Goal: Task Accomplishment & Management: Manage account settings

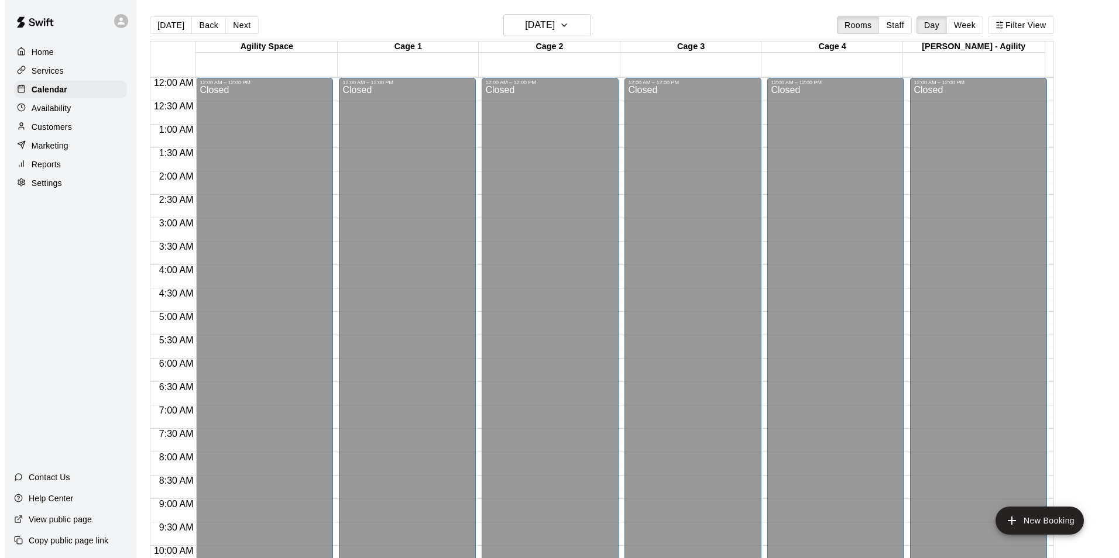
scroll to position [595, 0]
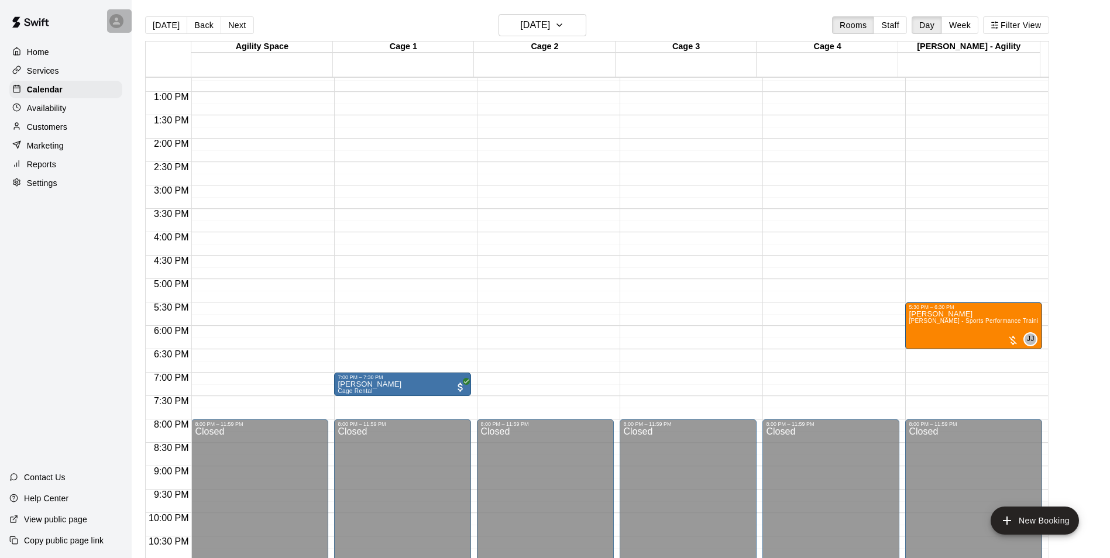
click at [119, 22] on icon at bounding box center [116, 21] width 11 height 11
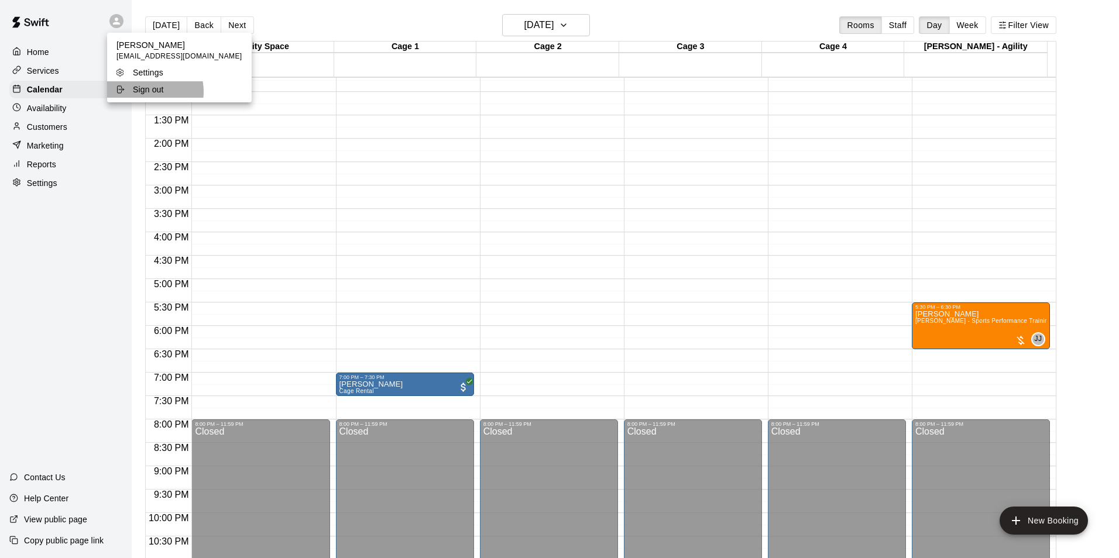
click at [143, 92] on p "Sign out" at bounding box center [148, 90] width 31 height 12
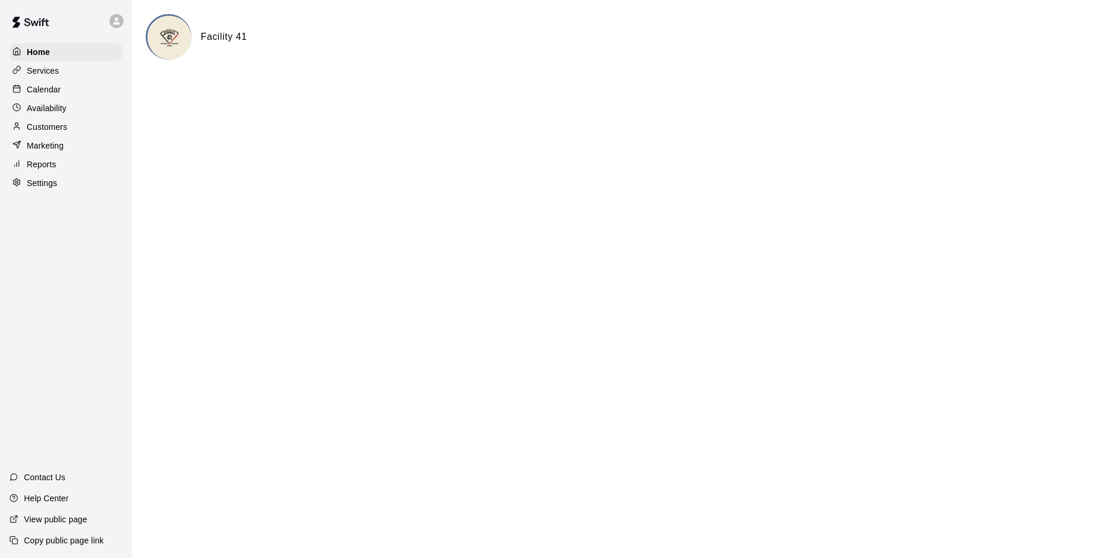
click at [386, 94] on html "Home Services Calendar Availability Customers Marketing Reports Settings Contac…" at bounding box center [559, 47] width 1119 height 94
click at [68, 90] on div "Calendar" at bounding box center [65, 90] width 113 height 18
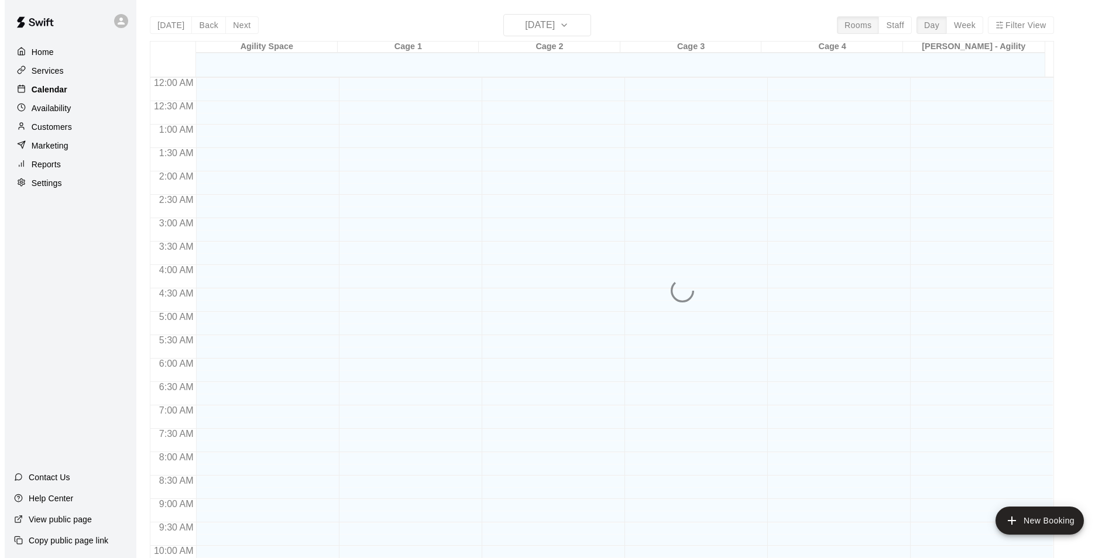
scroll to position [595, 0]
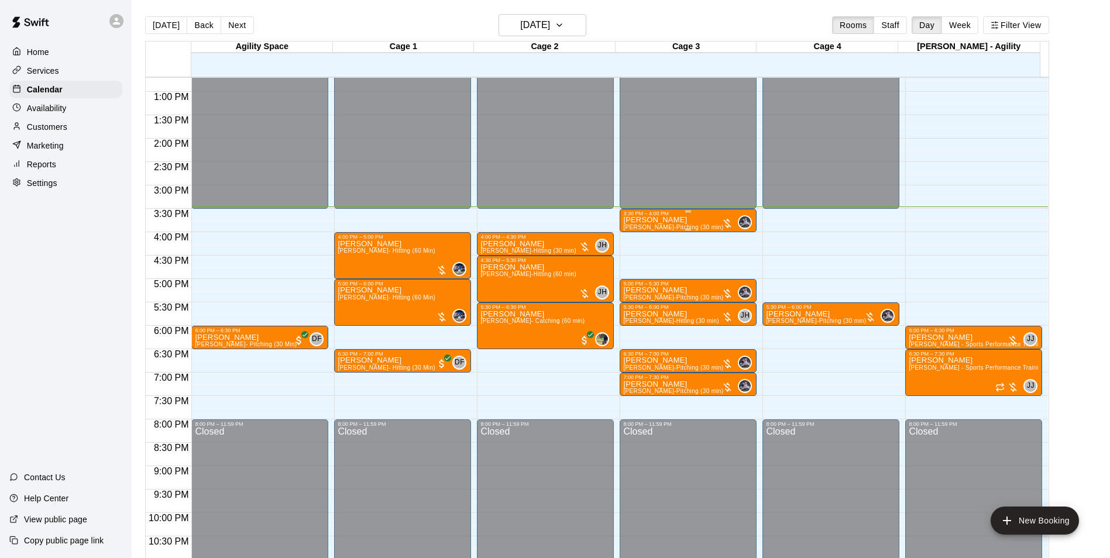
click at [710, 230] on div at bounding box center [688, 230] width 130 height 2
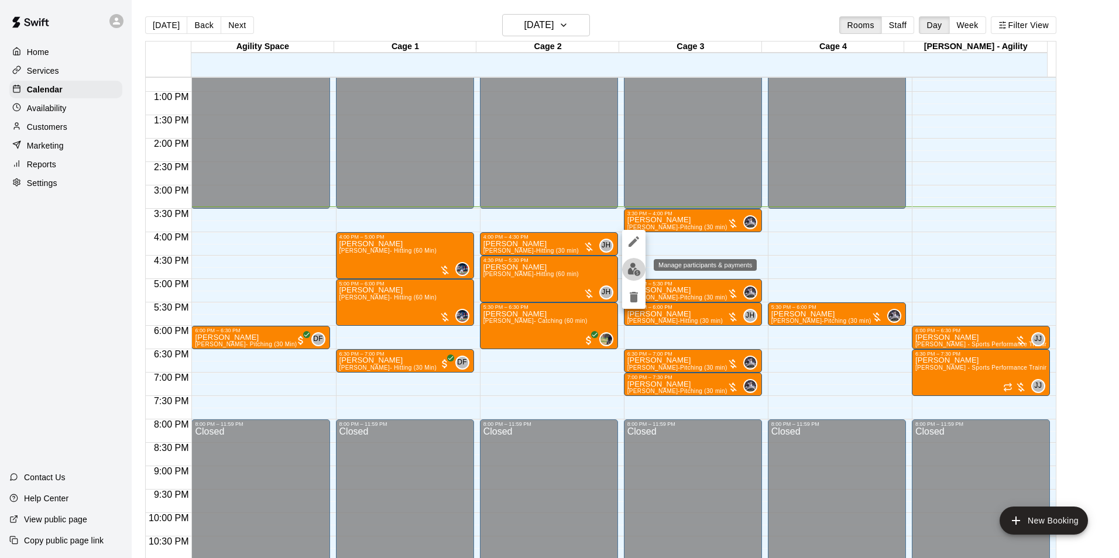
click at [639, 267] on img "edit" at bounding box center [633, 269] width 13 height 13
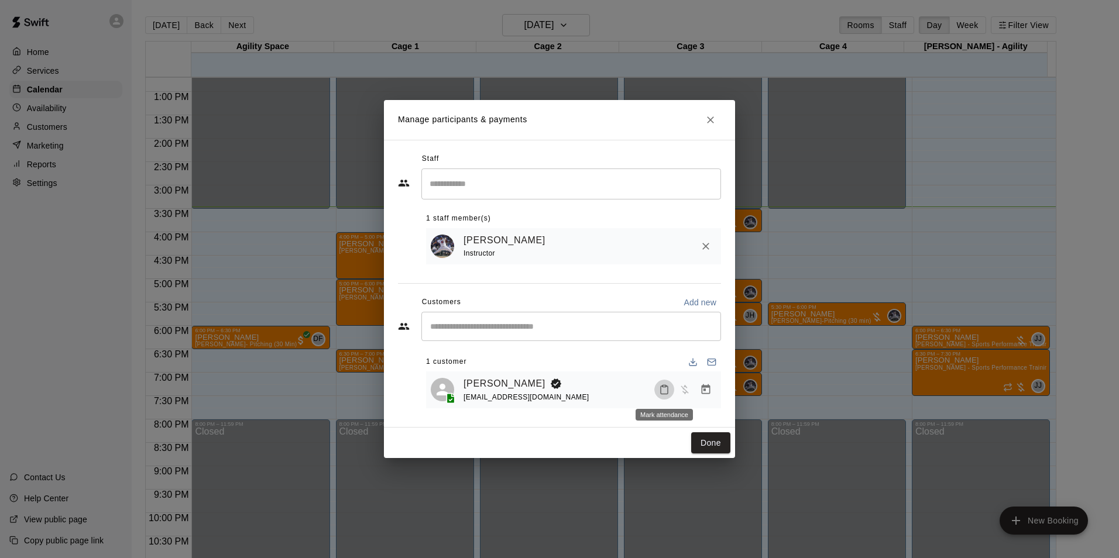
click at [658, 386] on button "Mark attendance" at bounding box center [664, 390] width 20 height 20
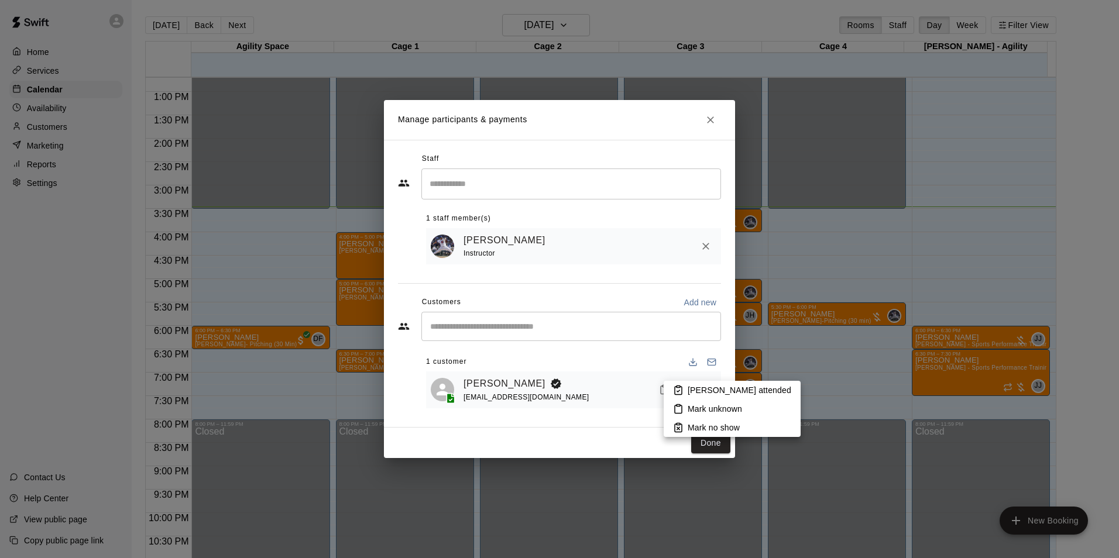
click at [675, 382] on li "[PERSON_NAME] attended" at bounding box center [732, 390] width 137 height 19
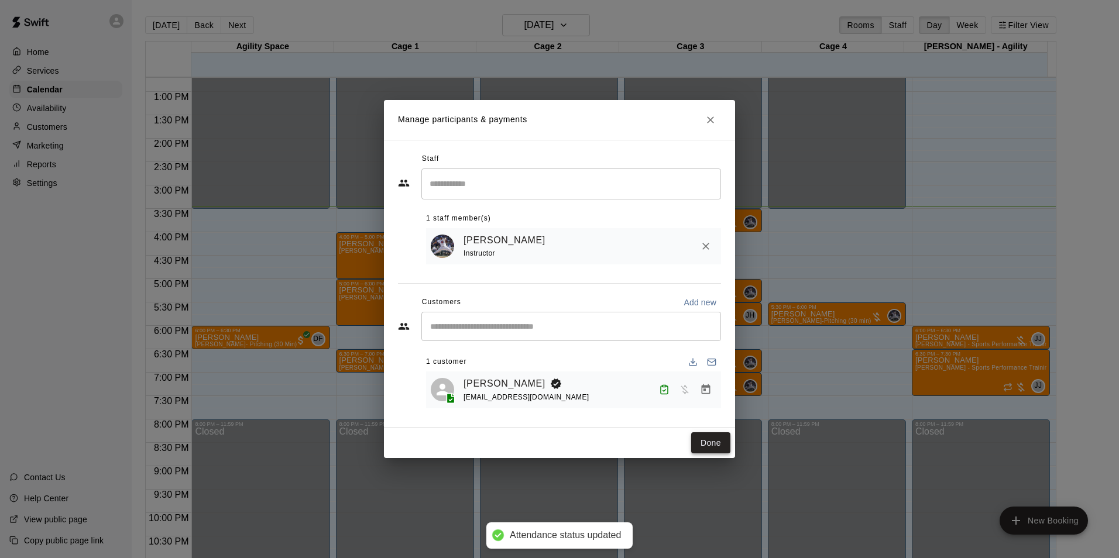
click at [709, 450] on button "Done" at bounding box center [710, 444] width 39 height 22
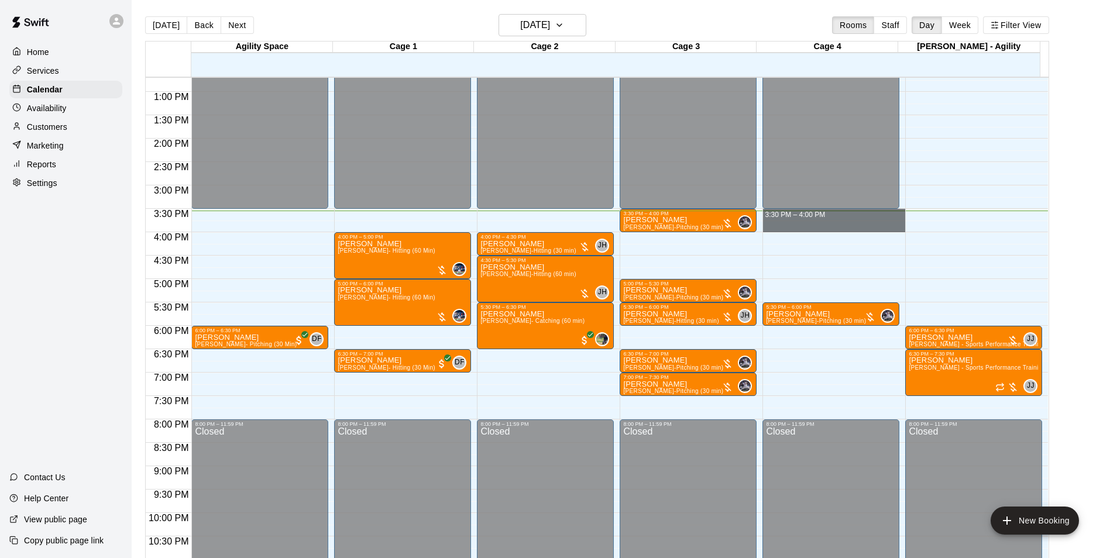
drag, startPoint x: 791, startPoint y: 212, endPoint x: 793, endPoint y: 224, distance: 11.3
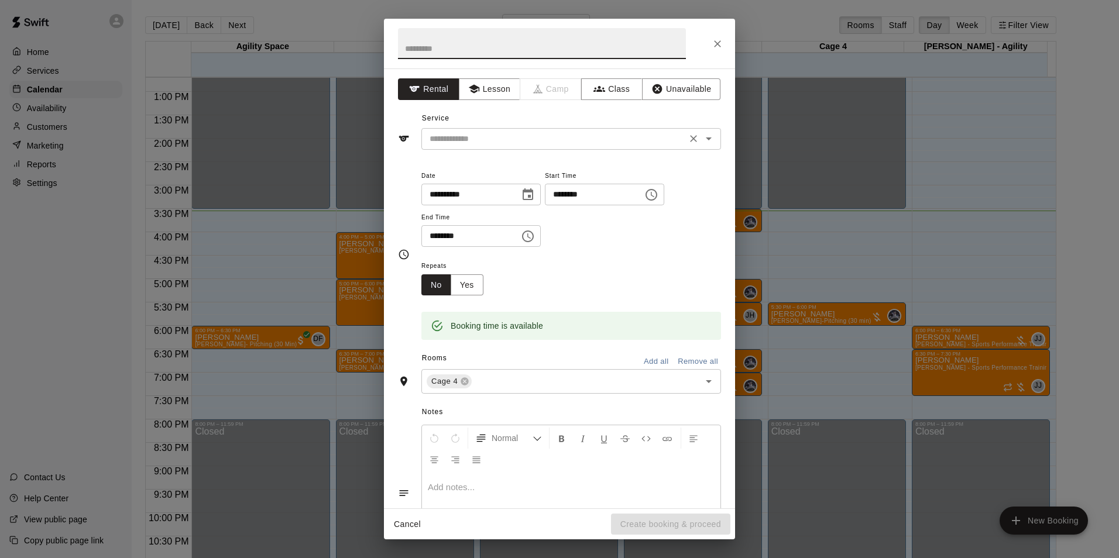
click at [526, 142] on input "text" at bounding box center [554, 139] width 258 height 15
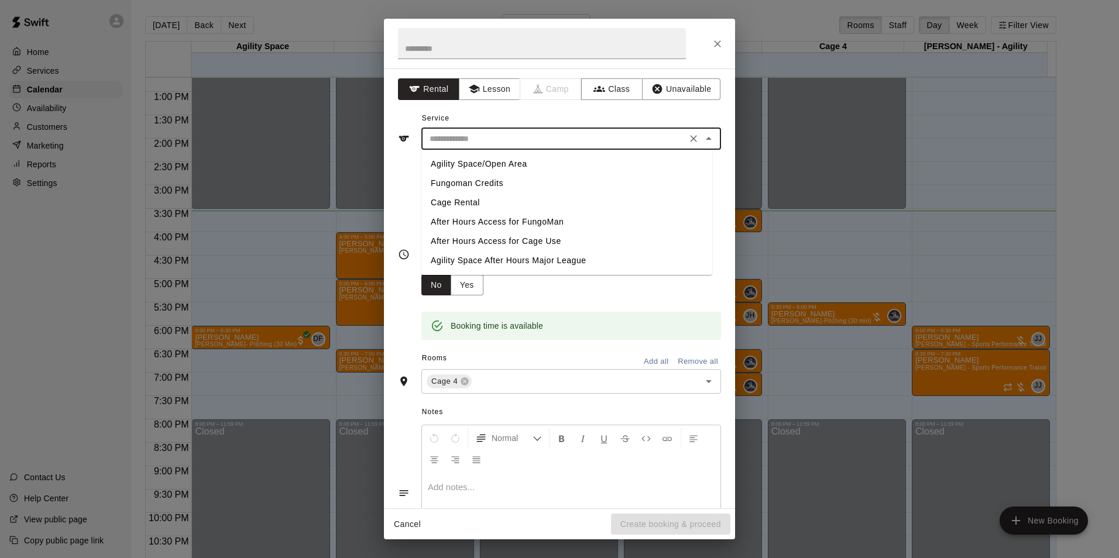
click at [476, 196] on li "Cage Rental" at bounding box center [566, 202] width 291 height 19
type input "**********"
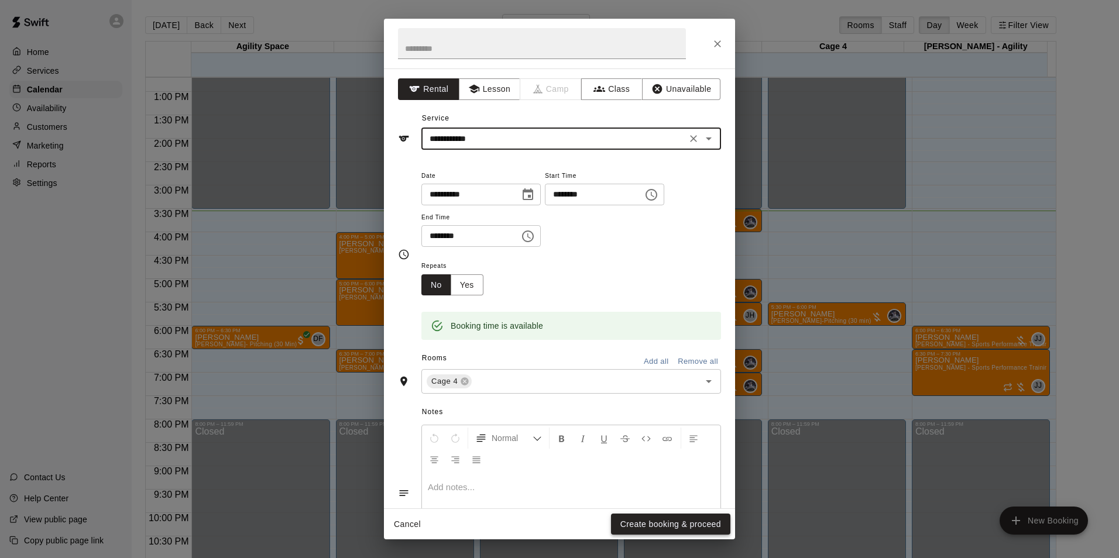
click at [633, 526] on button "Create booking & proceed" at bounding box center [670, 525] width 119 height 22
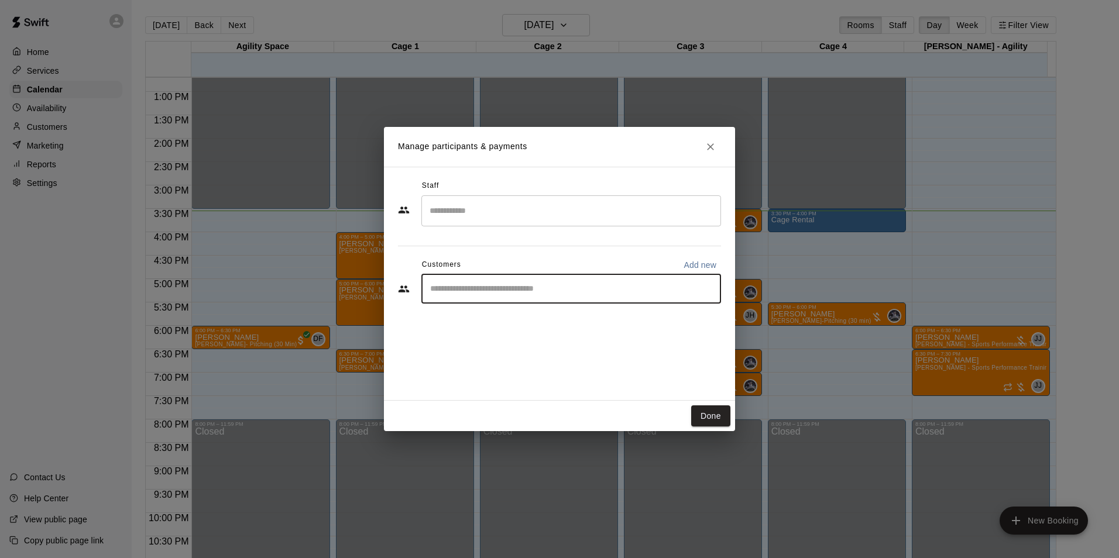
click at [485, 289] on input "Start typing to search customers..." at bounding box center [571, 289] width 289 height 12
type input "*******"
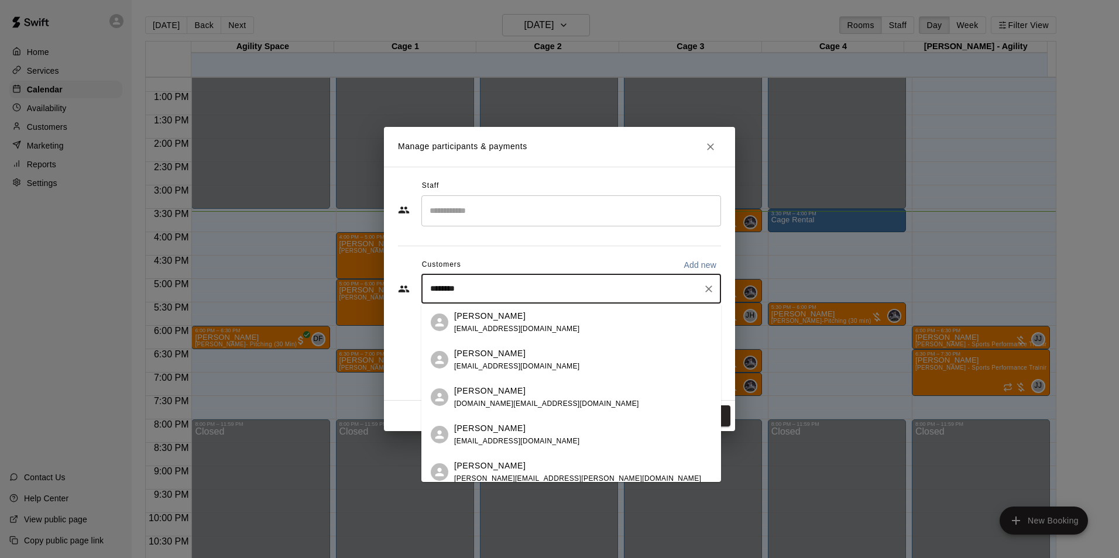
click at [706, 286] on icon "Clear" at bounding box center [708, 289] width 7 height 7
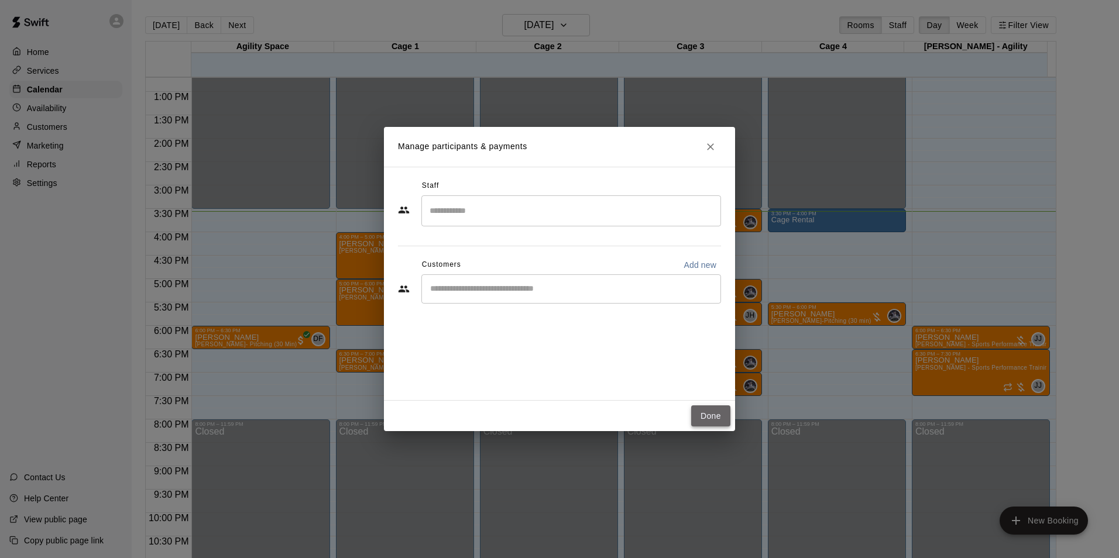
click at [715, 414] on button "Done" at bounding box center [710, 417] width 39 height 22
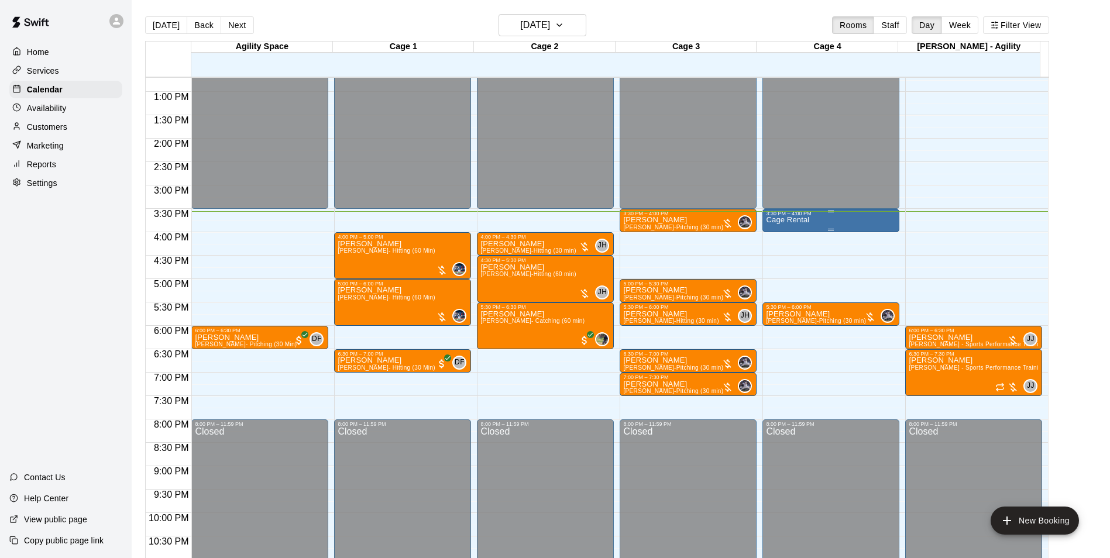
click at [792, 220] on p "Cage Rental" at bounding box center [787, 220] width 43 height 0
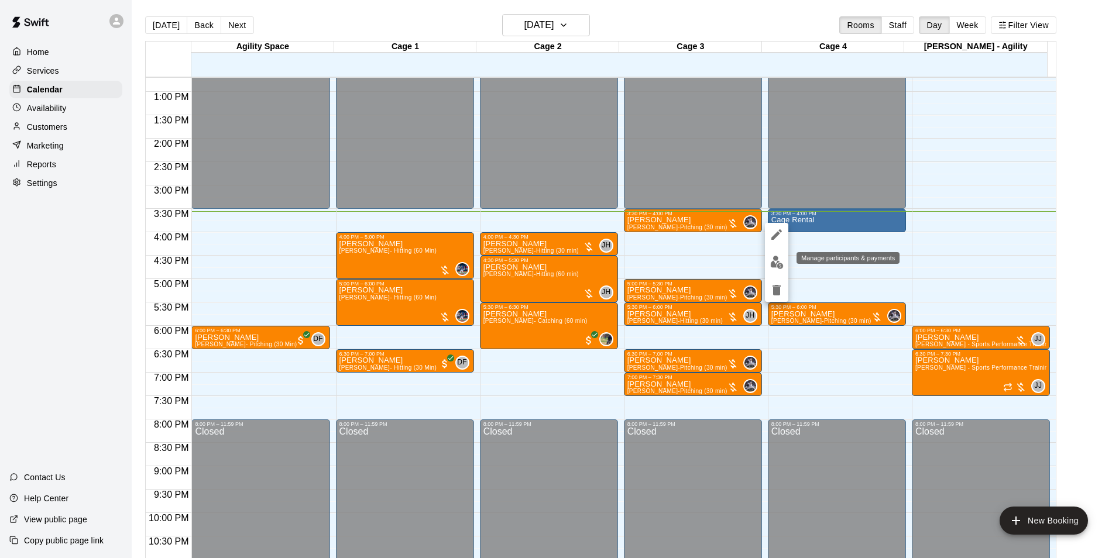
click at [776, 262] on img "edit" at bounding box center [776, 262] width 13 height 13
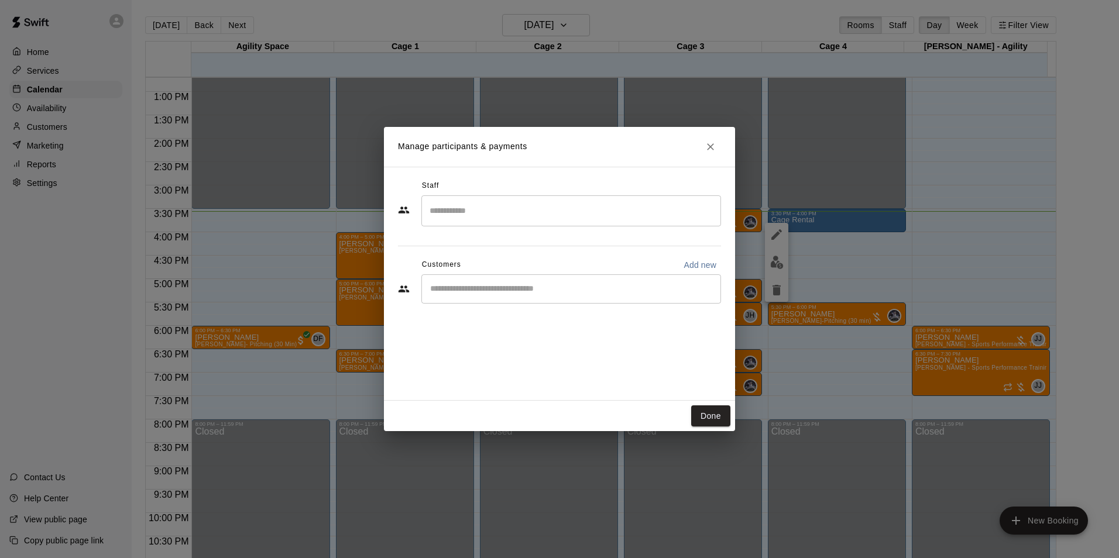
click at [650, 297] on div "​" at bounding box center [571, 289] width 300 height 29
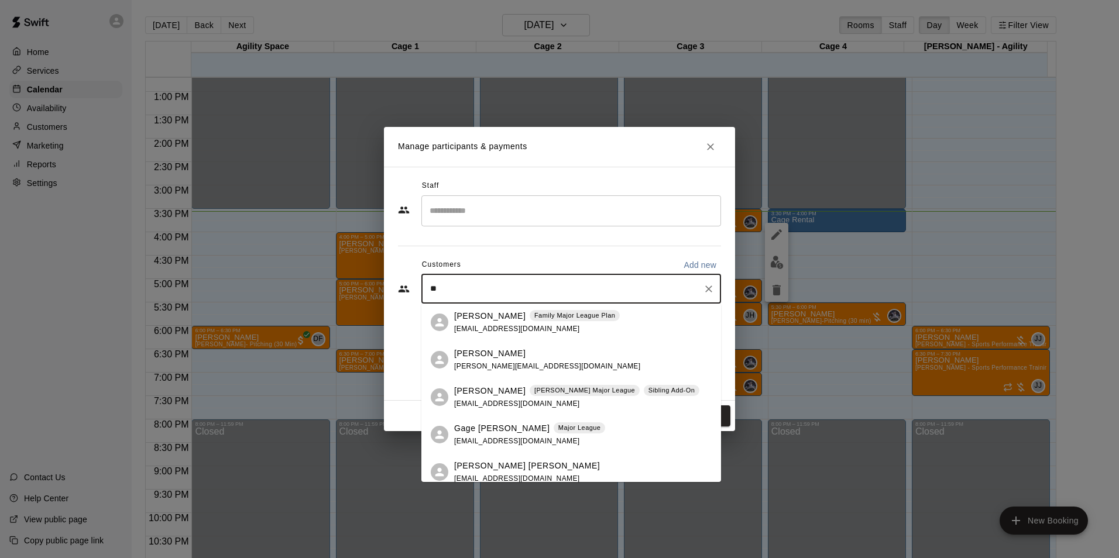
type input "*"
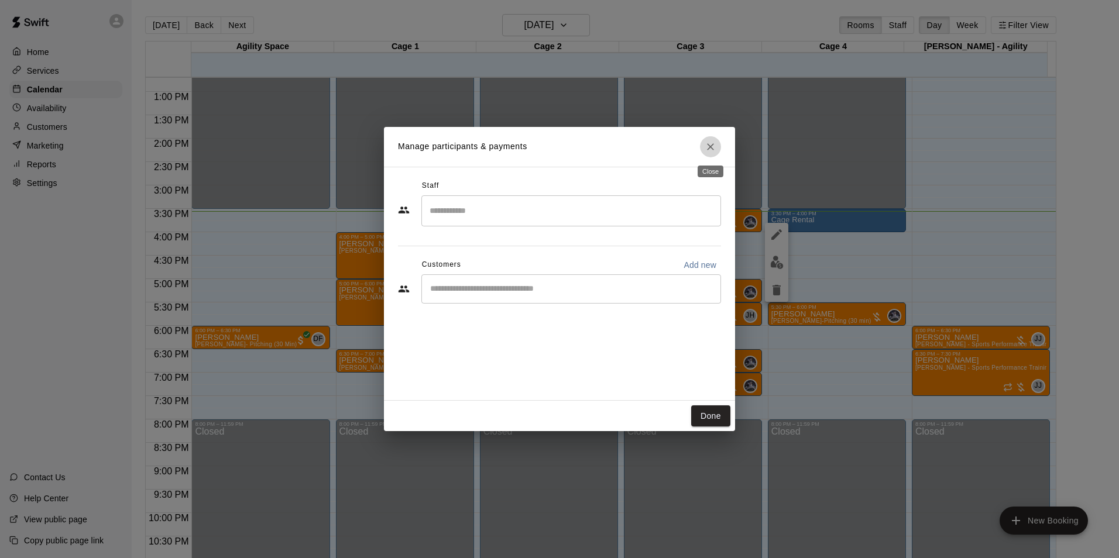
click at [711, 148] on icon "Close" at bounding box center [711, 147] width 12 height 12
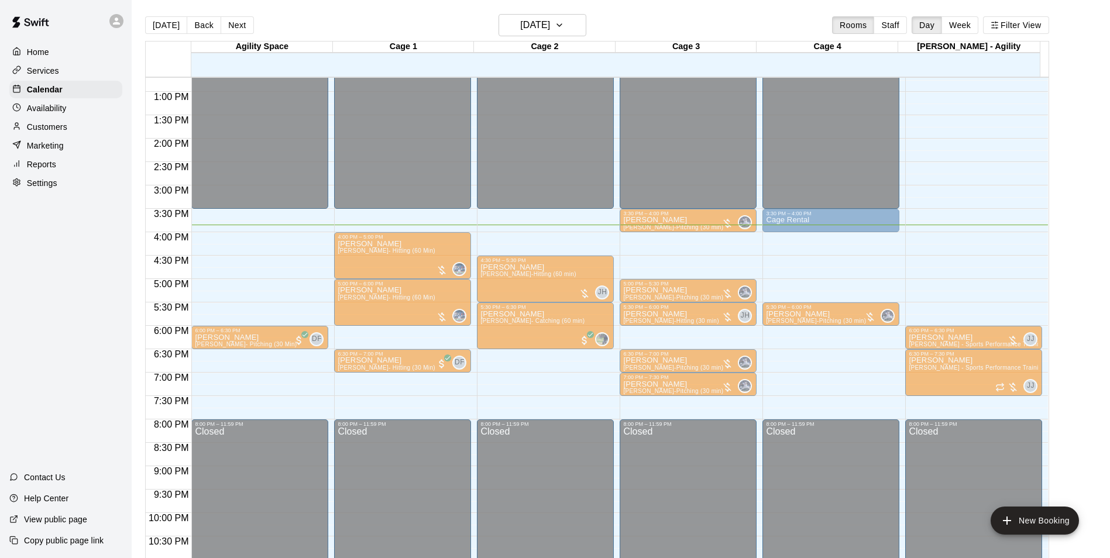
click at [556, 239] on div "4:00 PM – 4:30 PM" at bounding box center [546, 237] width 130 height 6
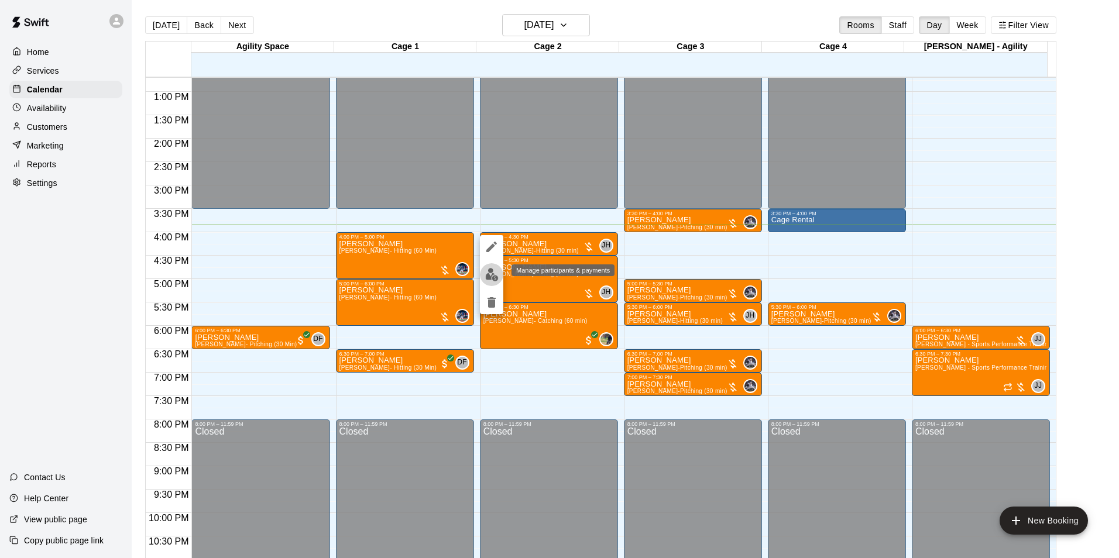
click at [484, 278] on button "edit" at bounding box center [491, 274] width 23 height 23
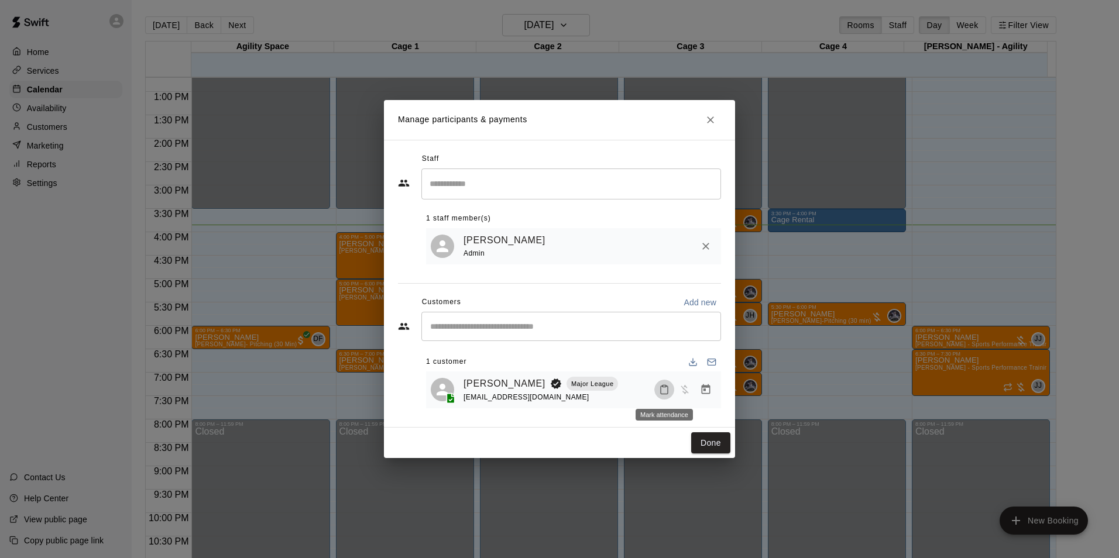
click at [670, 389] on button "Mark attendance" at bounding box center [664, 390] width 20 height 20
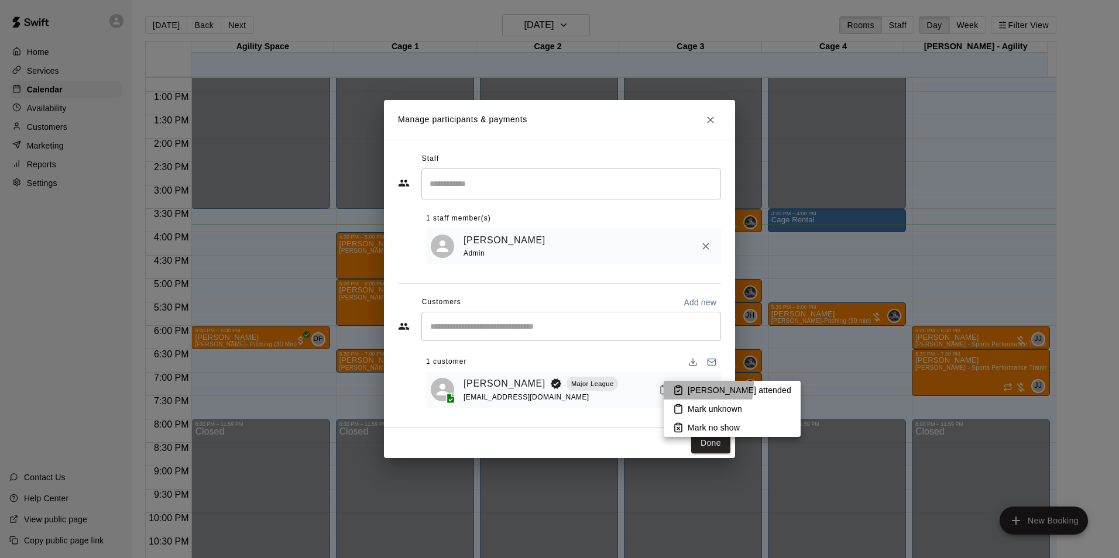
click at [685, 385] on li "[PERSON_NAME] attended" at bounding box center [732, 390] width 137 height 19
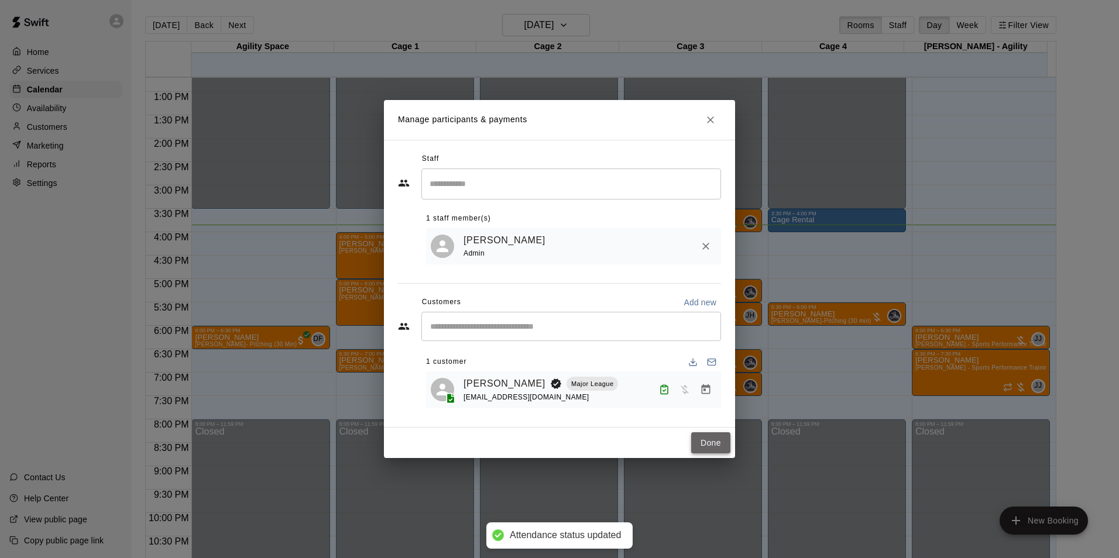
click at [706, 442] on button "Done" at bounding box center [710, 444] width 39 height 22
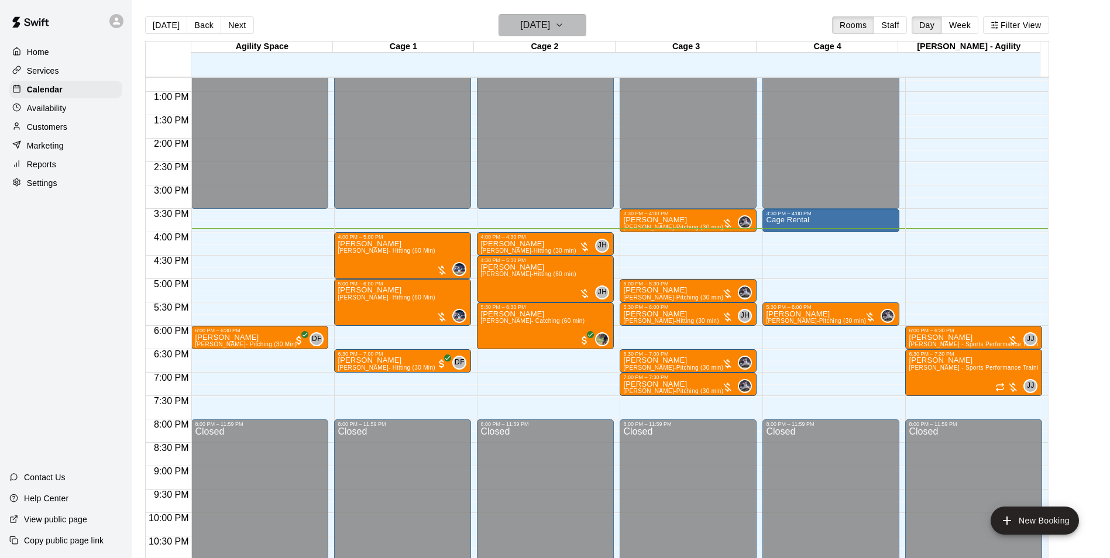
click at [550, 24] on h6 "[DATE]" at bounding box center [535, 25] width 30 height 16
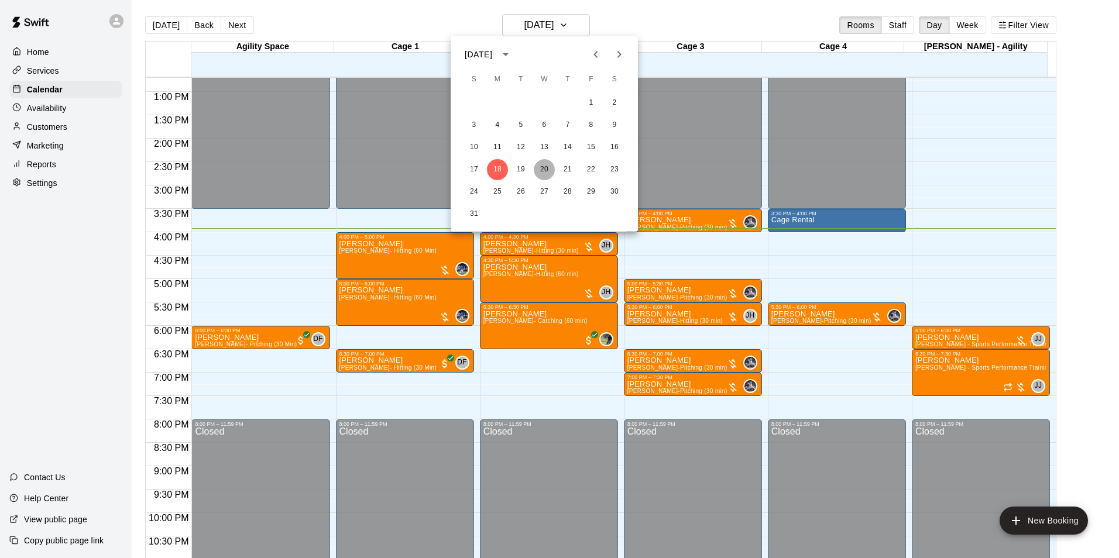
click at [546, 168] on button "20" at bounding box center [544, 169] width 21 height 21
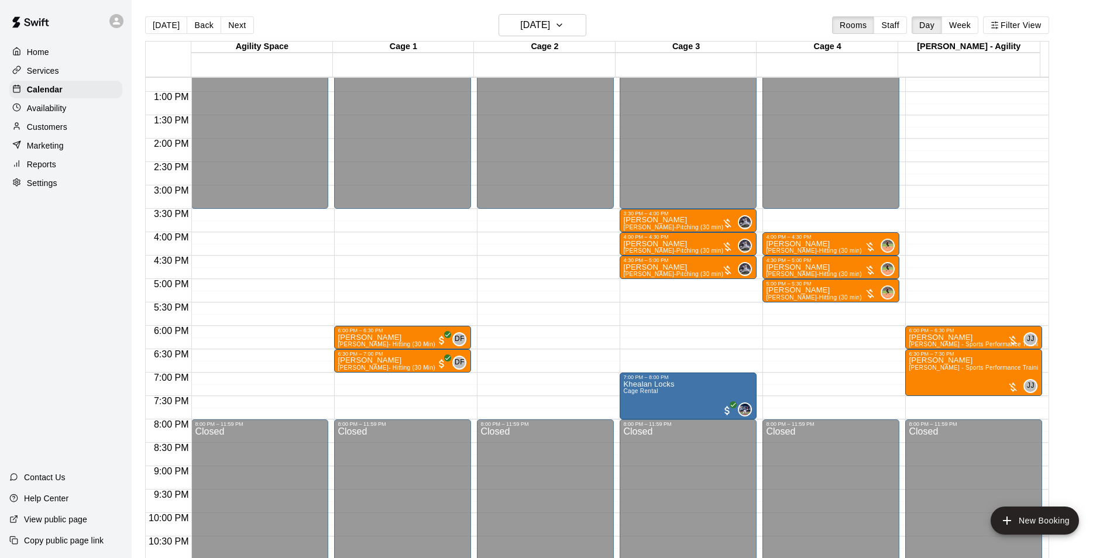
click at [171, 24] on button "[DATE]" at bounding box center [166, 25] width 42 height 18
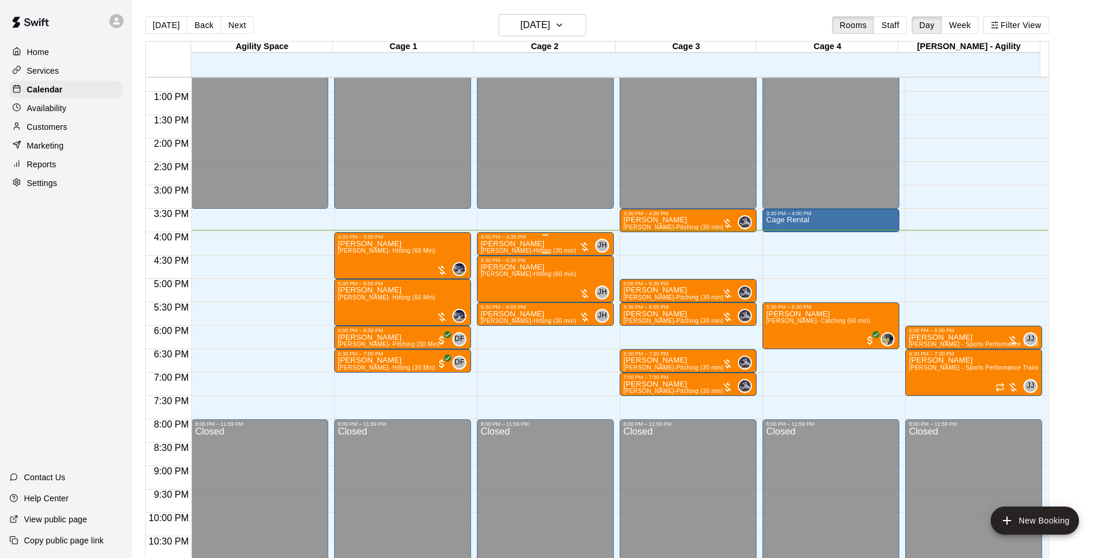
click at [500, 251] on span "[PERSON_NAME]-Hitting (30 min)" at bounding box center [528, 251] width 95 height 6
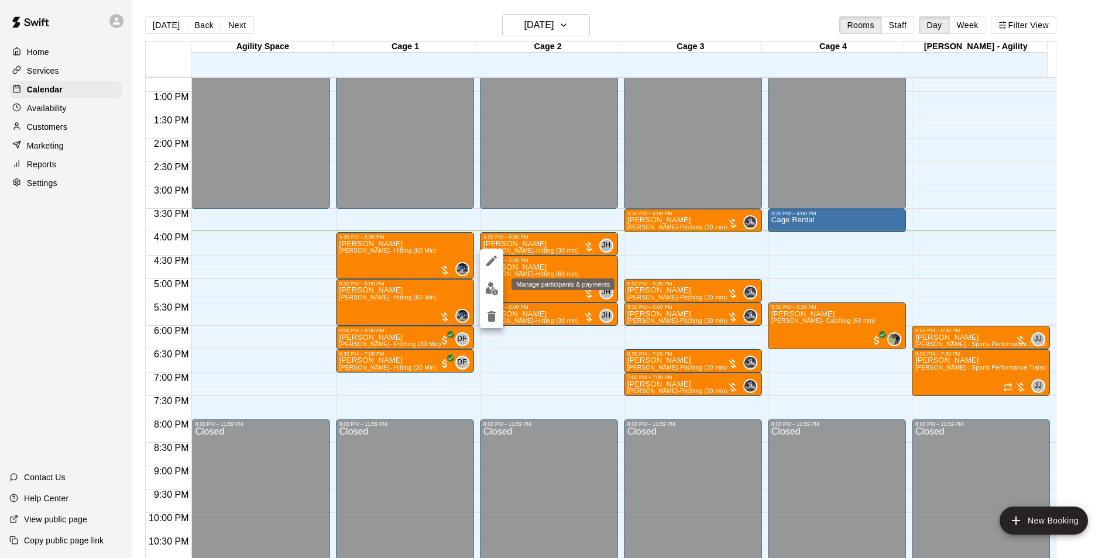
click at [492, 279] on button "edit" at bounding box center [491, 288] width 23 height 23
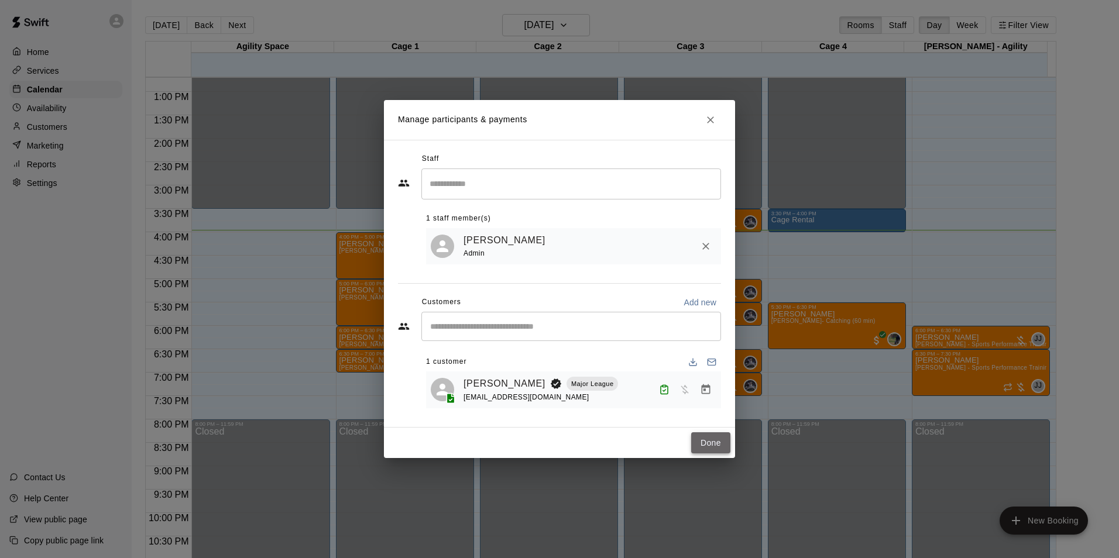
click at [715, 444] on button "Done" at bounding box center [710, 444] width 39 height 22
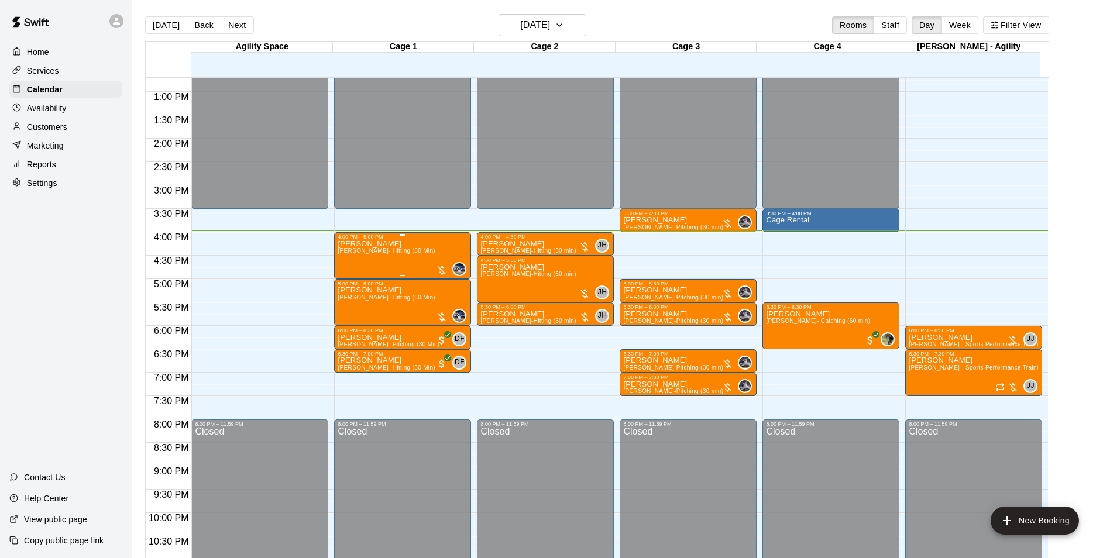
click at [417, 254] on span "[PERSON_NAME]- Hitting (60 Min)" at bounding box center [386, 251] width 97 height 6
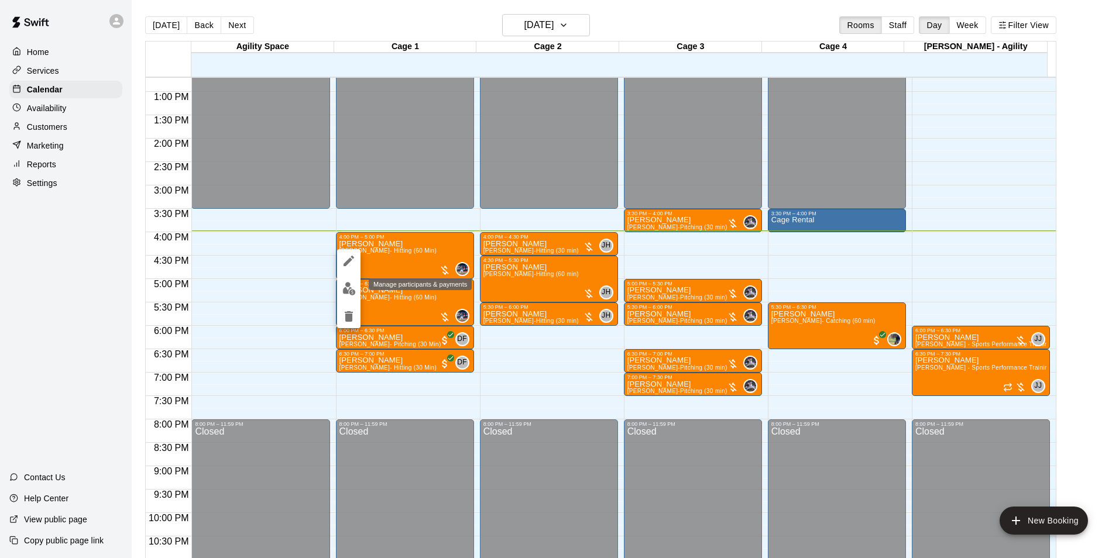
click at [343, 283] on img "edit" at bounding box center [348, 288] width 13 height 13
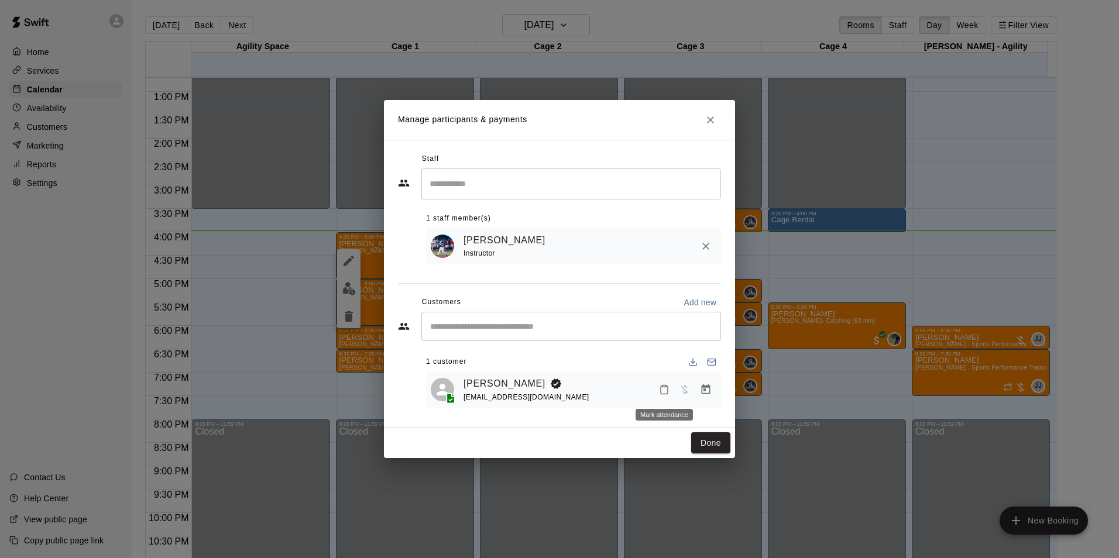
click at [670, 398] on button "Mark attendance" at bounding box center [664, 390] width 20 height 20
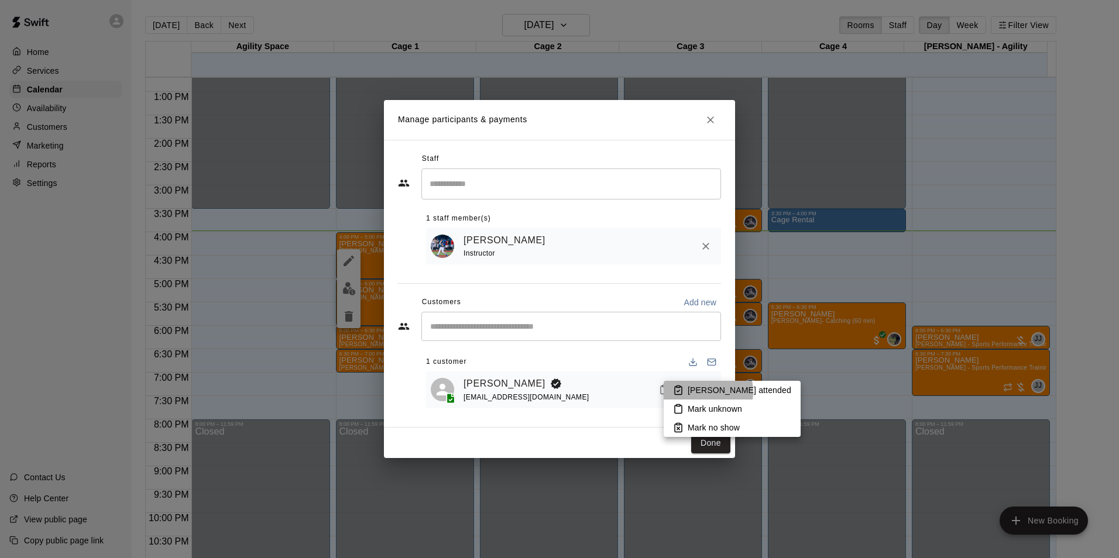
click at [699, 392] on p "[PERSON_NAME] attended" at bounding box center [740, 391] width 104 height 12
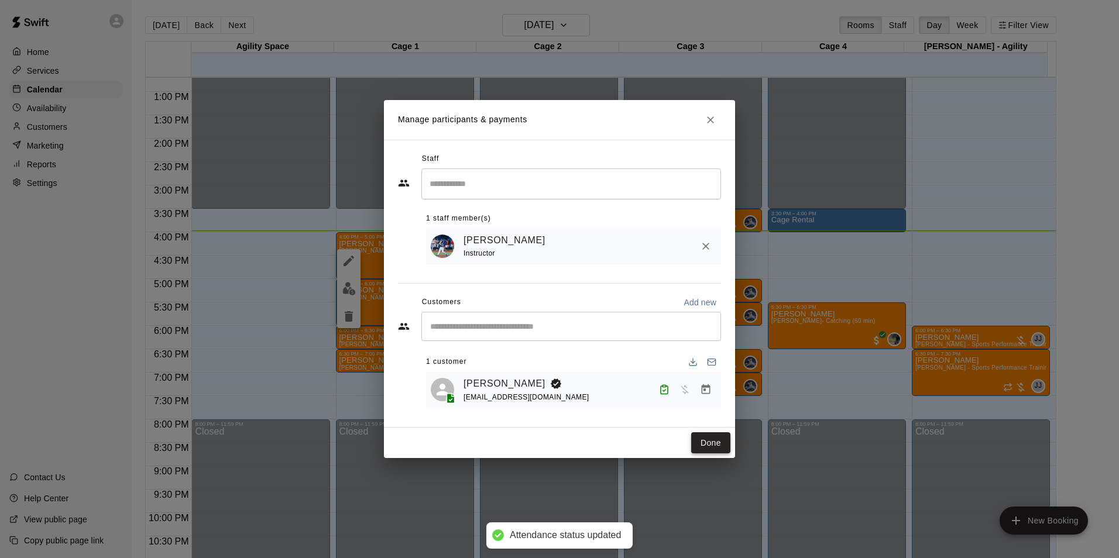
click at [699, 442] on button "Done" at bounding box center [710, 444] width 39 height 22
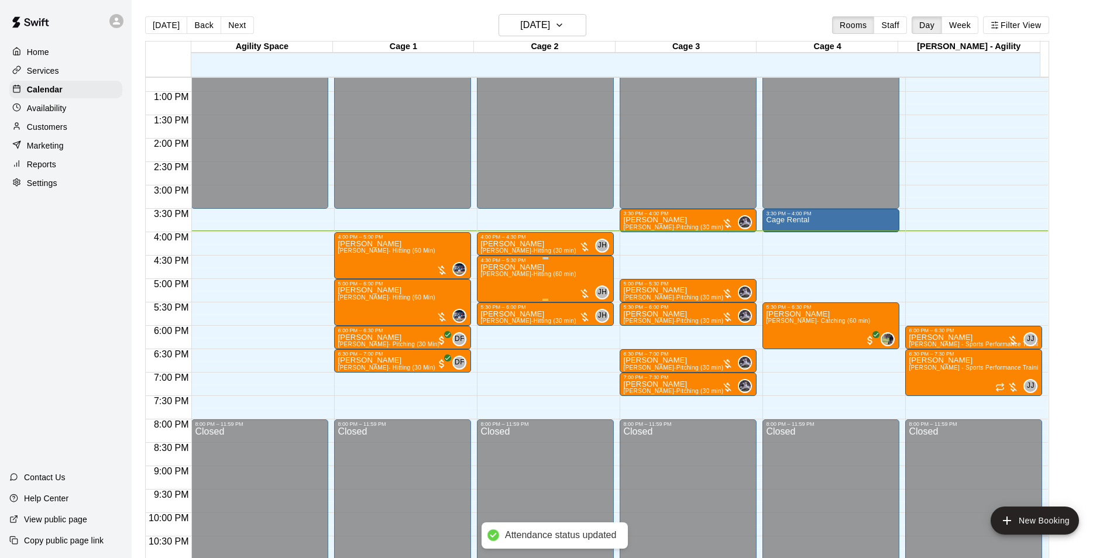
click at [558, 277] on span "[PERSON_NAME]-Hitting (60 min)" at bounding box center [528, 274] width 95 height 6
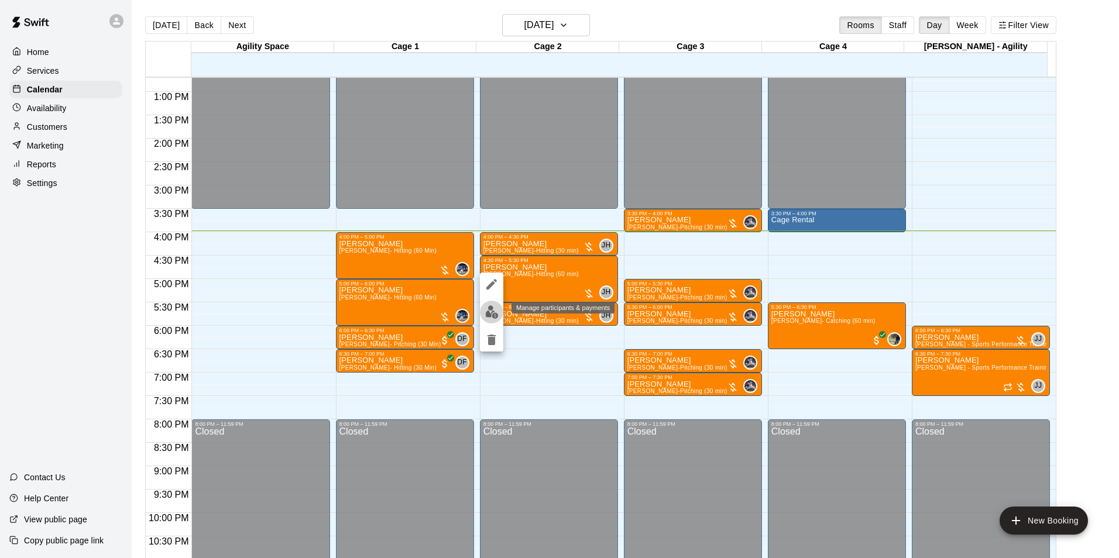
click at [491, 311] on img "edit" at bounding box center [491, 312] width 13 height 13
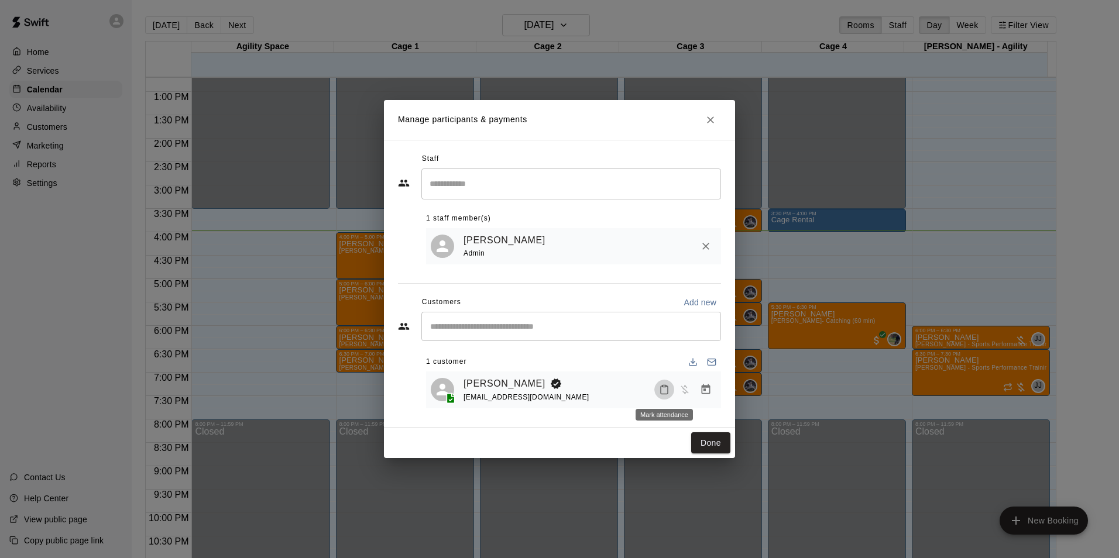
click at [658, 388] on button "Mark attendance" at bounding box center [664, 390] width 20 height 20
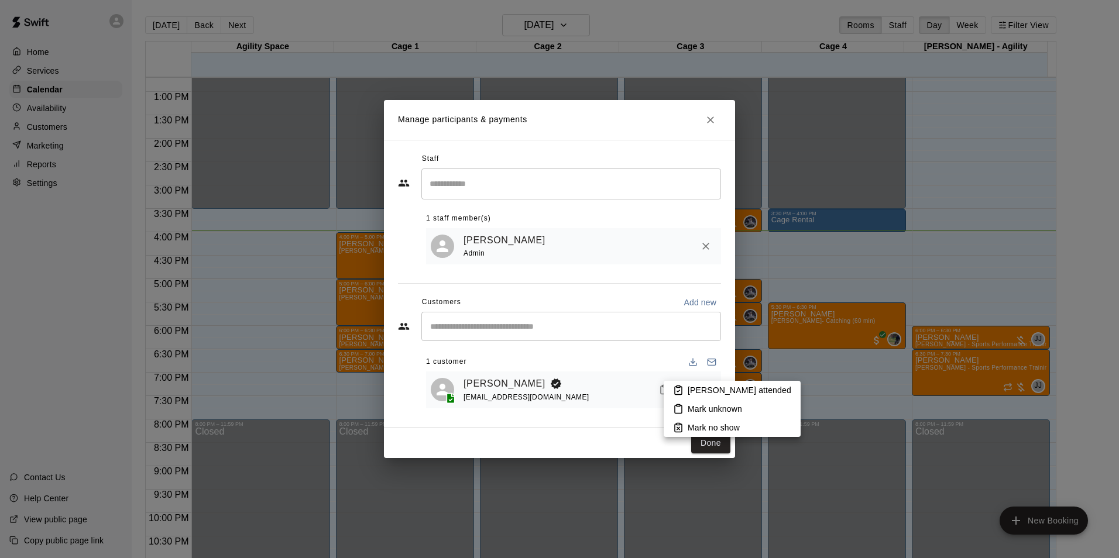
click at [680, 388] on rect at bounding box center [679, 387] width 4 height 2
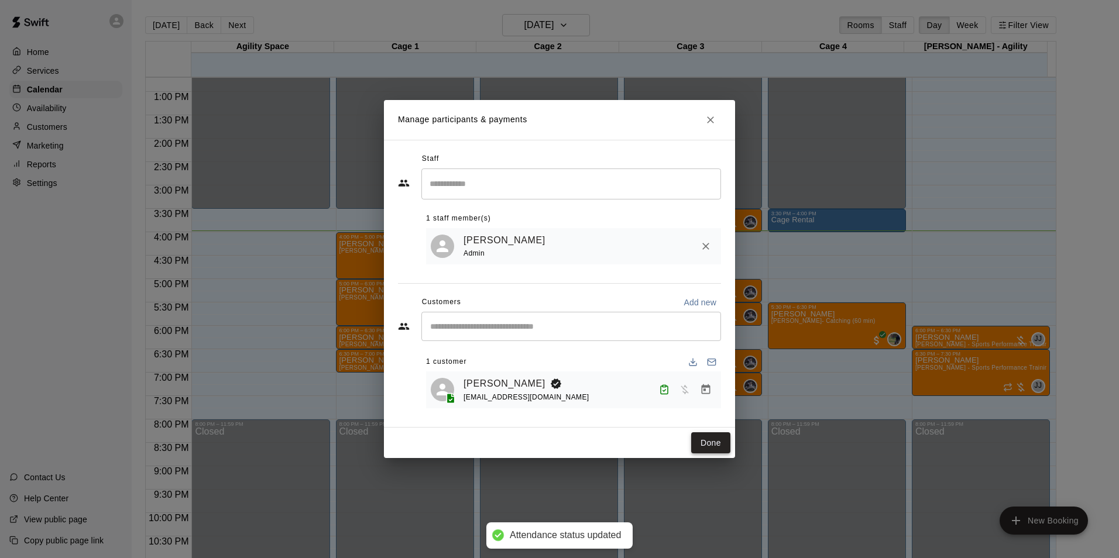
click at [701, 449] on button "Done" at bounding box center [710, 444] width 39 height 22
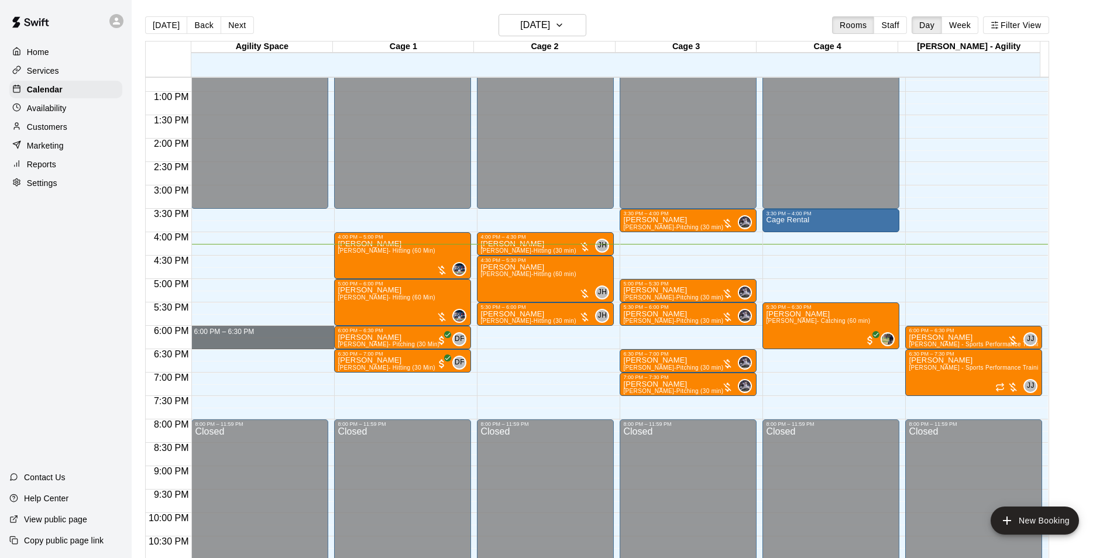
drag, startPoint x: 315, startPoint y: 327, endPoint x: 315, endPoint y: 344, distance: 17.0
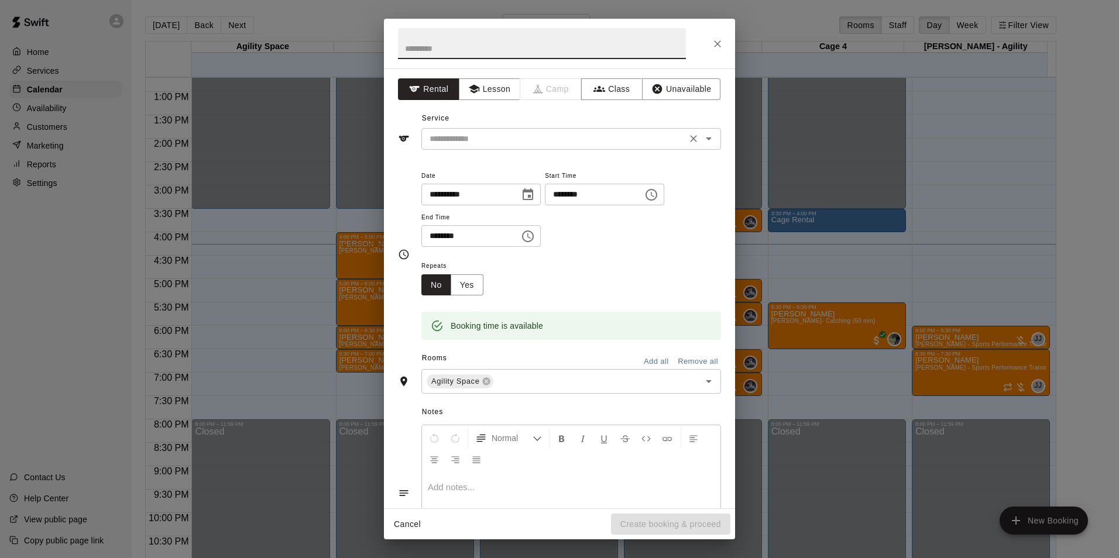
click at [547, 142] on input "text" at bounding box center [554, 139] width 258 height 15
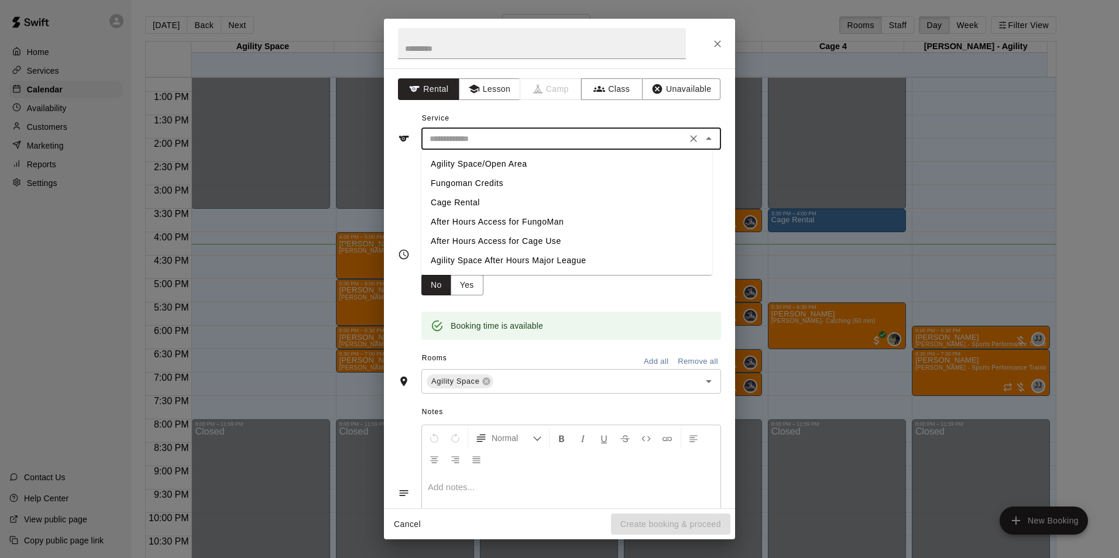
click at [480, 203] on li "Cage Rental" at bounding box center [566, 202] width 291 height 19
type input "**********"
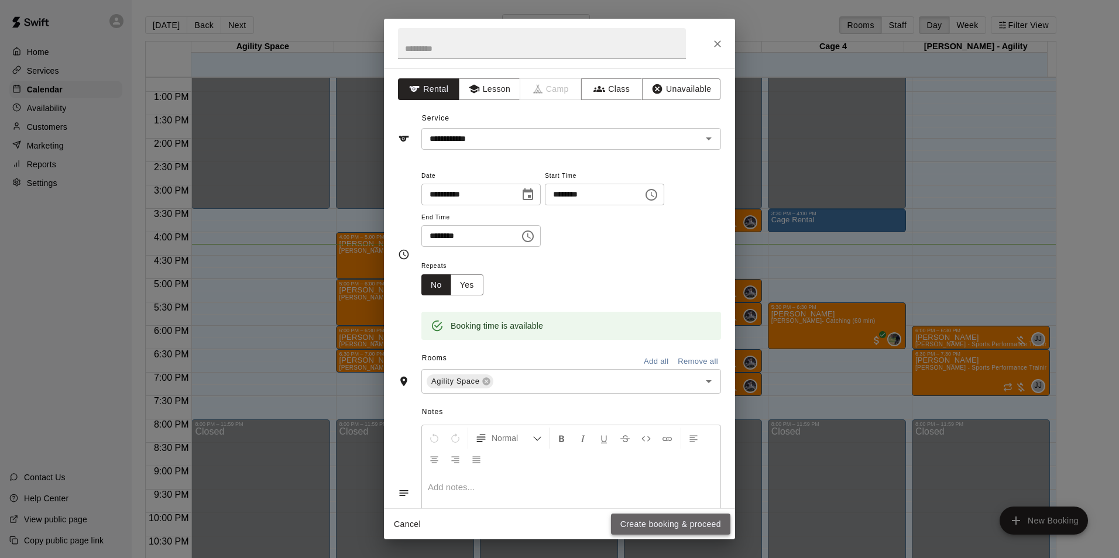
click at [694, 523] on button "Create booking & proceed" at bounding box center [670, 525] width 119 height 22
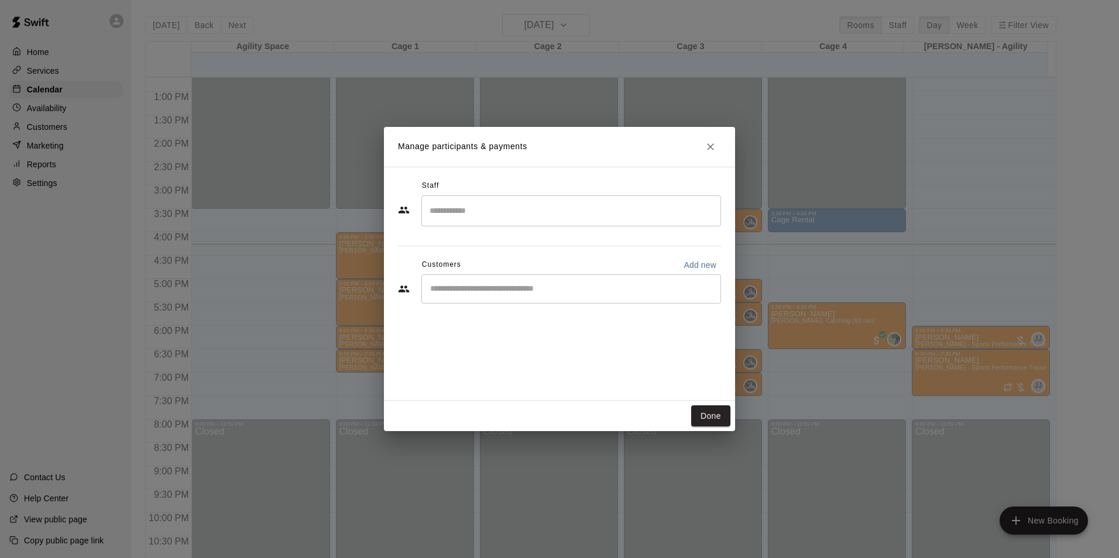
click at [553, 296] on div "​" at bounding box center [571, 289] width 300 height 29
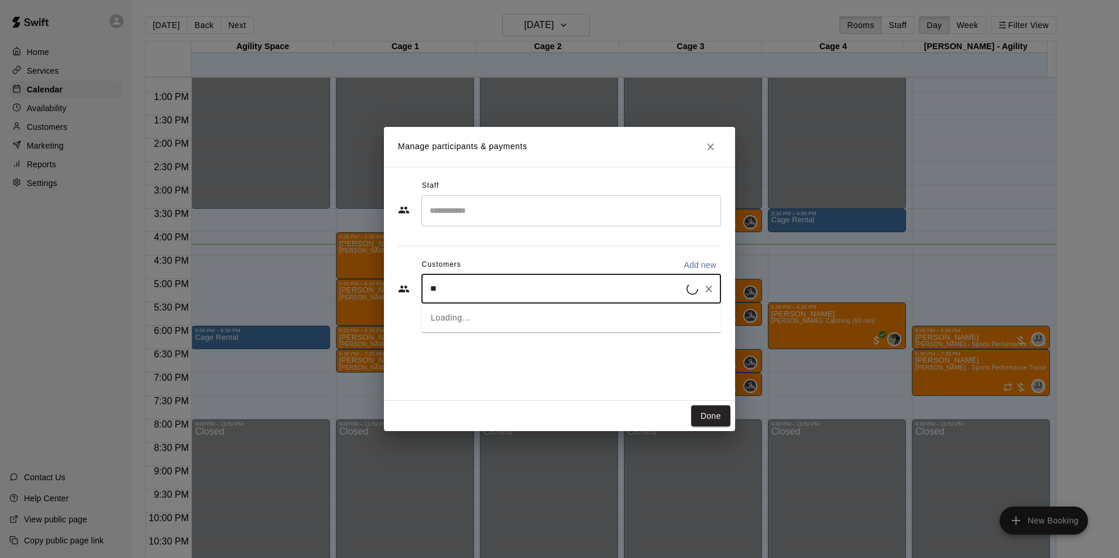
type input "*"
type input "***"
click at [547, 325] on div "Khealan Locks [EMAIL_ADDRESS][DOMAIN_NAME]" at bounding box center [583, 322] width 258 height 25
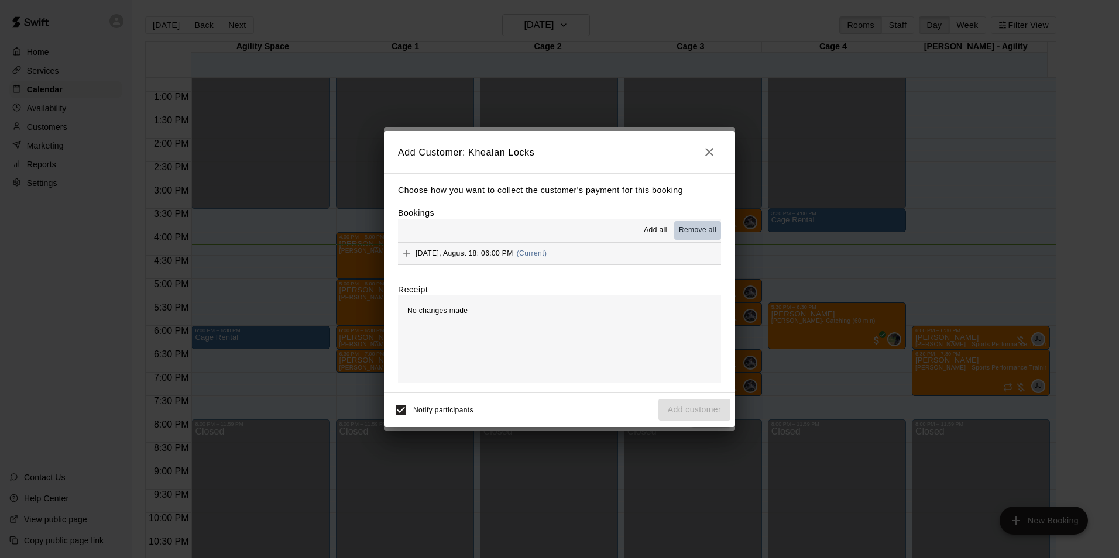
click at [687, 226] on span "Remove all" at bounding box center [697, 231] width 37 height 12
click at [657, 226] on span "Add all" at bounding box center [655, 231] width 23 height 12
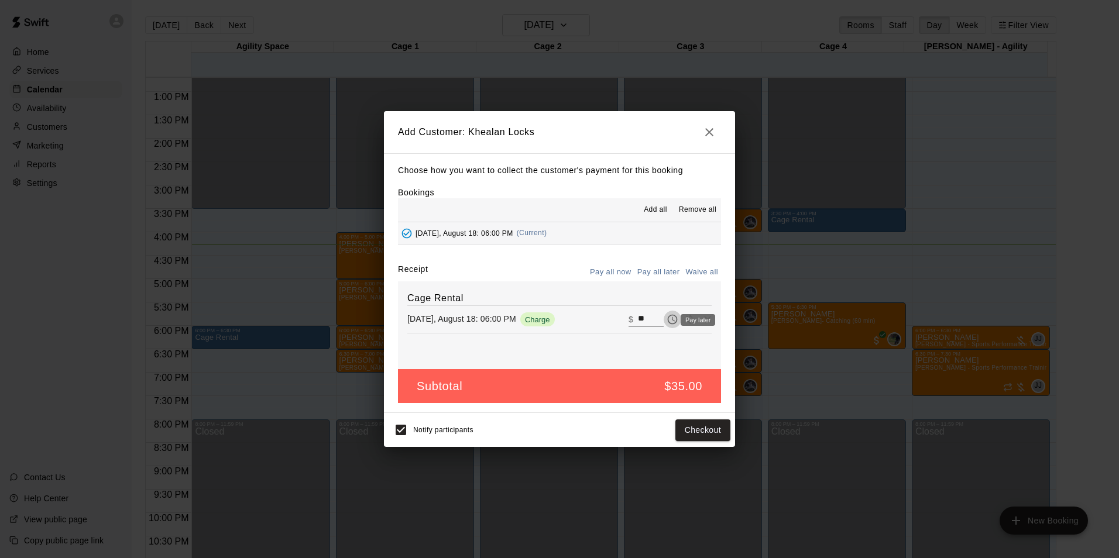
click at [668, 323] on icon "Pay later" at bounding box center [673, 320] width 10 height 10
click at [717, 431] on button "Add customer" at bounding box center [694, 431] width 72 height 22
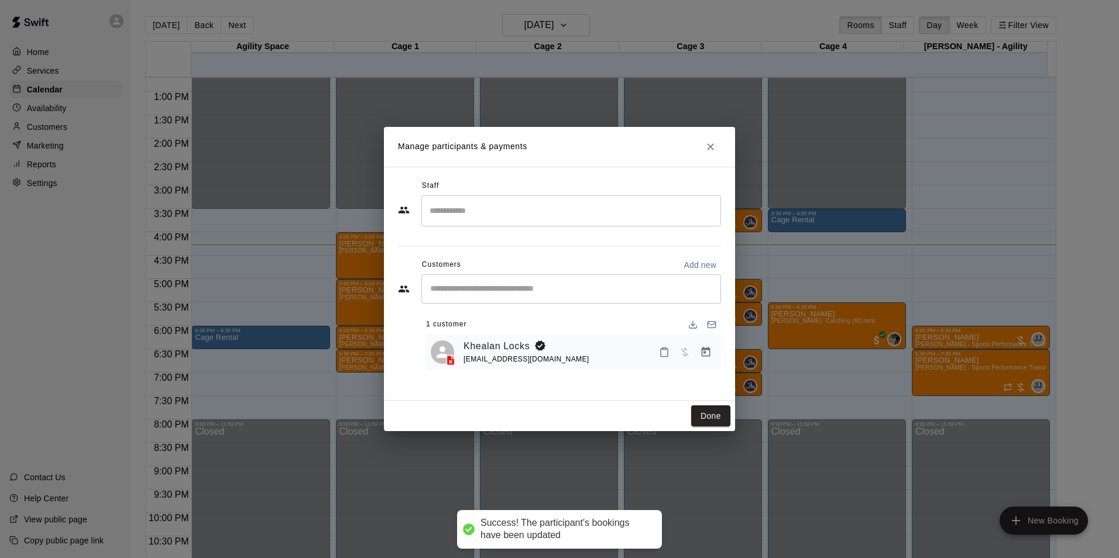
click at [603, 221] on div "​" at bounding box center [571, 210] width 300 height 31
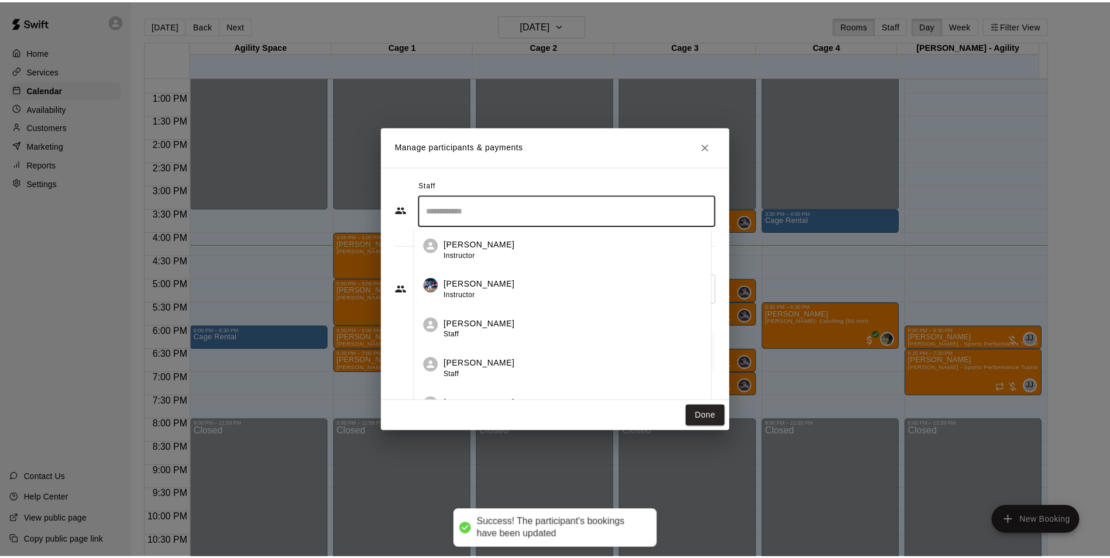
scroll to position [59, 0]
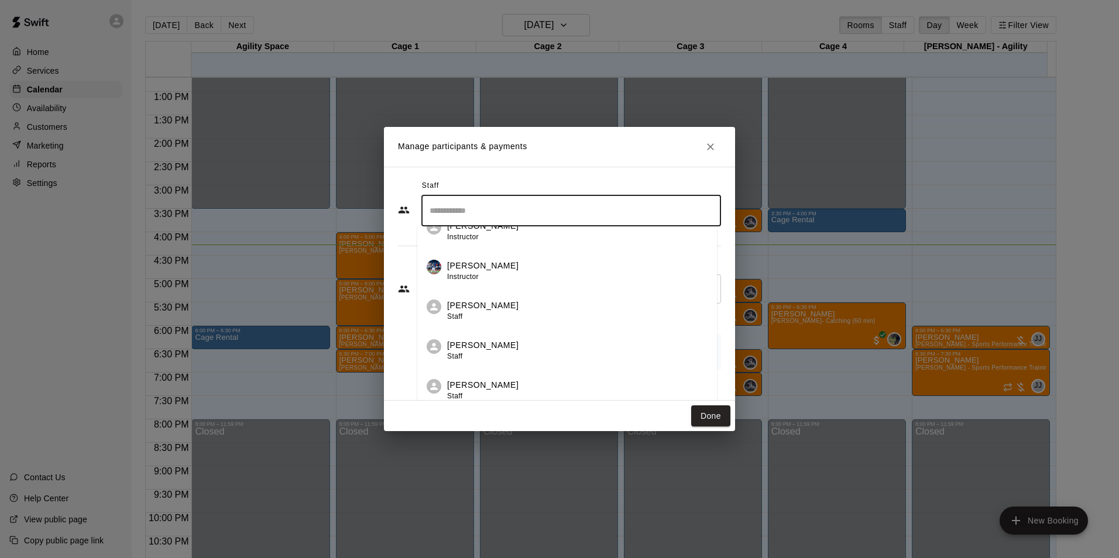
click at [484, 275] on div "[PERSON_NAME] Instructor" at bounding box center [482, 271] width 71 height 23
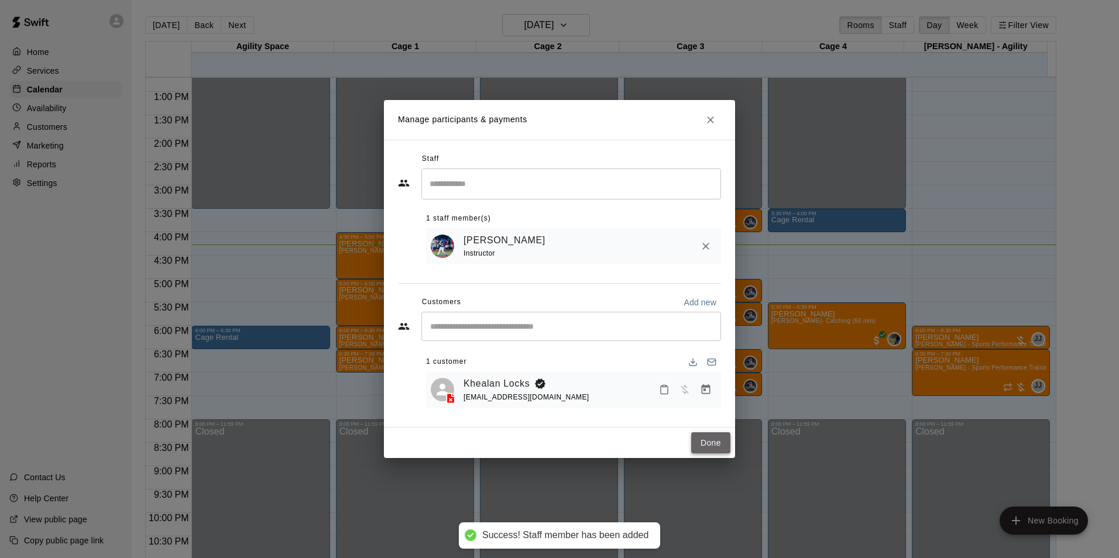
click at [707, 442] on button "Done" at bounding box center [710, 444] width 39 height 22
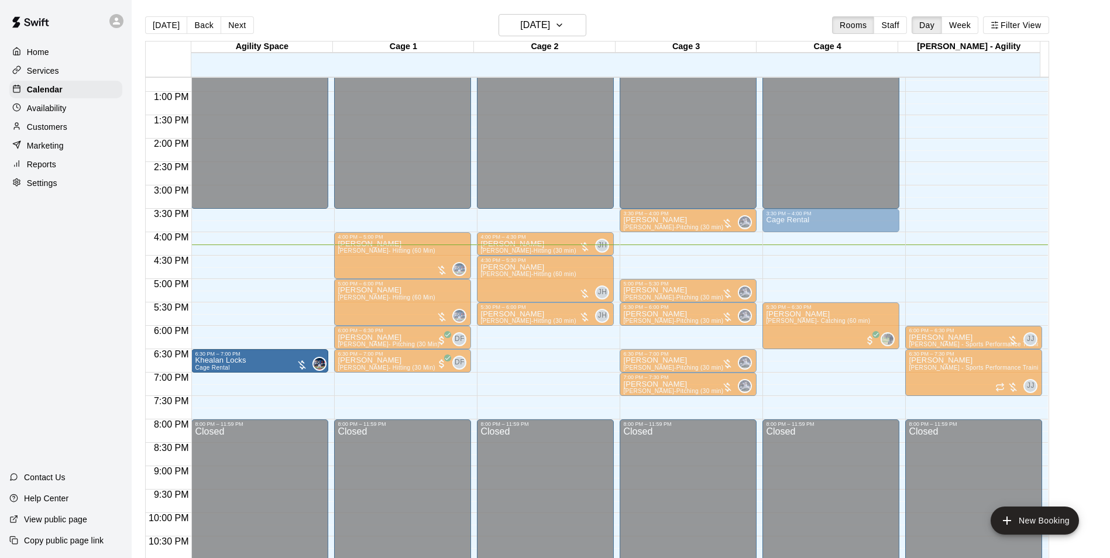
drag, startPoint x: 252, startPoint y: 337, endPoint x: 257, endPoint y: 363, distance: 27.3
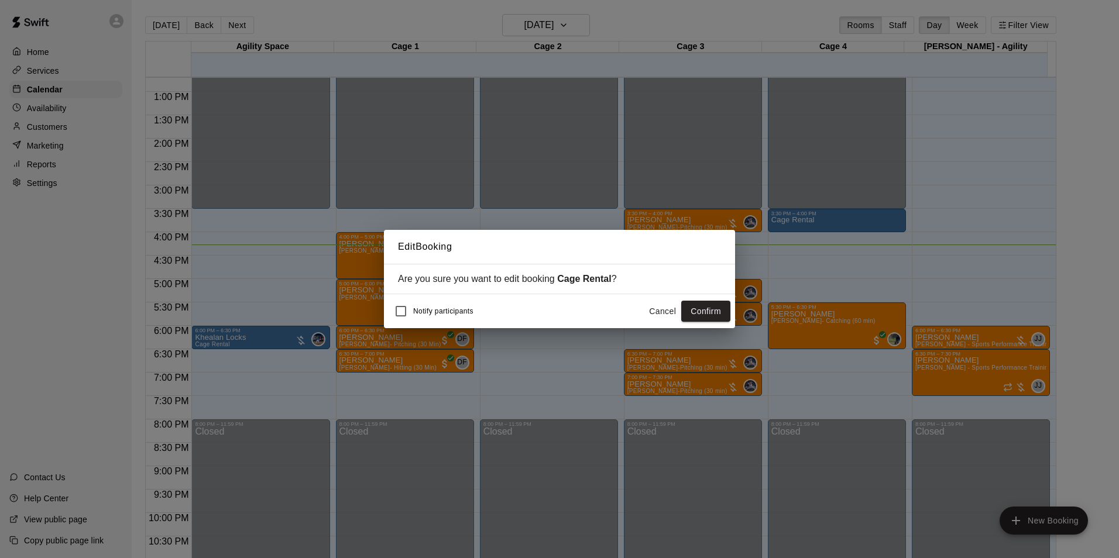
click at [688, 311] on button "Confirm" at bounding box center [705, 312] width 49 height 22
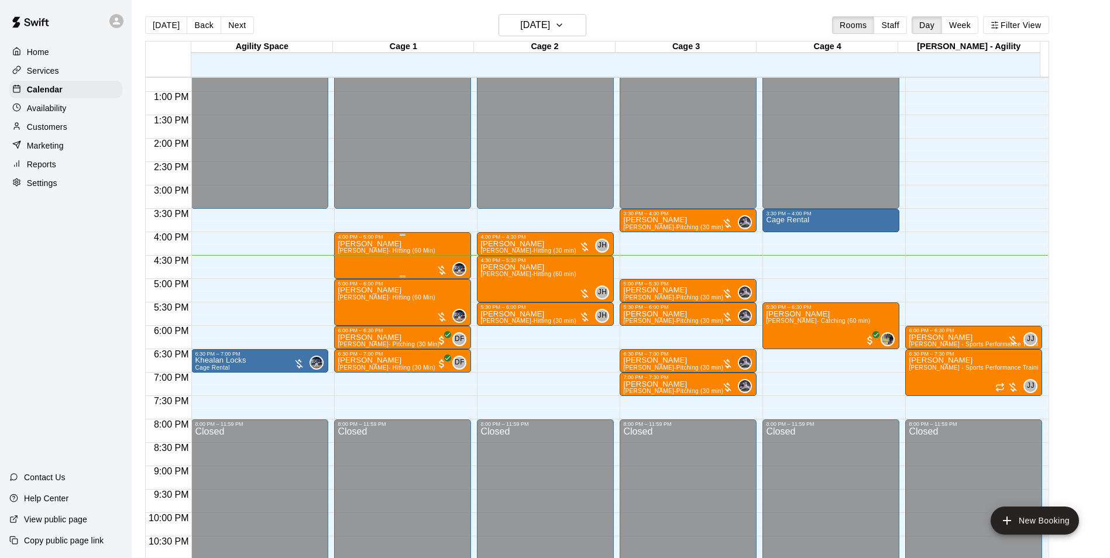
click at [418, 240] on div "4:00 PM – 5:00 PM" at bounding box center [403, 237] width 130 height 6
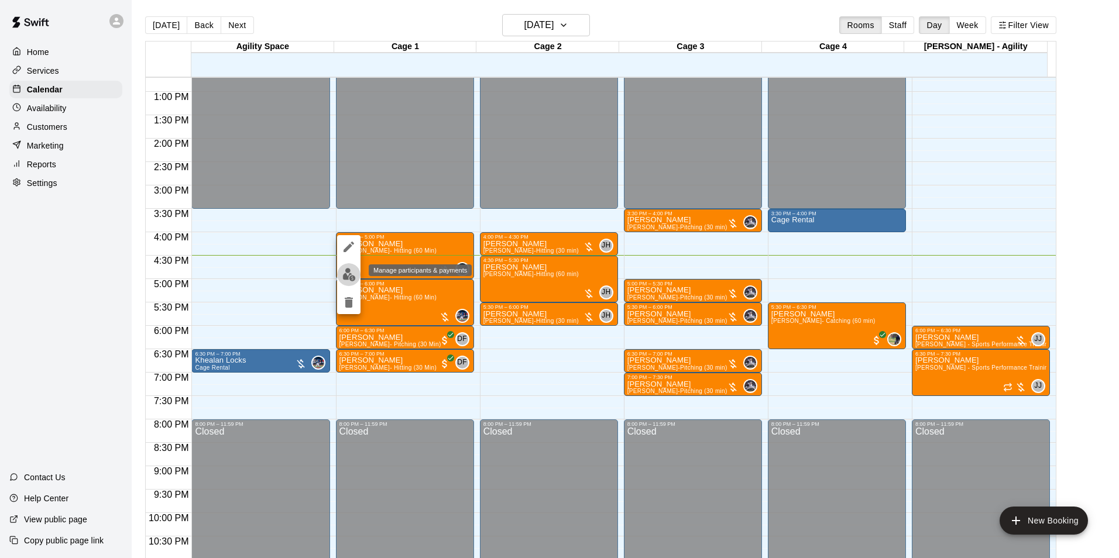
click at [343, 279] on img "edit" at bounding box center [348, 274] width 13 height 13
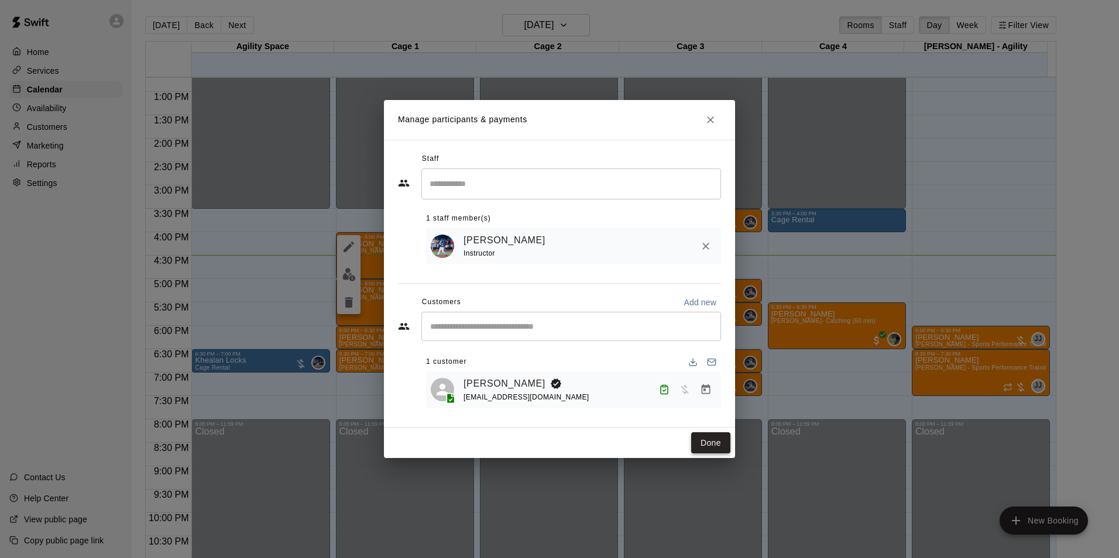
click at [716, 447] on button "Done" at bounding box center [710, 444] width 39 height 22
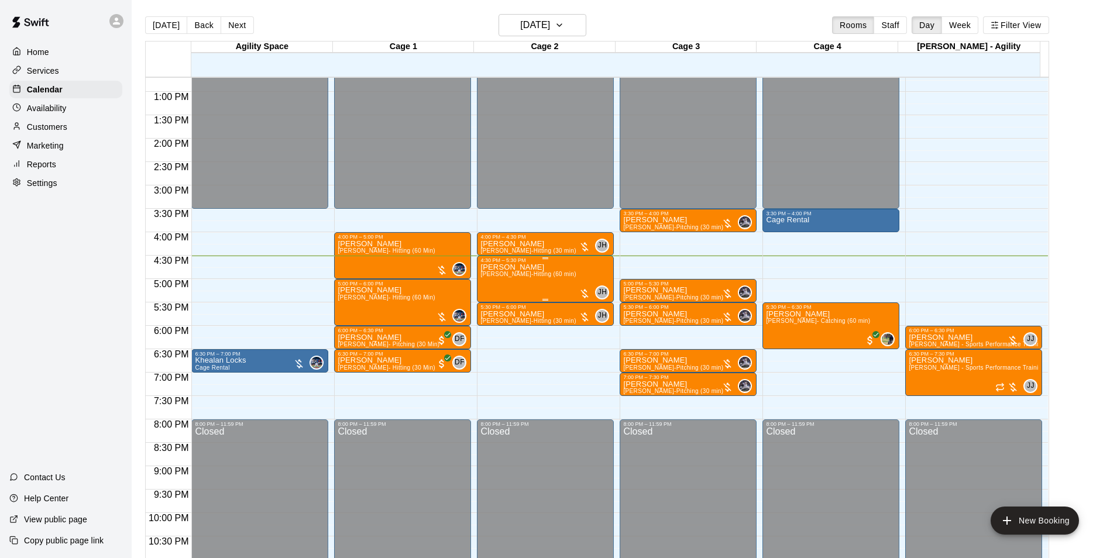
click at [539, 284] on div "[PERSON_NAME] [PERSON_NAME]-Hitting (60 min)" at bounding box center [528, 542] width 95 height 558
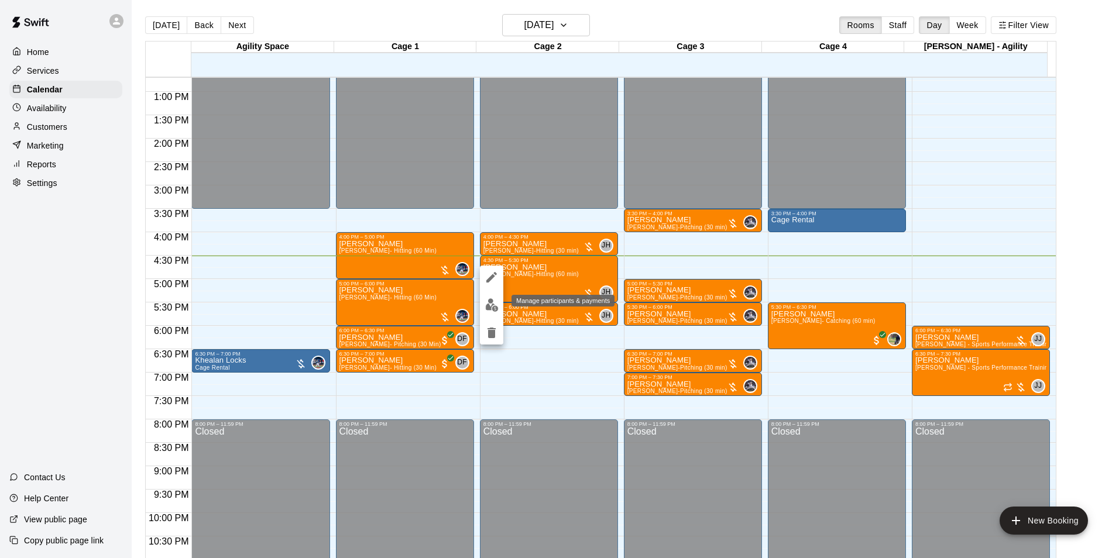
click at [490, 313] on button "edit" at bounding box center [491, 305] width 23 height 23
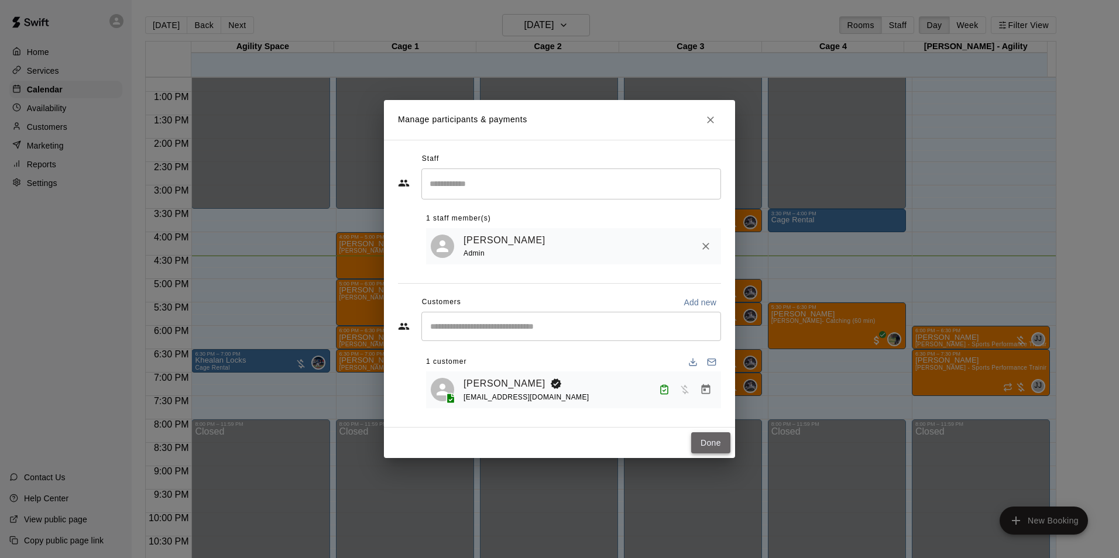
click at [708, 442] on button "Done" at bounding box center [710, 444] width 39 height 22
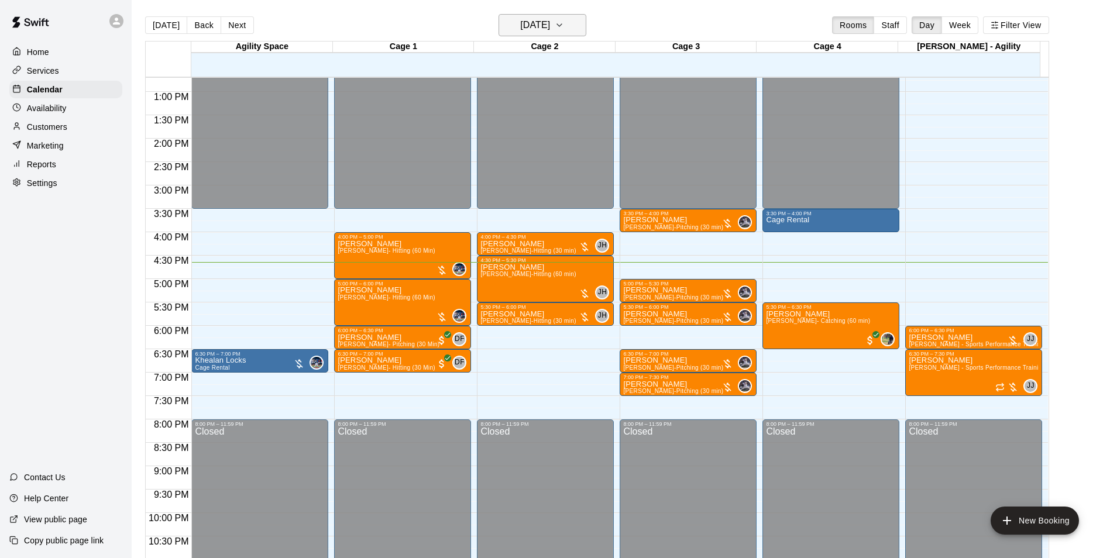
click at [577, 16] on button "[DATE]" at bounding box center [543, 25] width 88 height 22
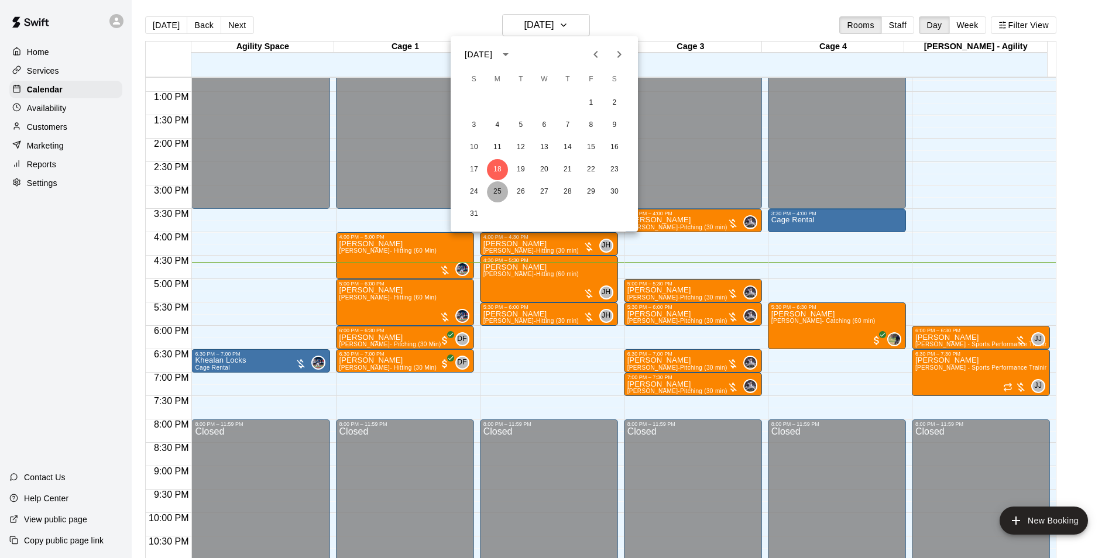
click at [491, 189] on button "25" at bounding box center [497, 191] width 21 height 21
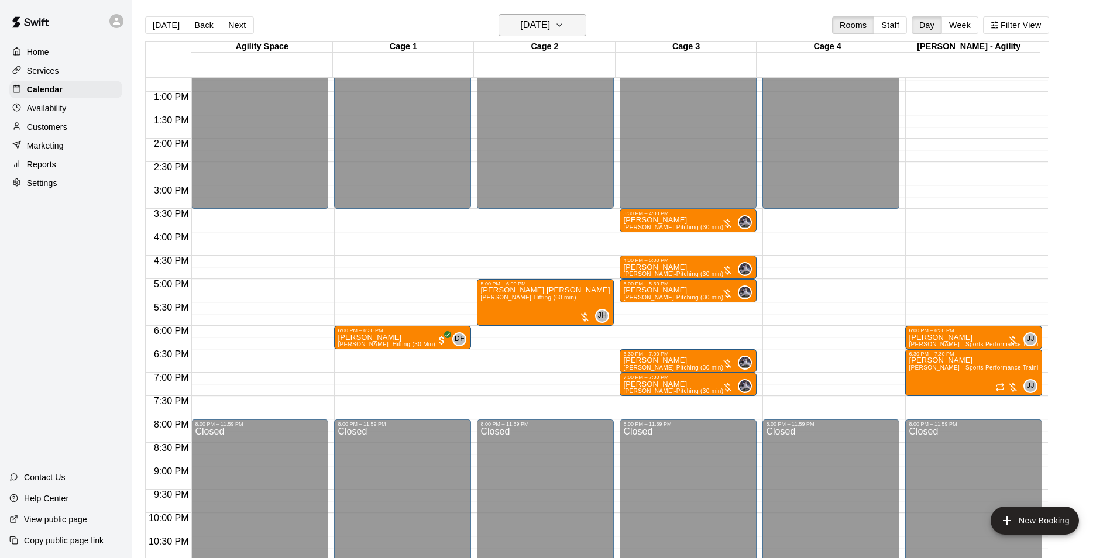
click at [534, 20] on h6 "[DATE]" at bounding box center [535, 25] width 30 height 16
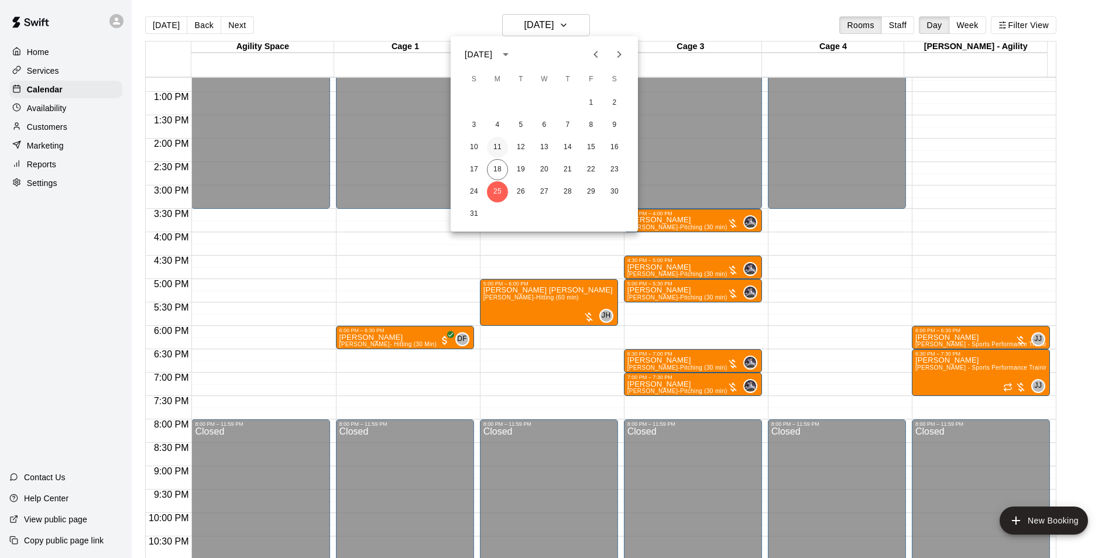
click at [499, 157] on button "11" at bounding box center [497, 147] width 21 height 21
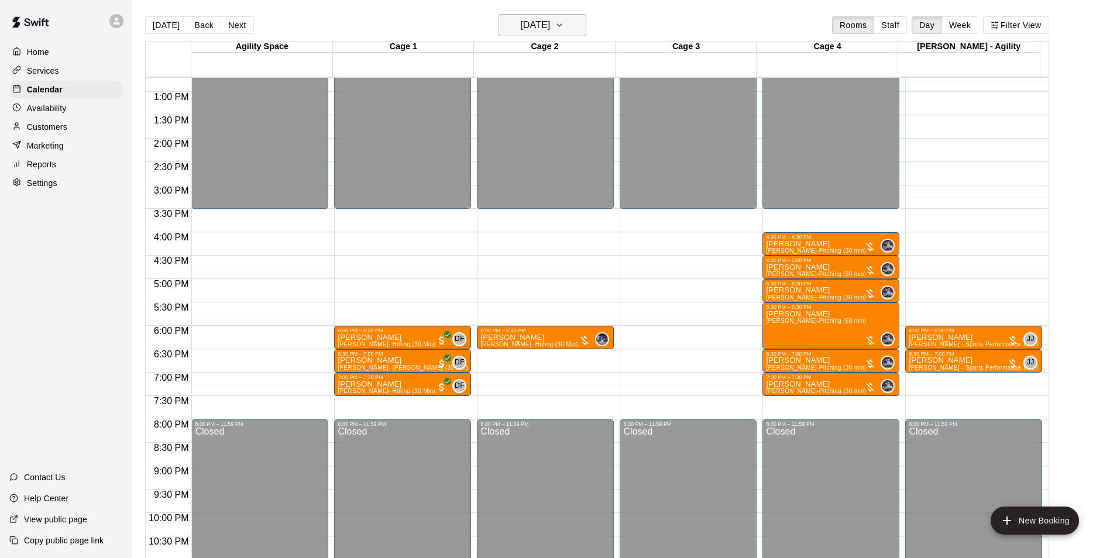
click at [533, 29] on h6 "[DATE]" at bounding box center [535, 25] width 30 height 16
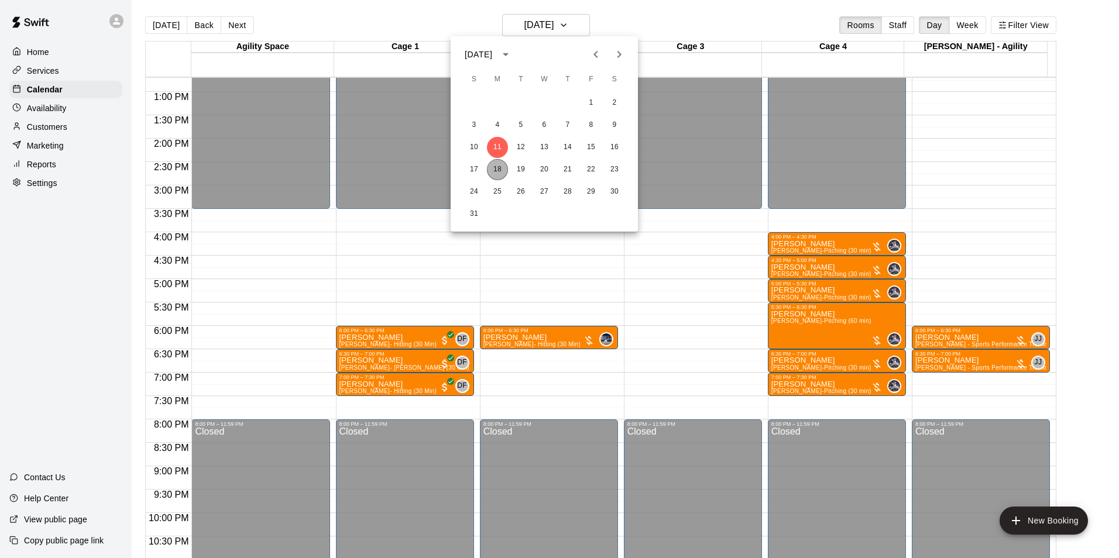
click at [495, 167] on button "18" at bounding box center [497, 169] width 21 height 21
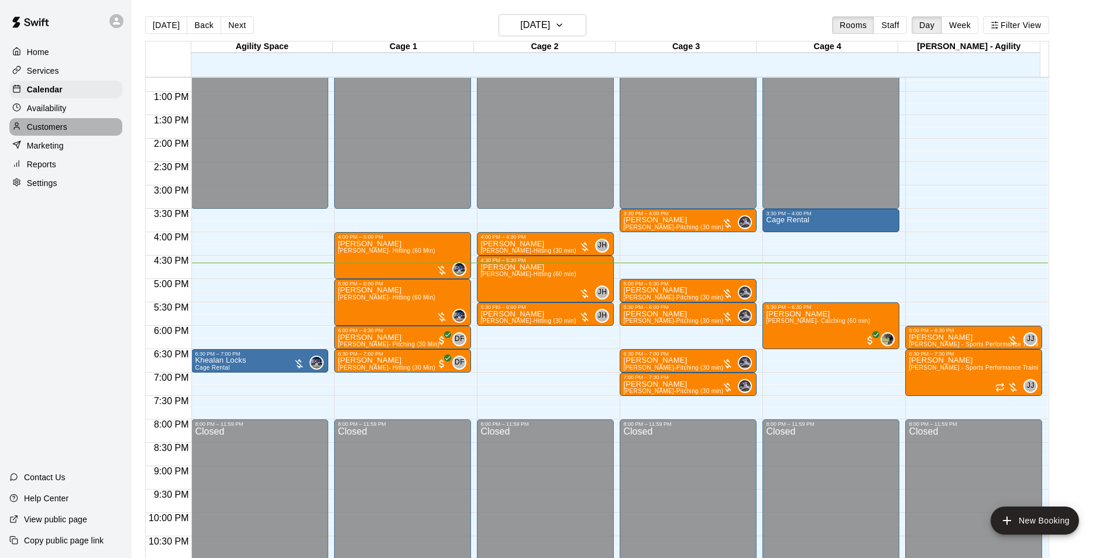
click at [77, 136] on div "Customers" at bounding box center [65, 127] width 113 height 18
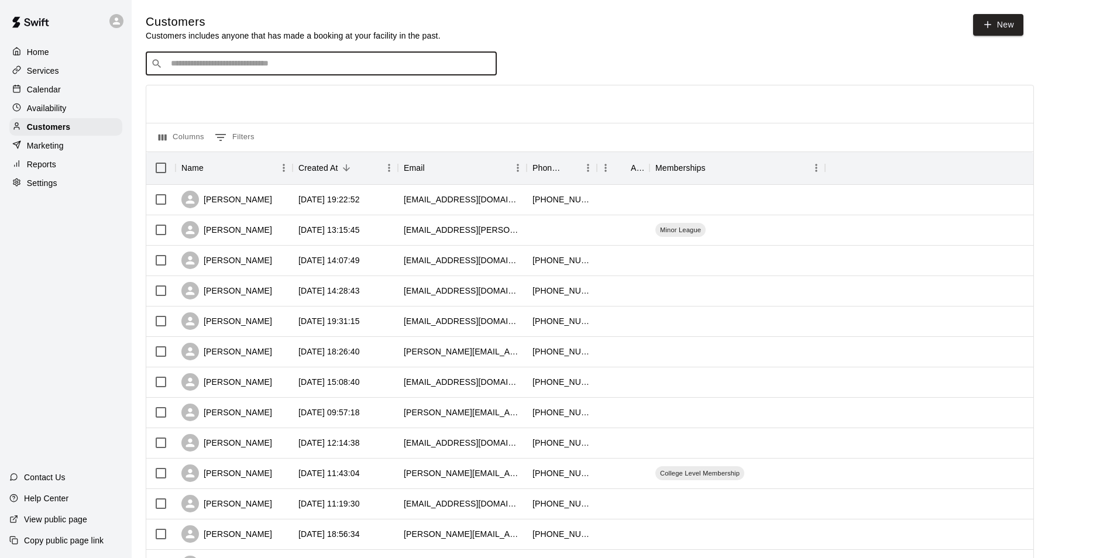
click at [184, 68] on input "Search customers by name or email" at bounding box center [329, 64] width 324 height 12
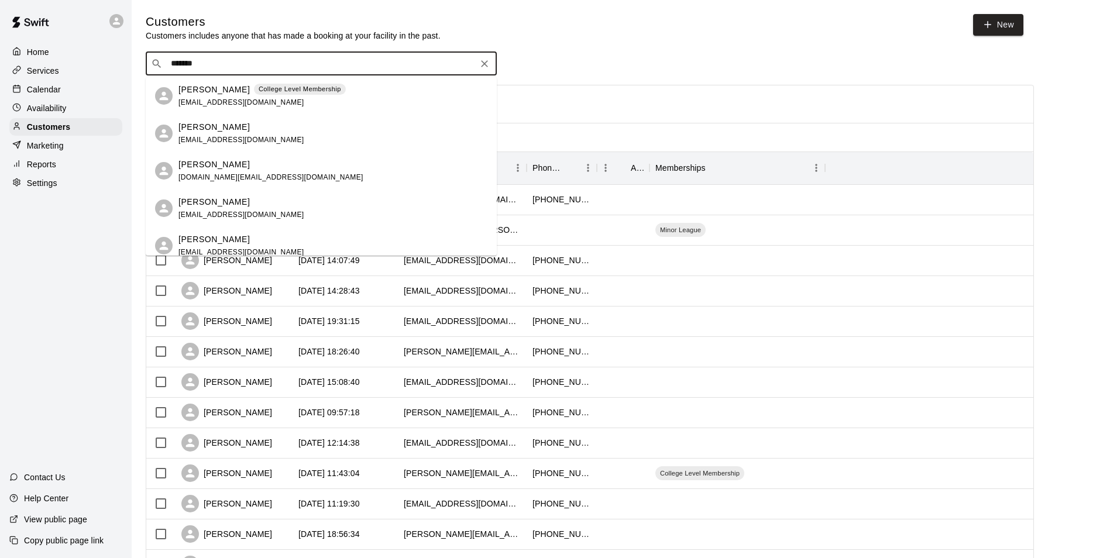
type input "*******"
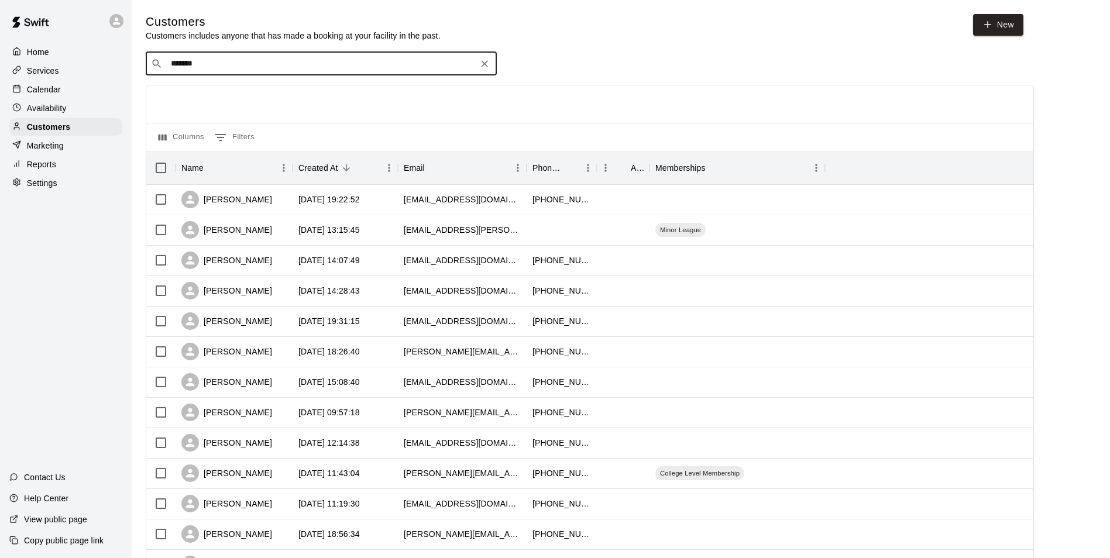
click at [481, 66] on icon "Clear" at bounding box center [485, 64] width 12 height 12
click at [75, 83] on div "Calendar" at bounding box center [65, 90] width 113 height 18
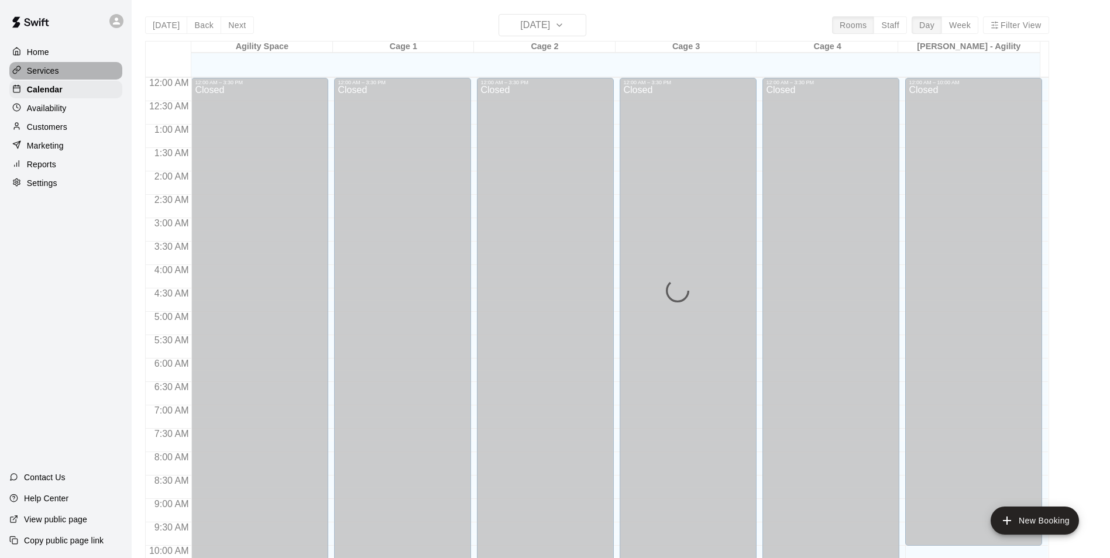
scroll to position [595, 0]
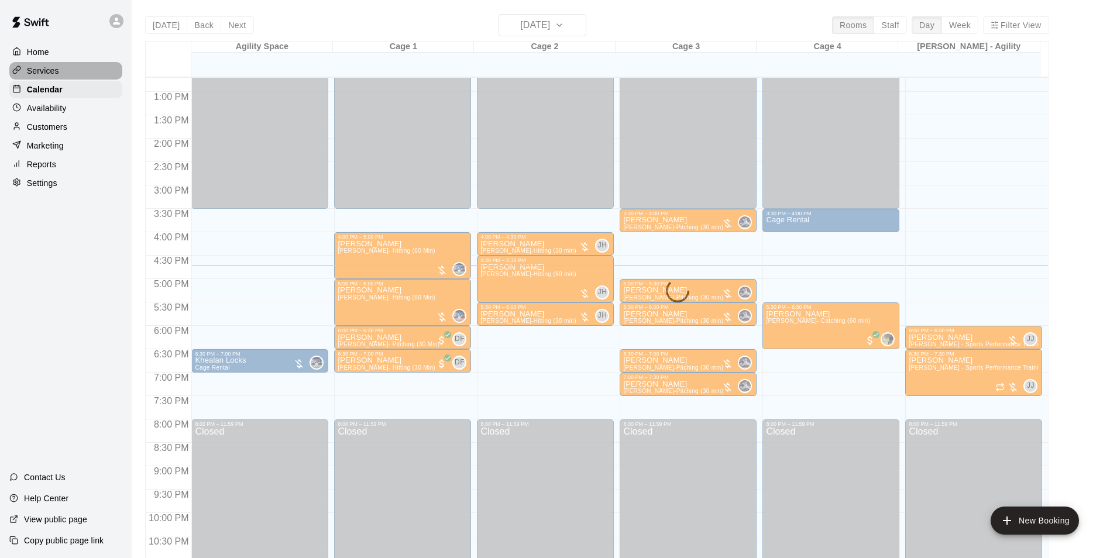
click at [84, 70] on div "Services" at bounding box center [65, 71] width 113 height 18
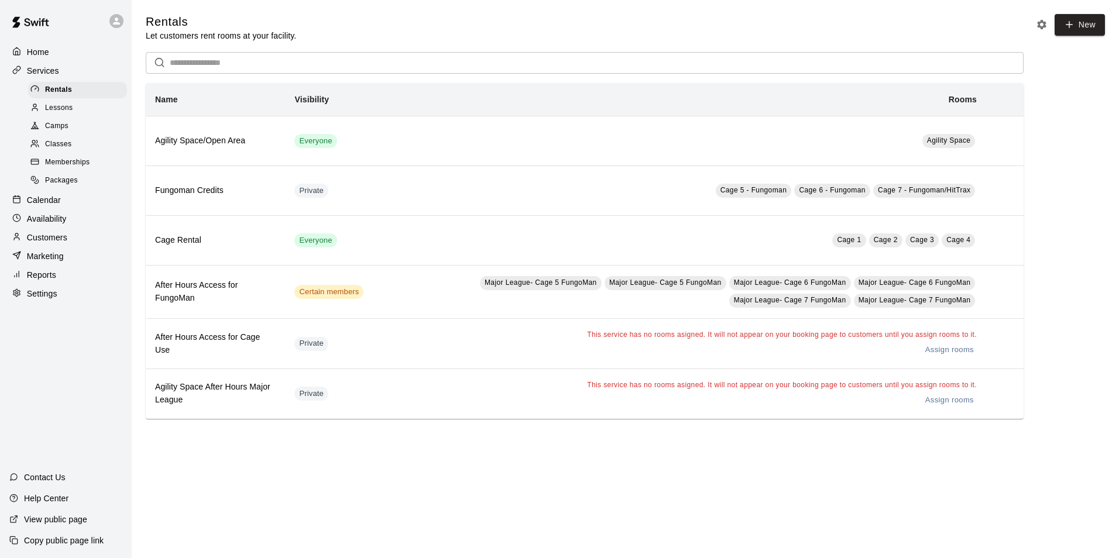
click at [67, 207] on div "Calendar" at bounding box center [65, 200] width 113 height 18
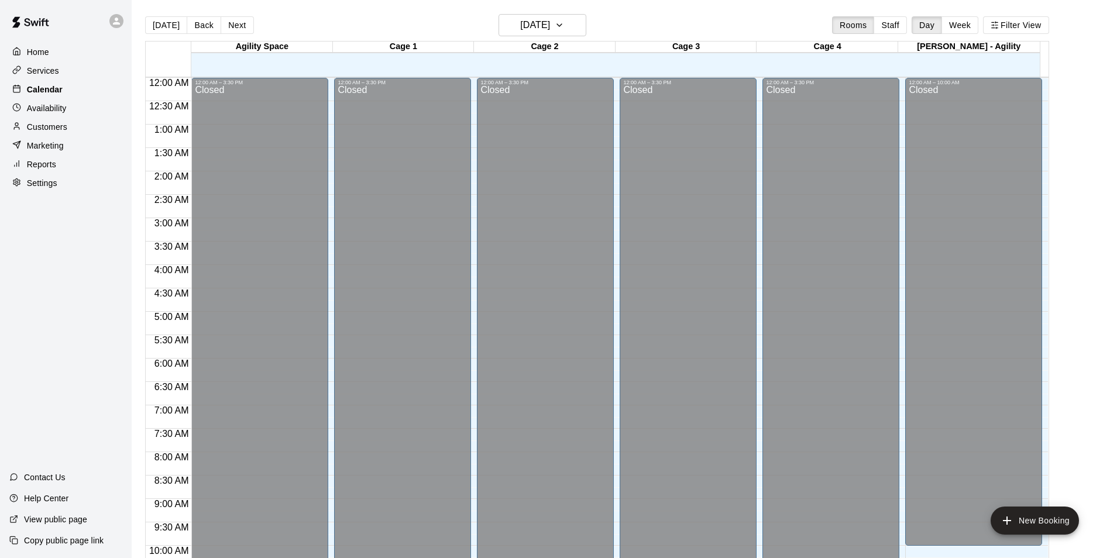
scroll to position [595, 0]
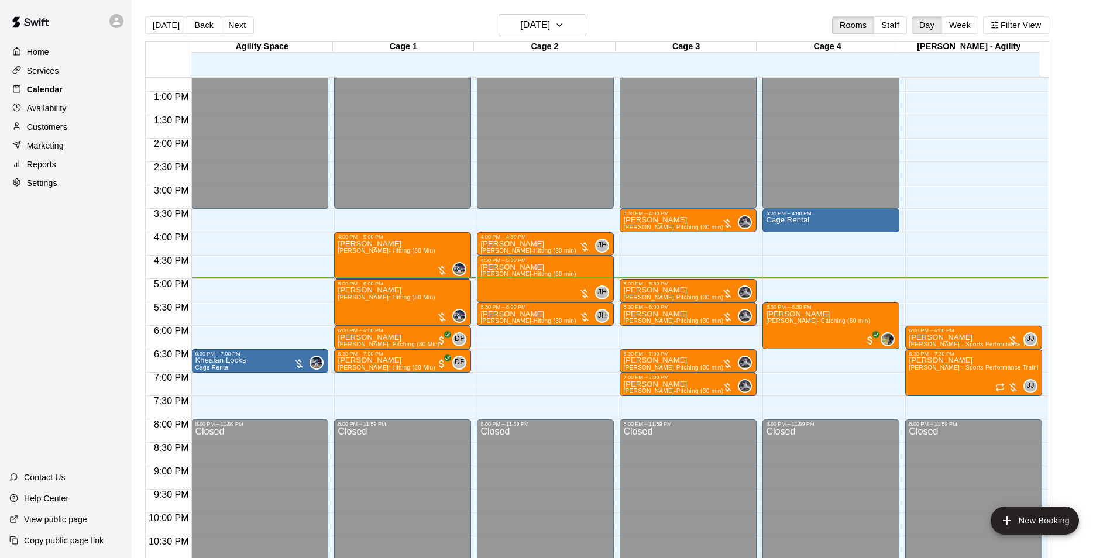
click at [67, 207] on div "Home Services Calendar Availability Customers Marketing Reports Settings Contac…" at bounding box center [66, 279] width 132 height 558
click at [352, 308] on div "[PERSON_NAME] [PERSON_NAME]- Hitting (60 Min)" at bounding box center [386, 566] width 97 height 558
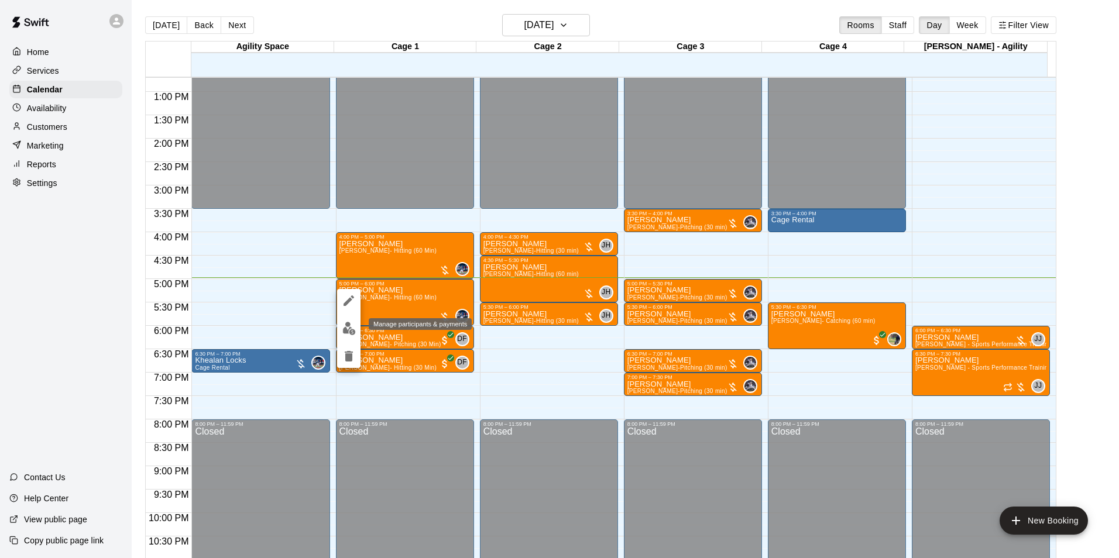
click at [342, 330] on img "edit" at bounding box center [348, 328] width 13 height 13
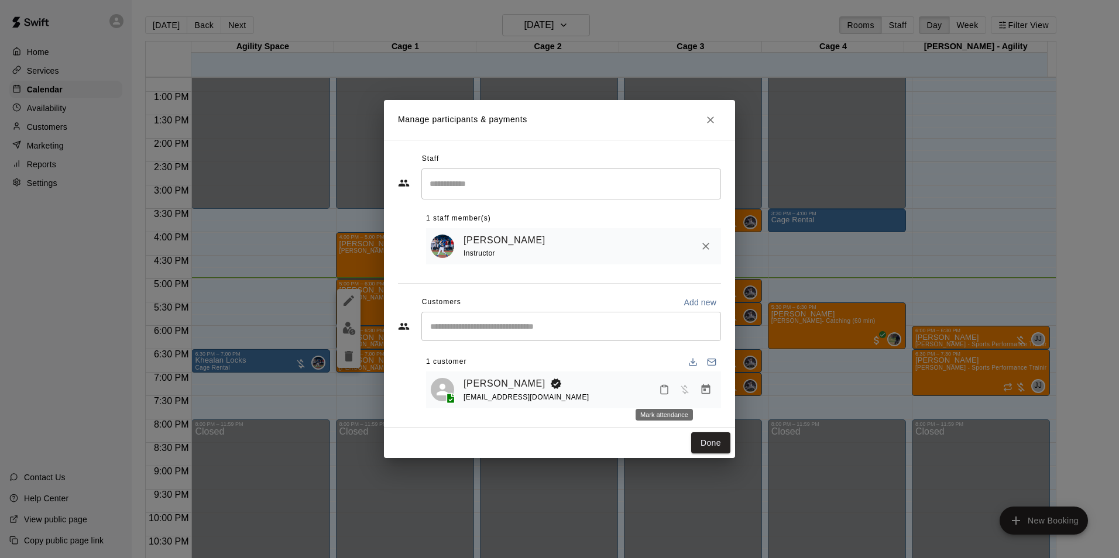
click at [657, 392] on button "Mark attendance" at bounding box center [664, 390] width 20 height 20
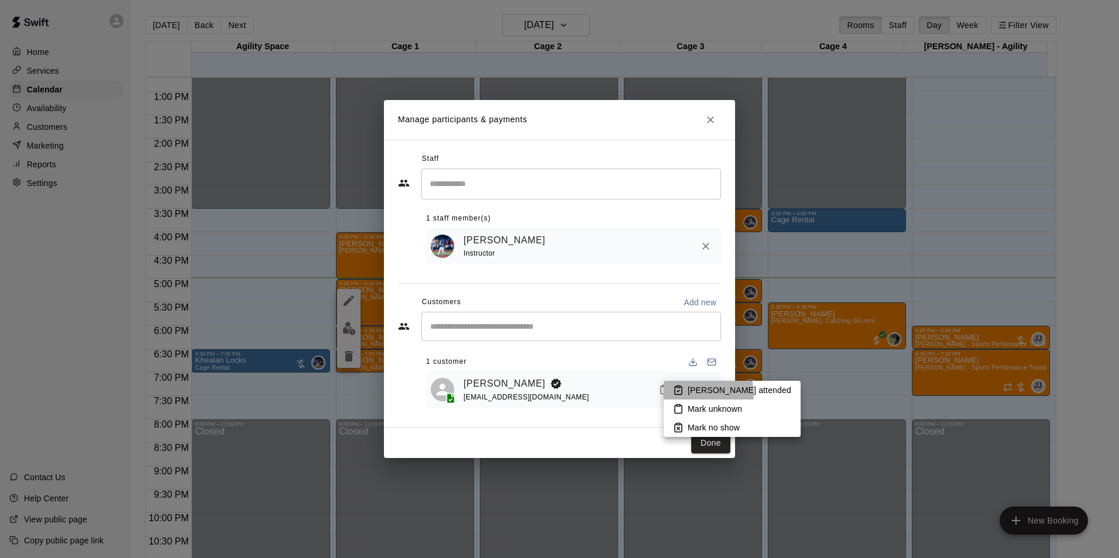
click at [692, 394] on p "[PERSON_NAME] attended" at bounding box center [740, 391] width 104 height 12
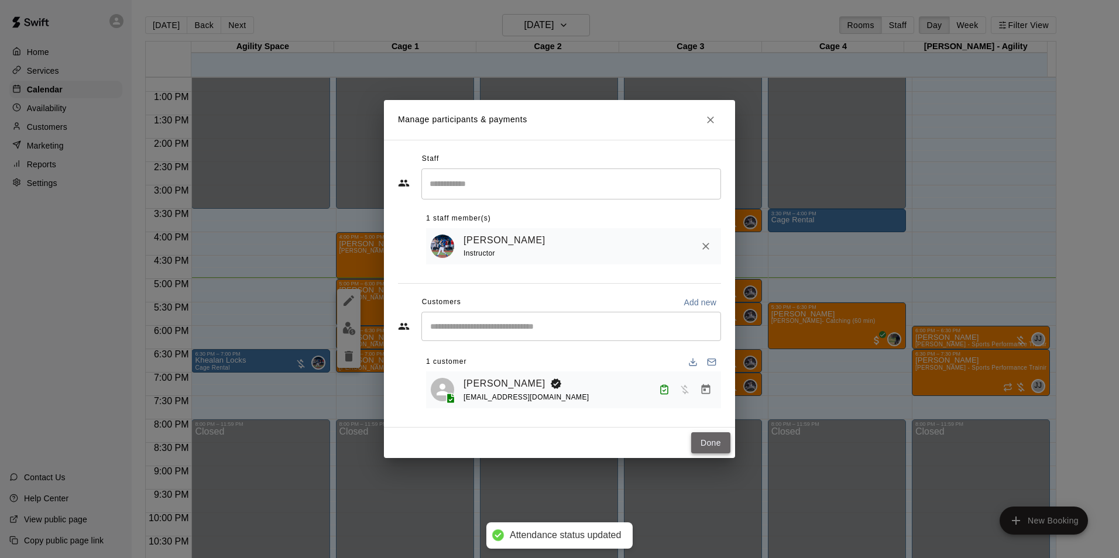
click at [700, 443] on button "Done" at bounding box center [710, 444] width 39 height 22
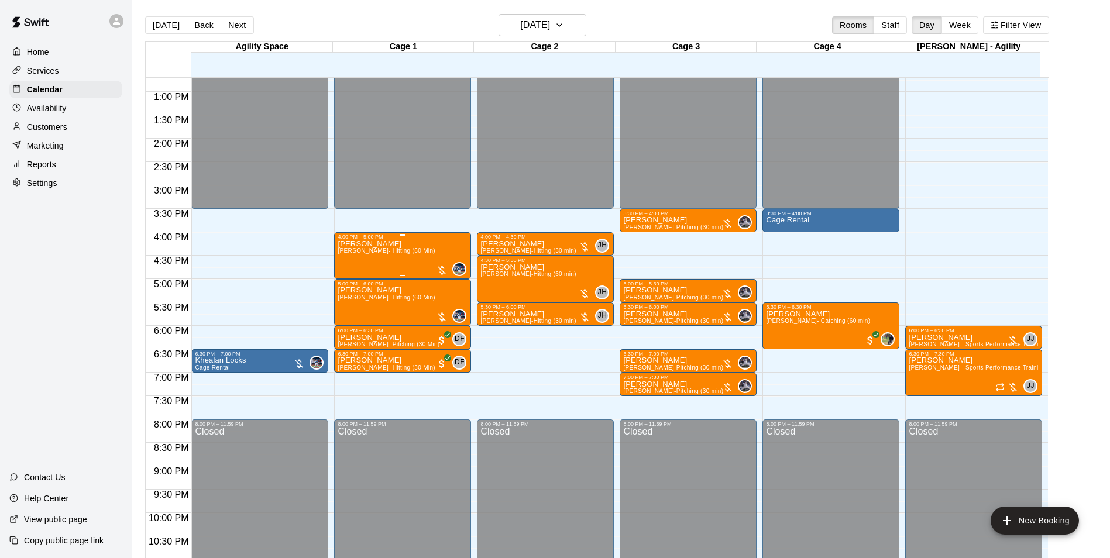
click at [385, 254] on span "[PERSON_NAME]- Hitting (60 Min)" at bounding box center [386, 251] width 97 height 6
click at [350, 288] on img "edit" at bounding box center [348, 288] width 13 height 13
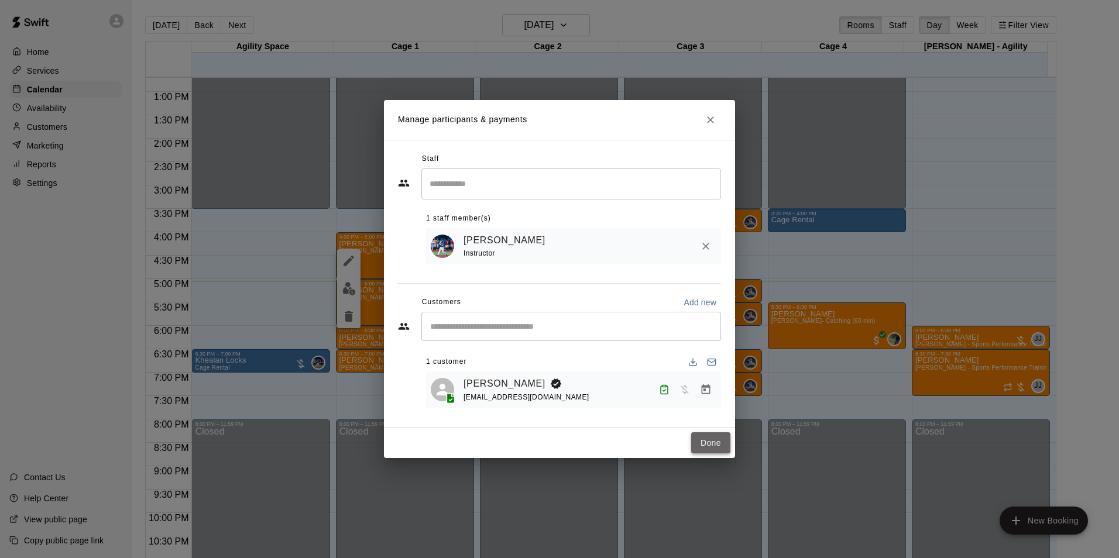
click at [719, 447] on button "Done" at bounding box center [710, 444] width 39 height 22
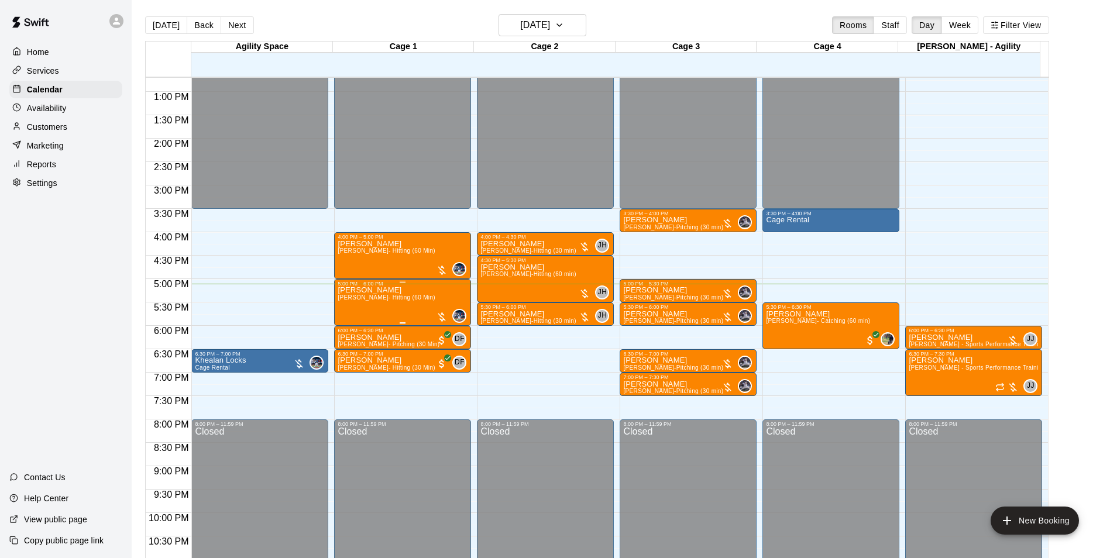
click at [400, 307] on div "[PERSON_NAME] [PERSON_NAME]- Hitting (60 Min)" at bounding box center [386, 566] width 97 height 558
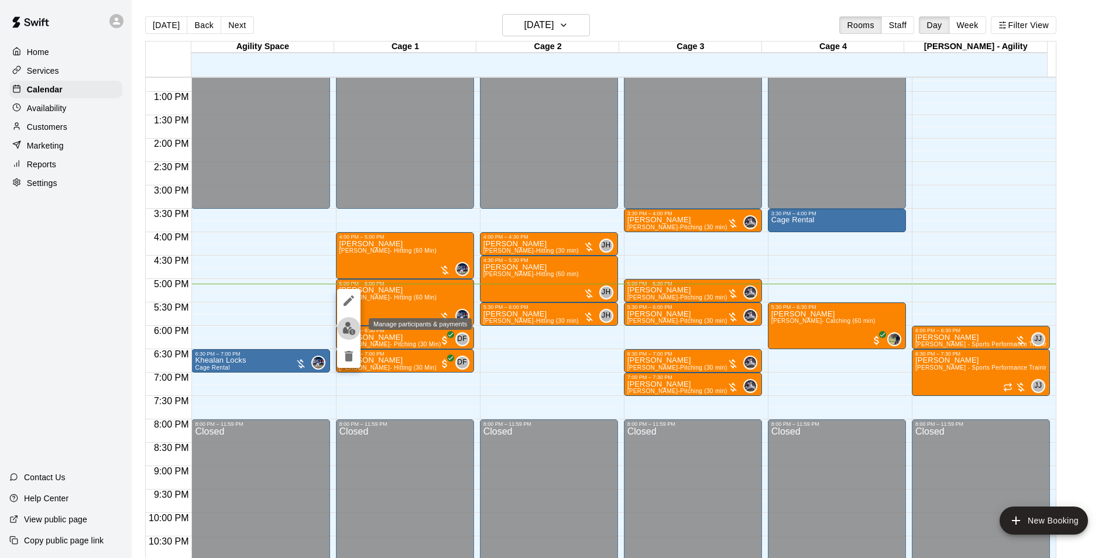
click at [348, 334] on img "edit" at bounding box center [348, 328] width 13 height 13
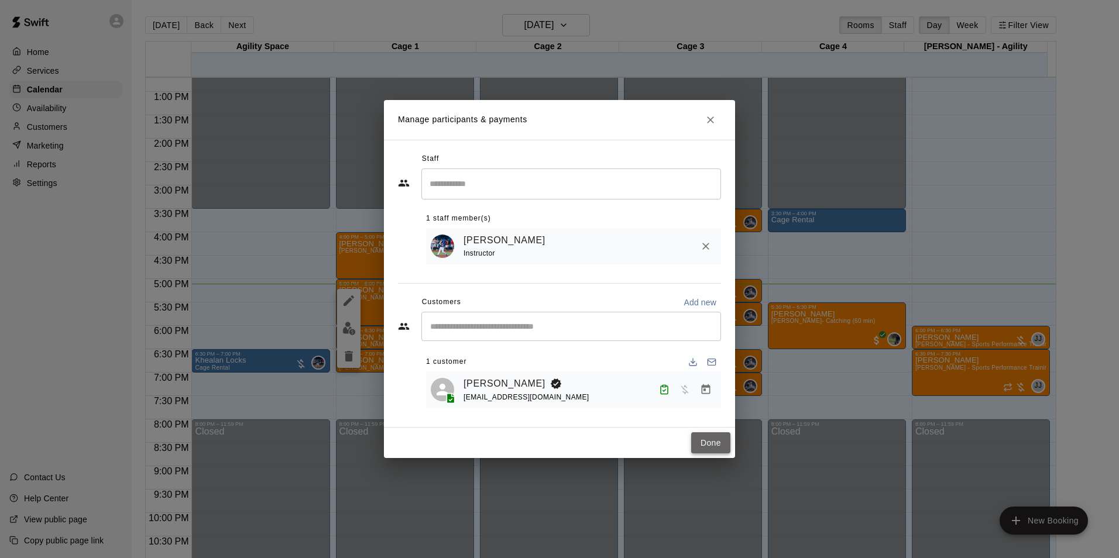
click at [718, 452] on button "Done" at bounding box center [710, 444] width 39 height 22
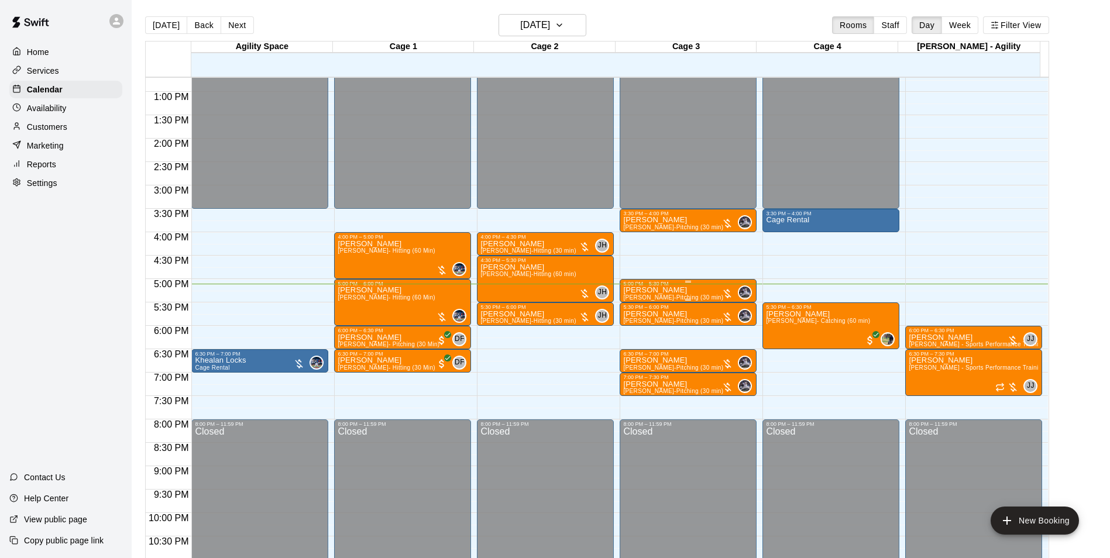
click at [677, 294] on div "[PERSON_NAME] [PERSON_NAME]-Pitching (30 min)" at bounding box center [673, 566] width 100 height 558
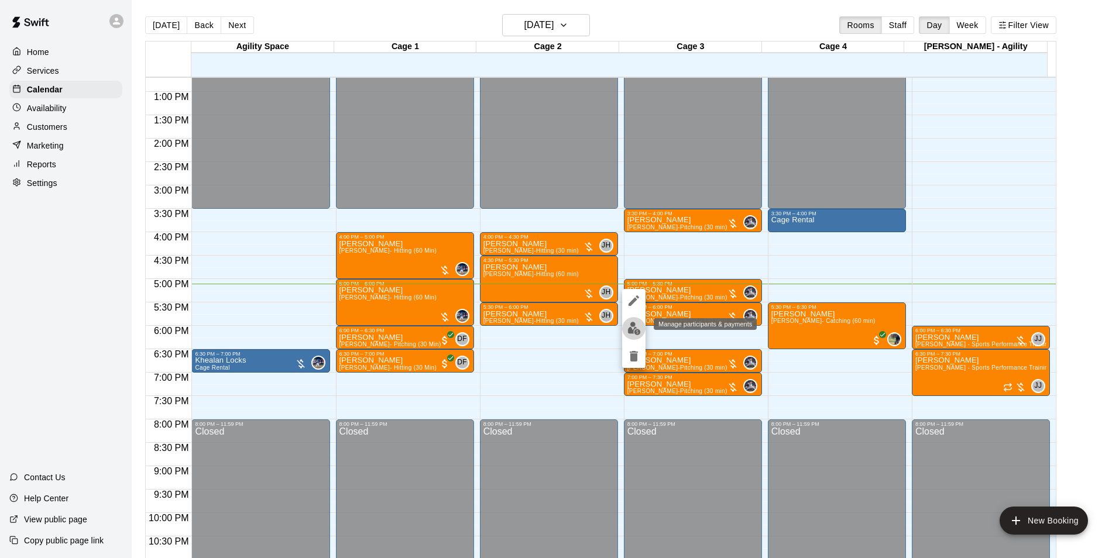
click at [637, 335] on img "edit" at bounding box center [633, 328] width 13 height 13
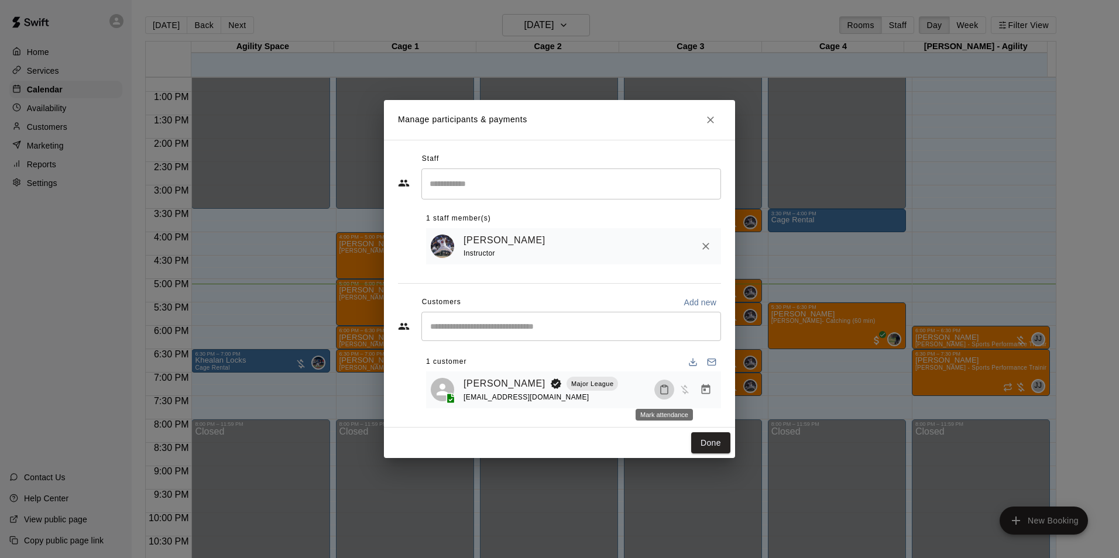
click at [663, 393] on icon "Mark attendance" at bounding box center [664, 390] width 11 height 11
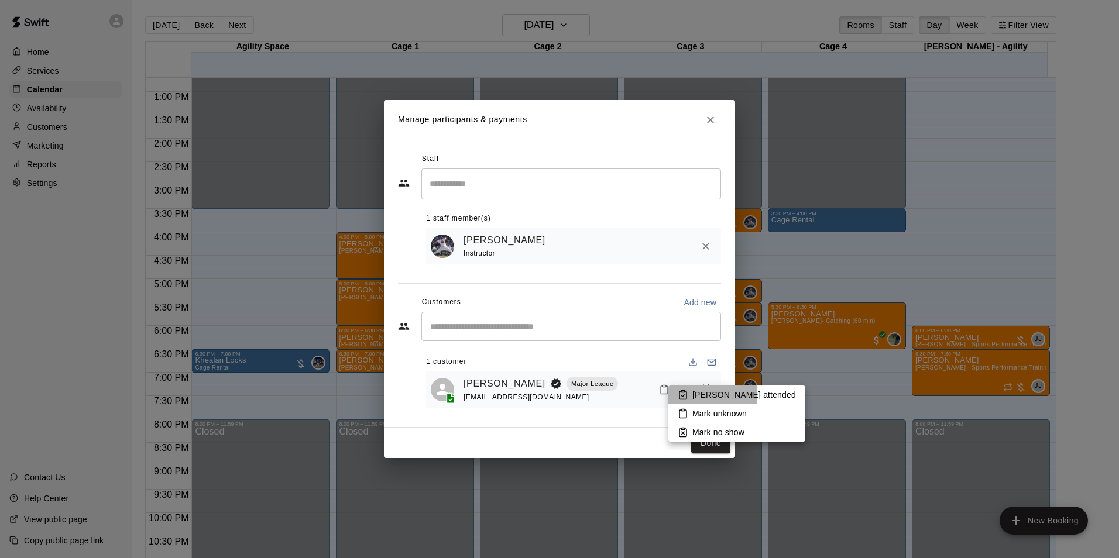
click at [689, 394] on li "[PERSON_NAME] attended" at bounding box center [736, 395] width 137 height 19
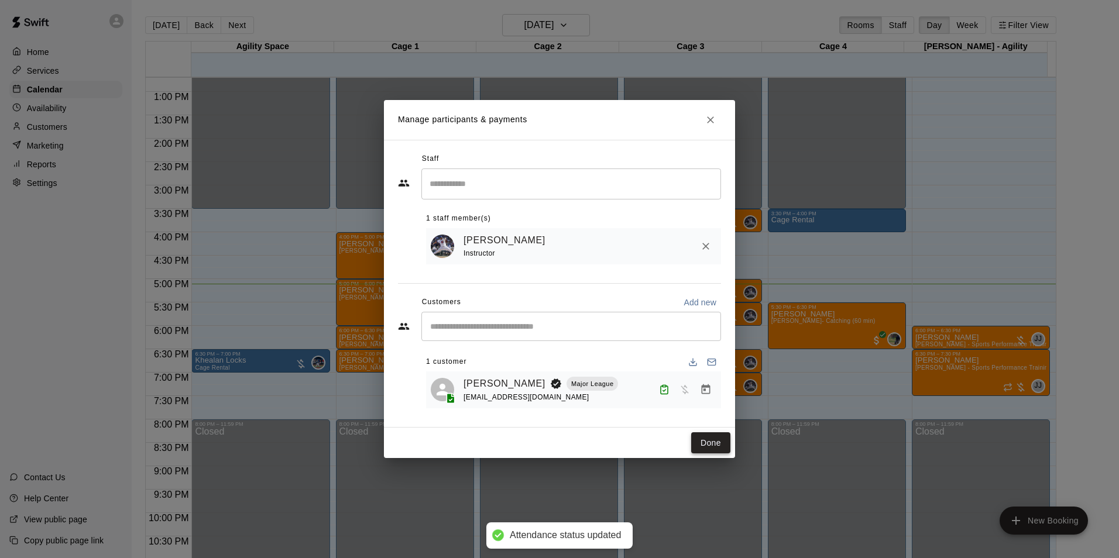
click at [709, 447] on button "Done" at bounding box center [710, 444] width 39 height 22
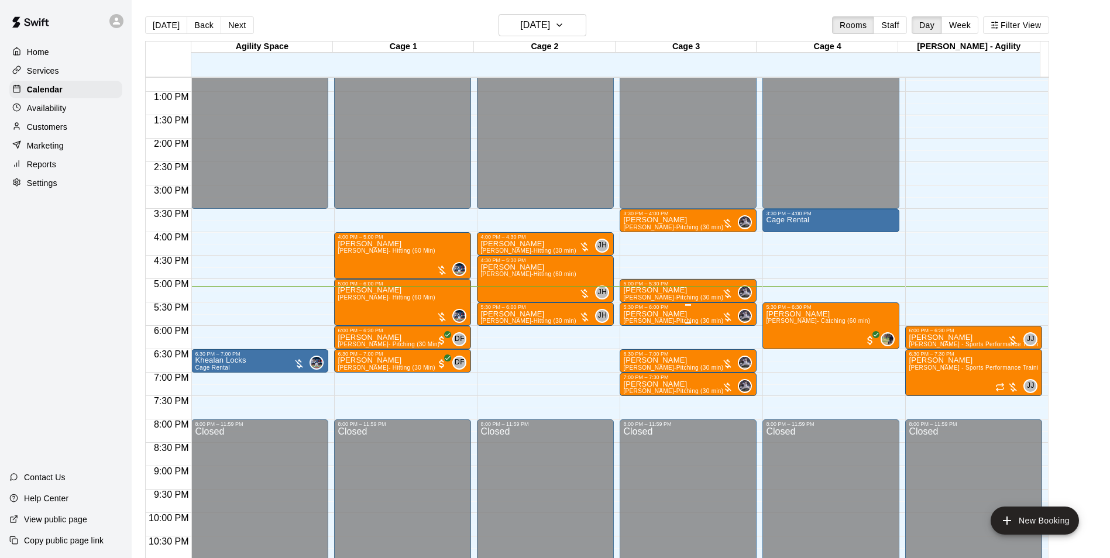
click at [657, 314] on p "[PERSON_NAME]" at bounding box center [673, 314] width 100 height 0
click at [631, 355] on img "edit" at bounding box center [633, 355] width 13 height 13
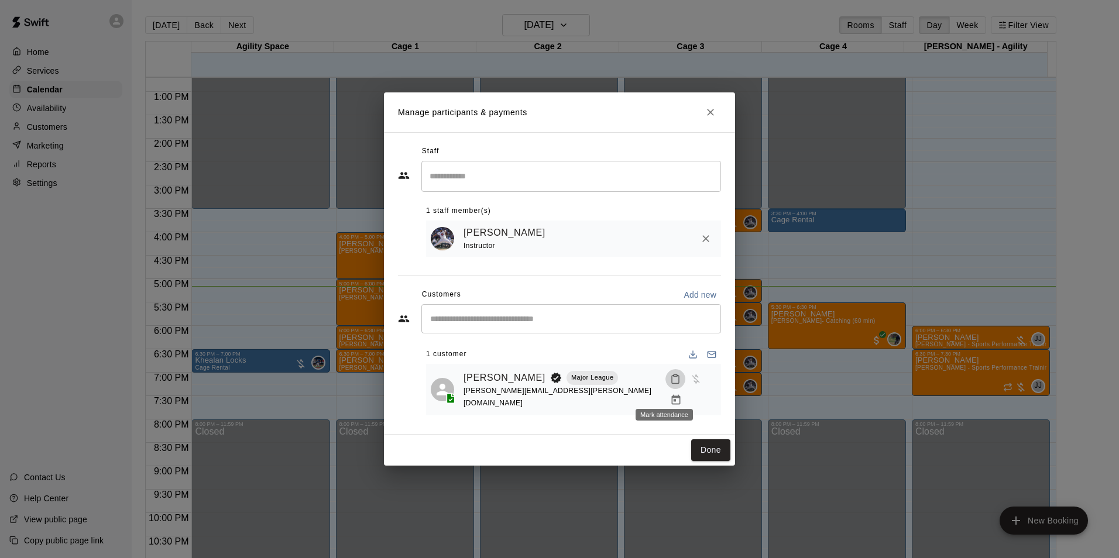
click at [665, 384] on button "Mark attendance" at bounding box center [675, 379] width 20 height 20
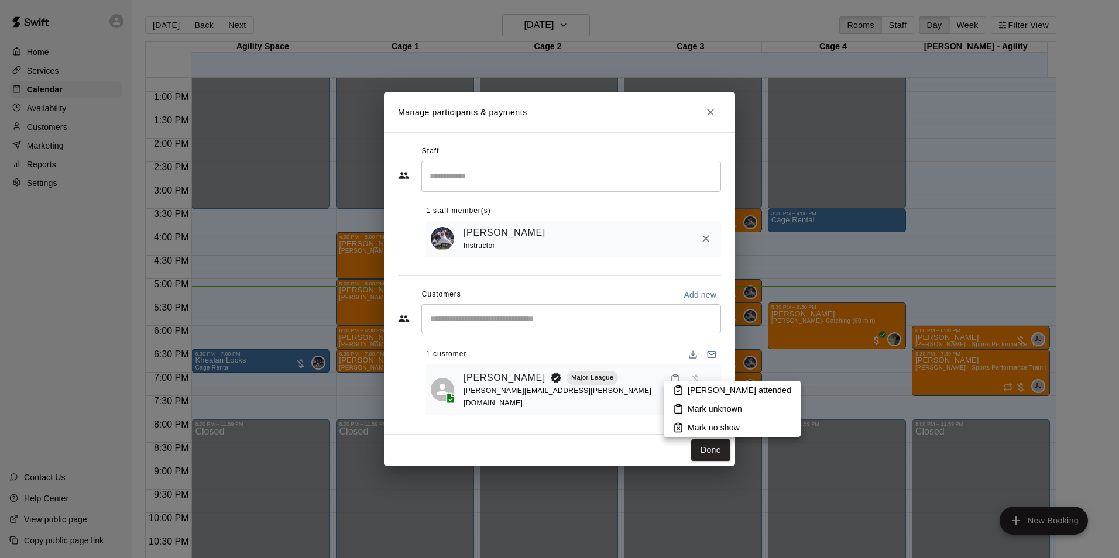
click at [689, 384] on li "[PERSON_NAME] attended" at bounding box center [732, 390] width 137 height 19
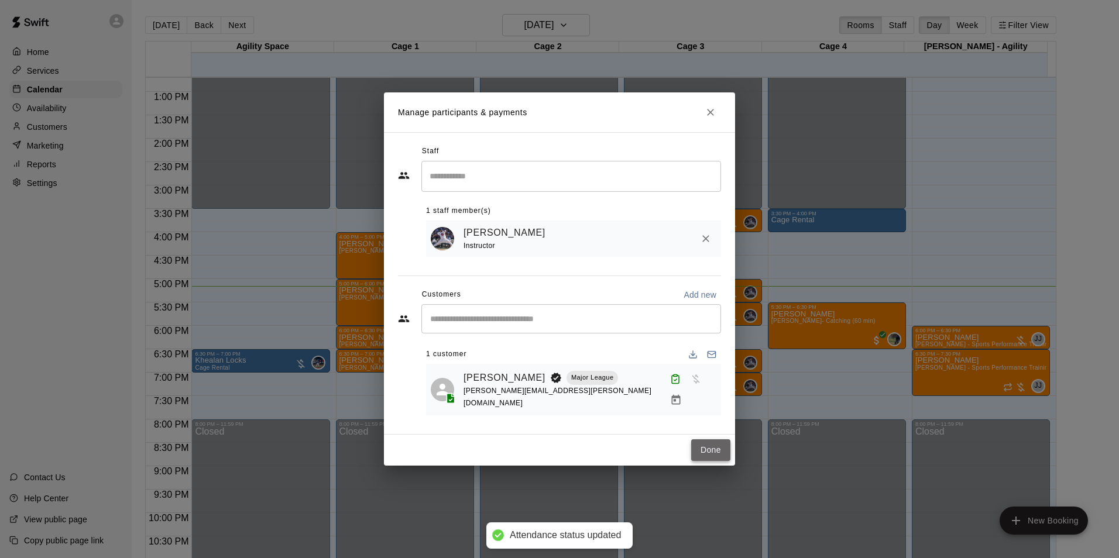
click at [704, 444] on button "Done" at bounding box center [710, 451] width 39 height 22
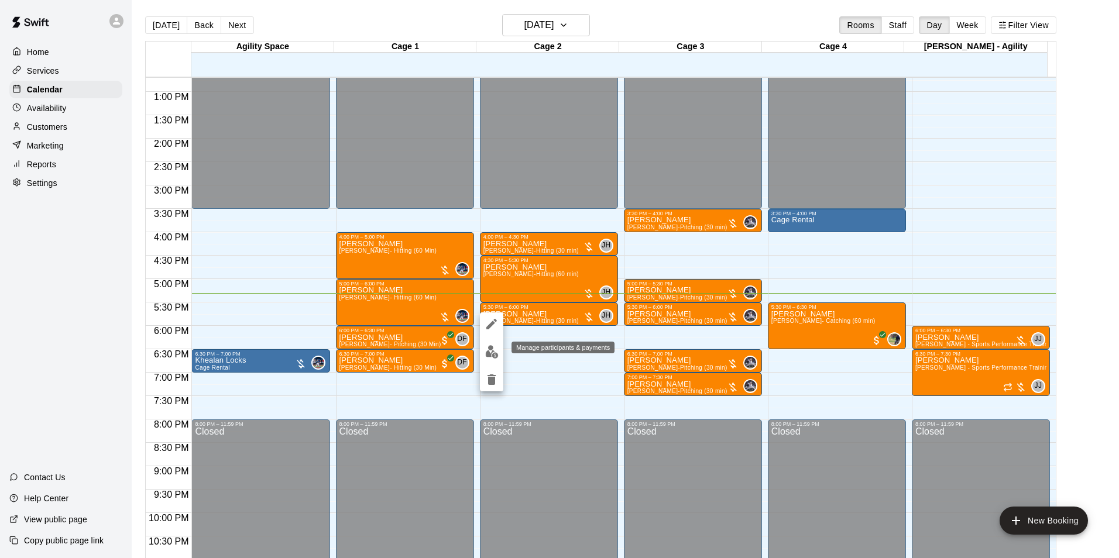
click at [492, 351] on img "edit" at bounding box center [491, 351] width 13 height 13
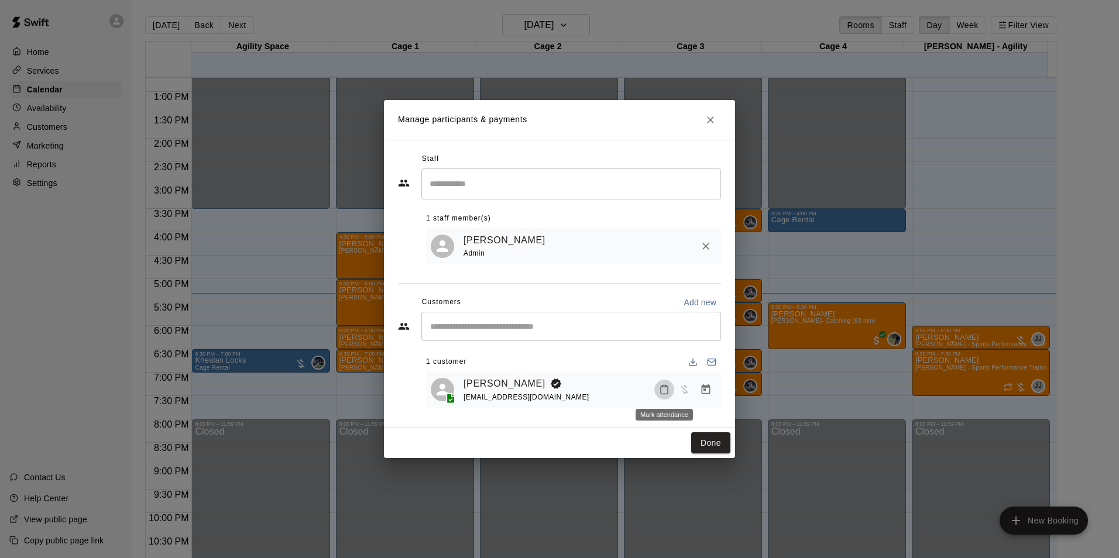
click at [665, 387] on icon "Mark attendance" at bounding box center [664, 390] width 11 height 11
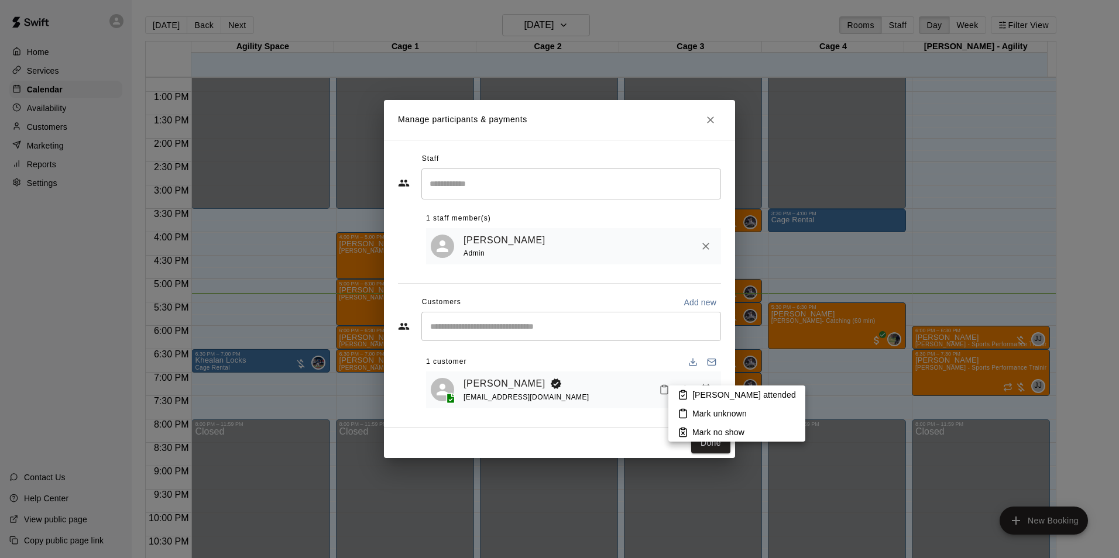
click at [704, 387] on li "[PERSON_NAME] attended" at bounding box center [736, 395] width 137 height 19
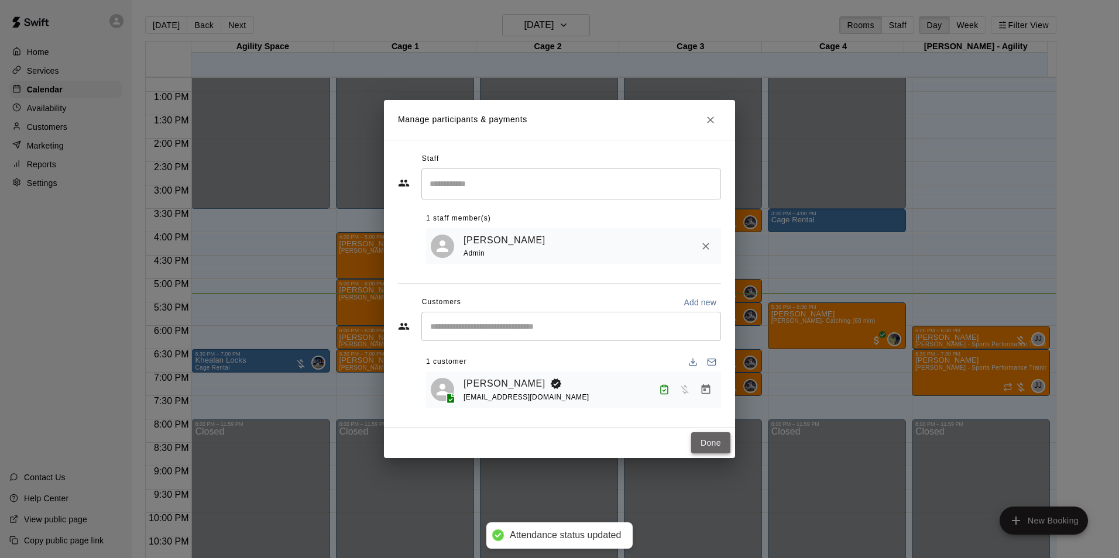
click at [713, 441] on button "Done" at bounding box center [710, 444] width 39 height 22
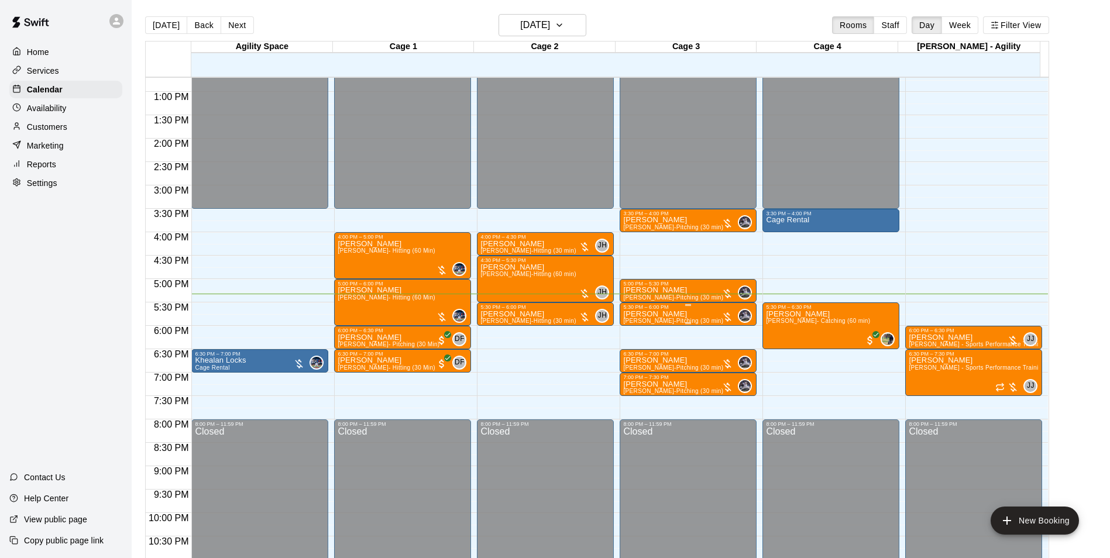
click at [641, 321] on span "[PERSON_NAME]-Pitching (30 min)" at bounding box center [673, 321] width 100 height 6
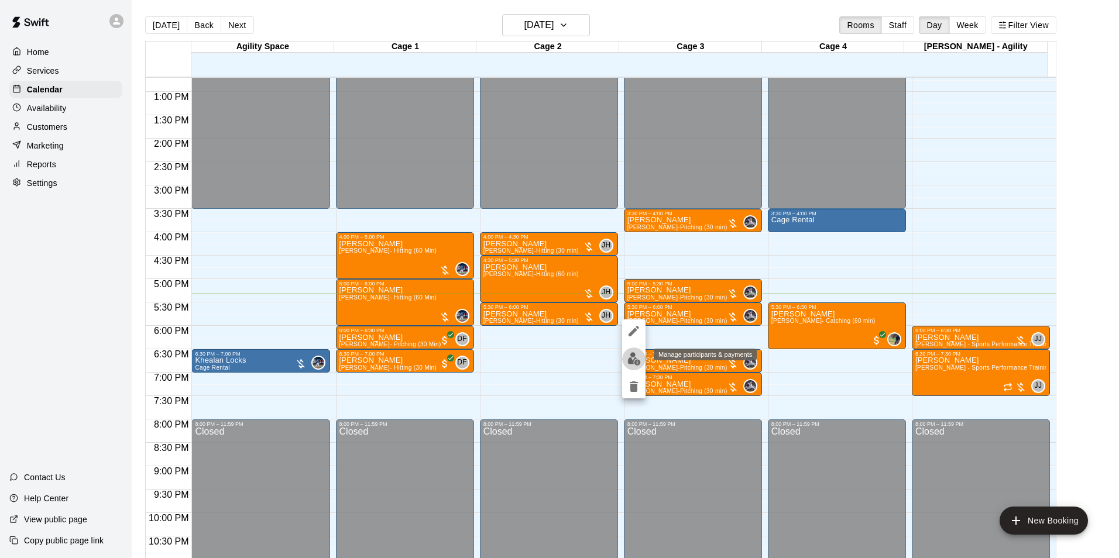
click at [633, 362] on img "edit" at bounding box center [633, 358] width 13 height 13
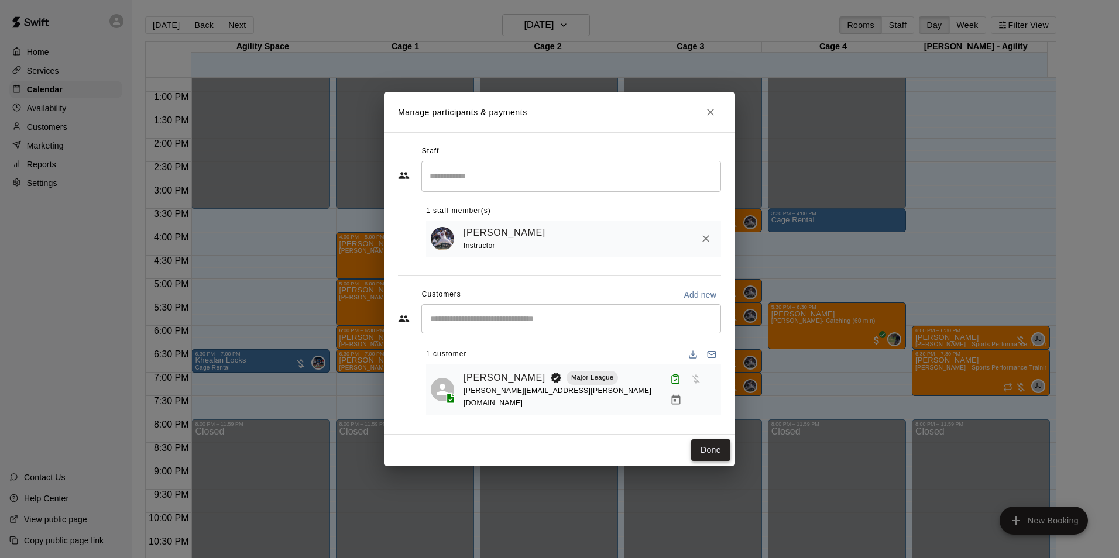
click at [707, 445] on button "Done" at bounding box center [710, 451] width 39 height 22
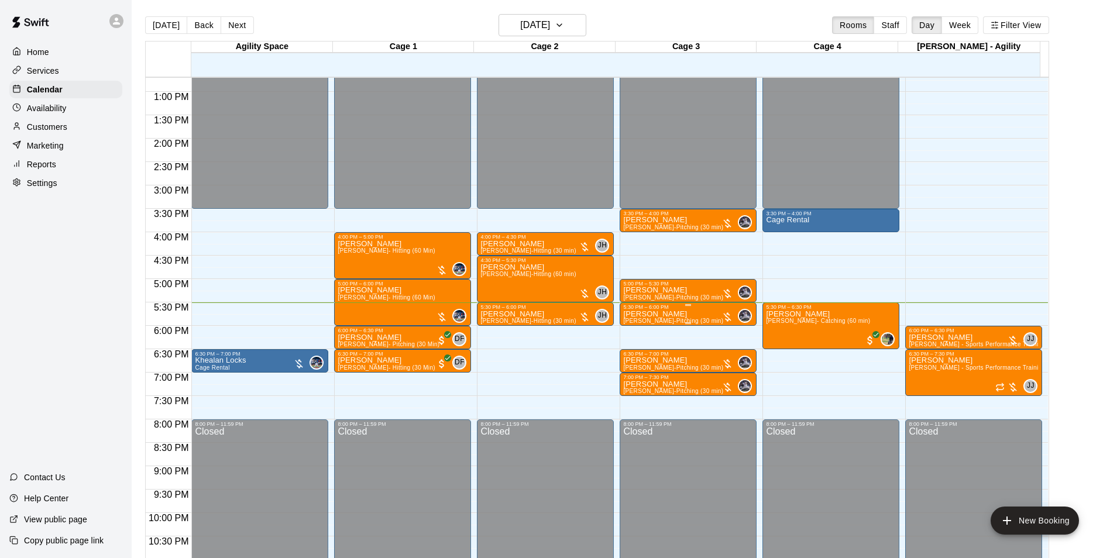
click at [680, 314] on p "[PERSON_NAME]" at bounding box center [673, 314] width 100 height 0
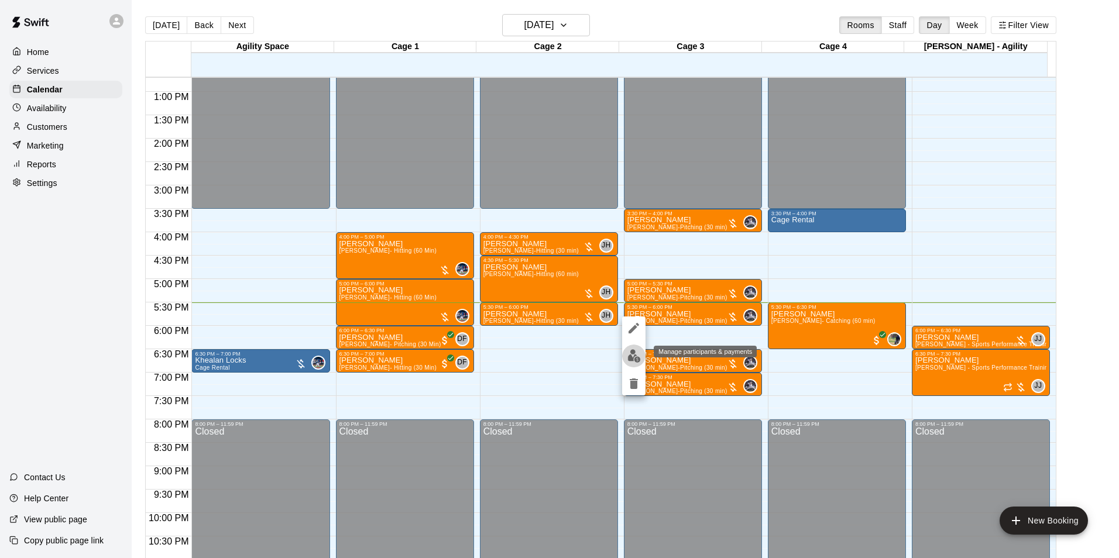
click at [632, 351] on img "edit" at bounding box center [633, 355] width 13 height 13
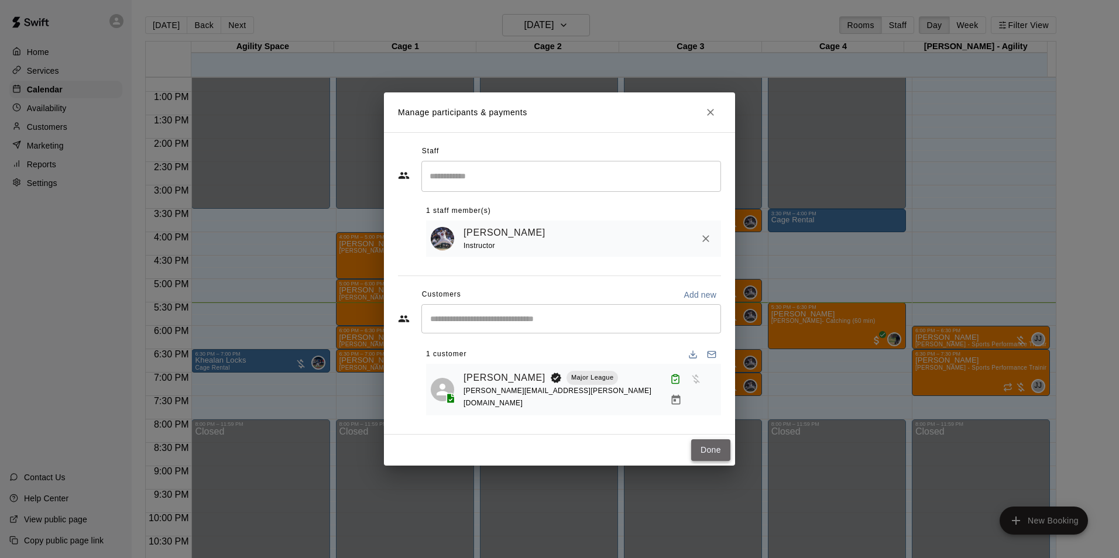
click at [716, 440] on button "Done" at bounding box center [710, 451] width 39 height 22
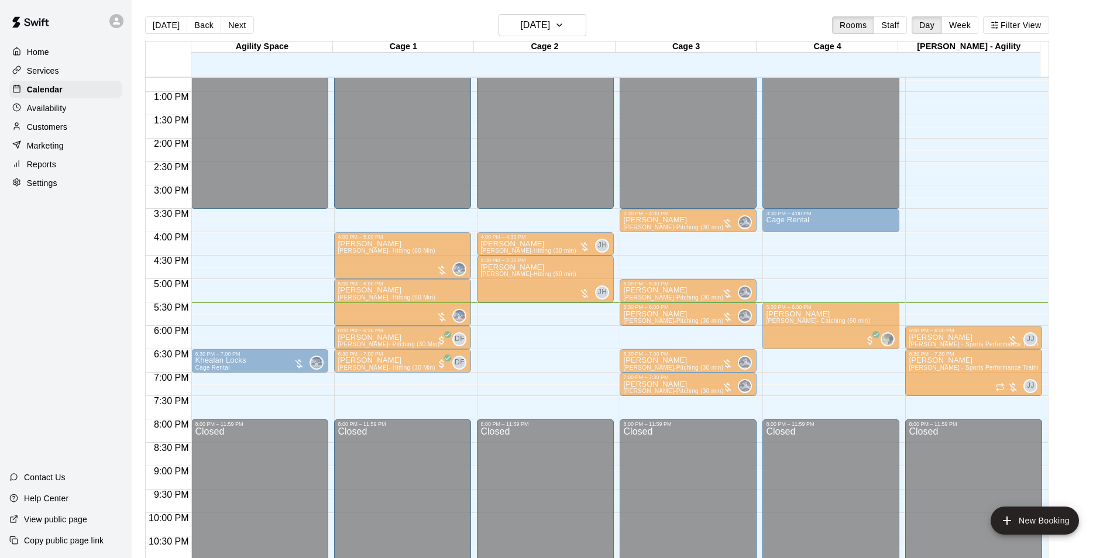
click at [512, 309] on div "5:30 PM – 6:00 PM" at bounding box center [546, 307] width 130 height 6
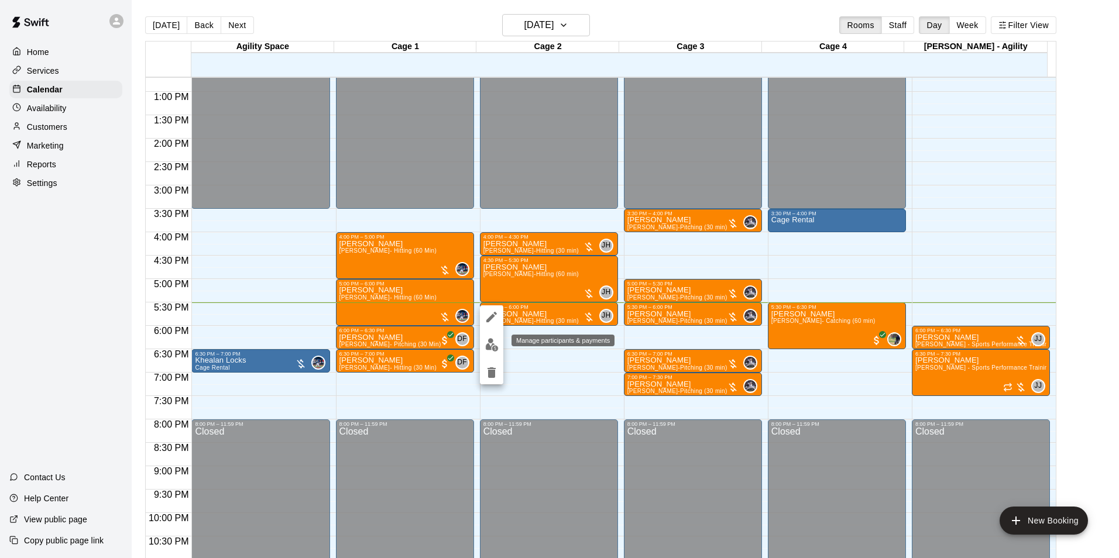
click at [489, 341] on img "edit" at bounding box center [491, 344] width 13 height 13
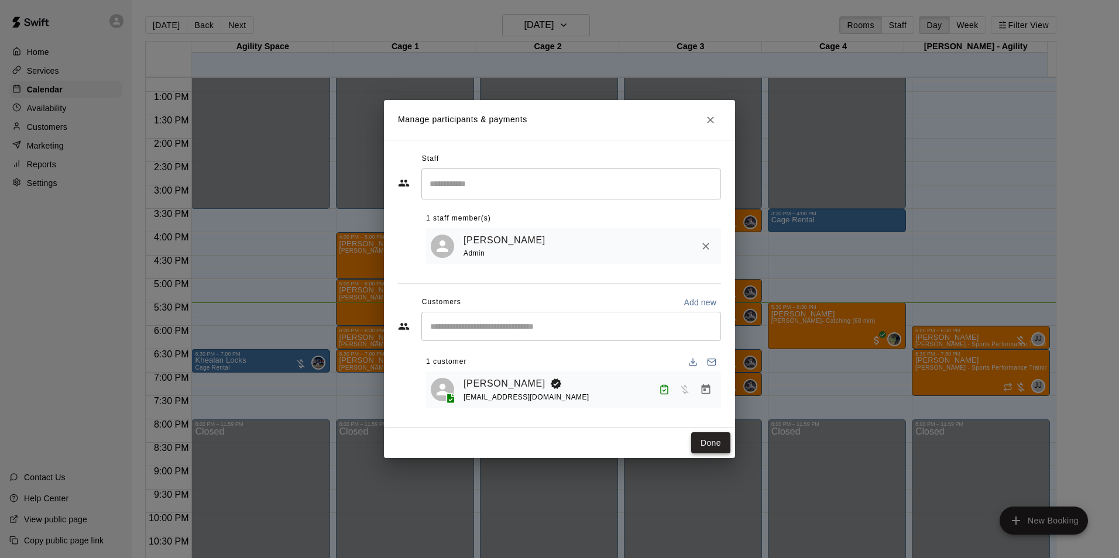
click at [699, 440] on button "Done" at bounding box center [710, 444] width 39 height 22
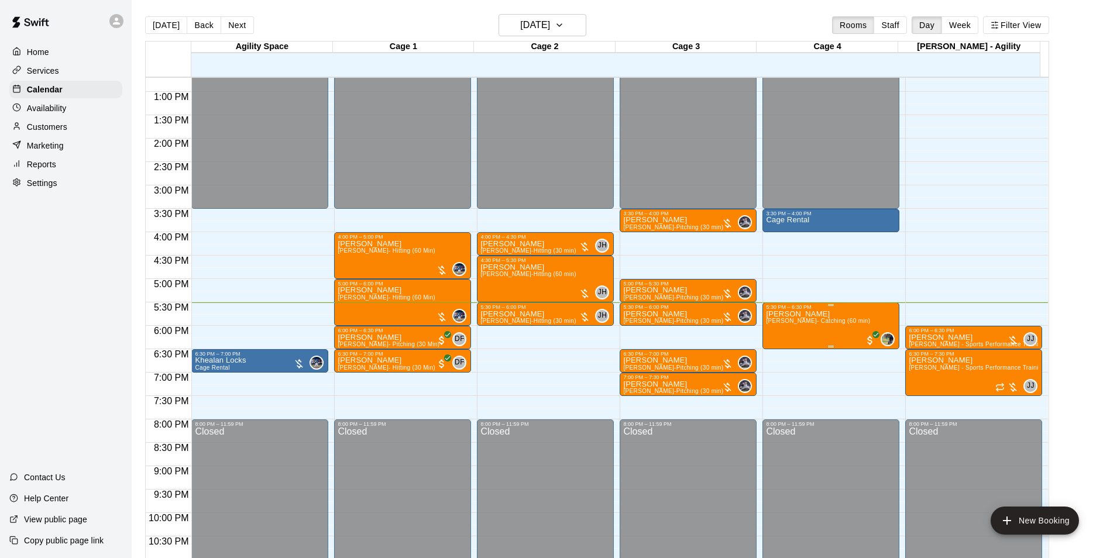
click at [772, 324] on span "[PERSON_NAME]- Catching (60 min)" at bounding box center [818, 321] width 104 height 6
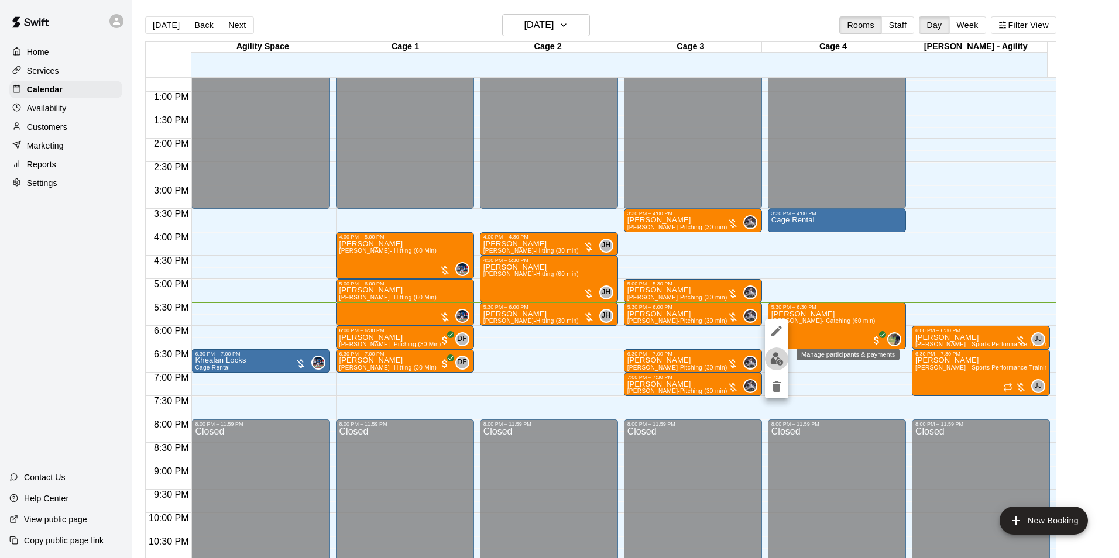
click at [777, 351] on button "edit" at bounding box center [776, 359] width 23 height 23
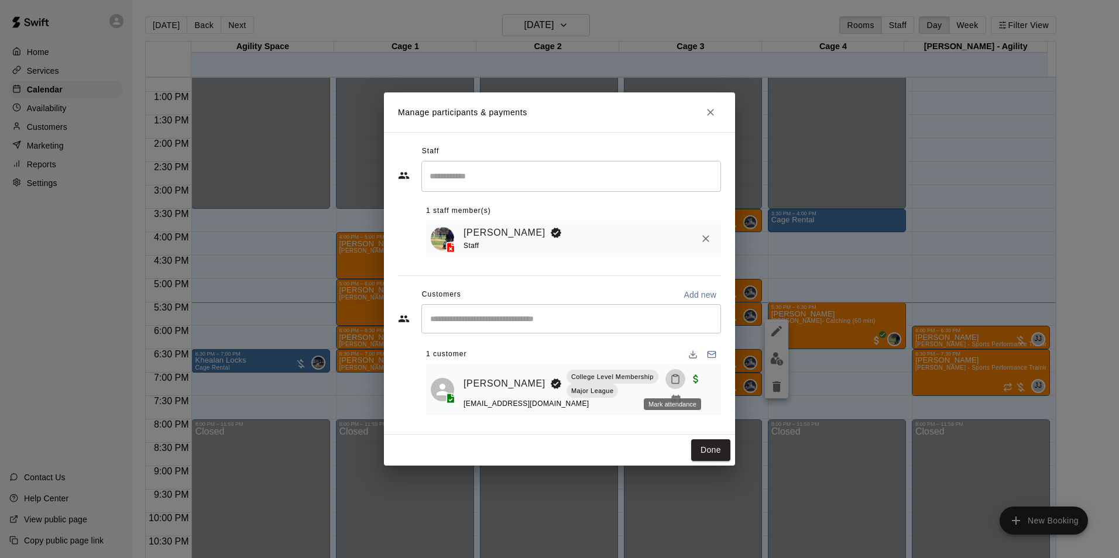
click at [673, 383] on icon "Mark attendance" at bounding box center [675, 379] width 11 height 11
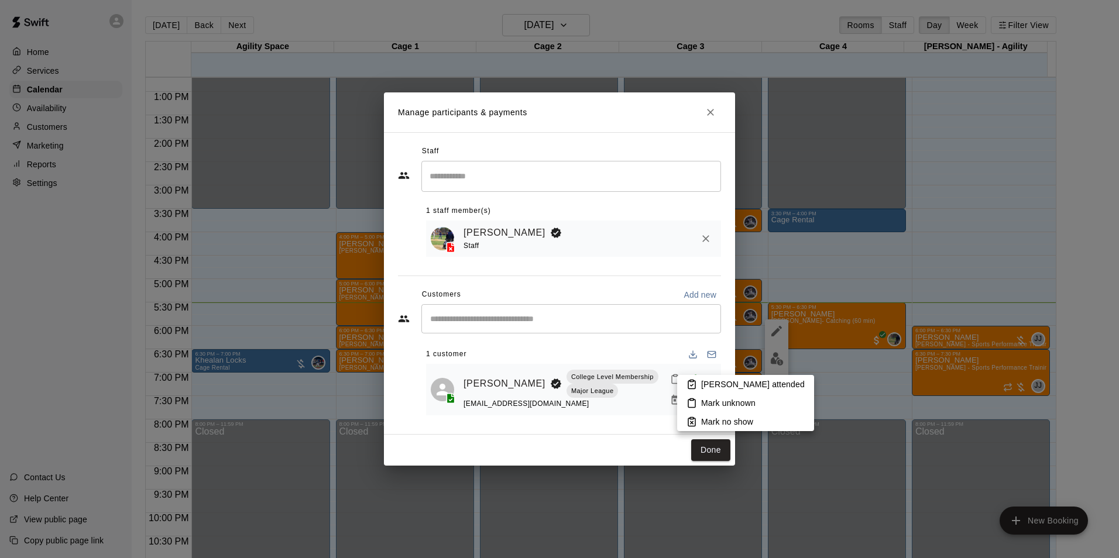
click at [705, 380] on p "[PERSON_NAME] attended" at bounding box center [753, 385] width 104 height 12
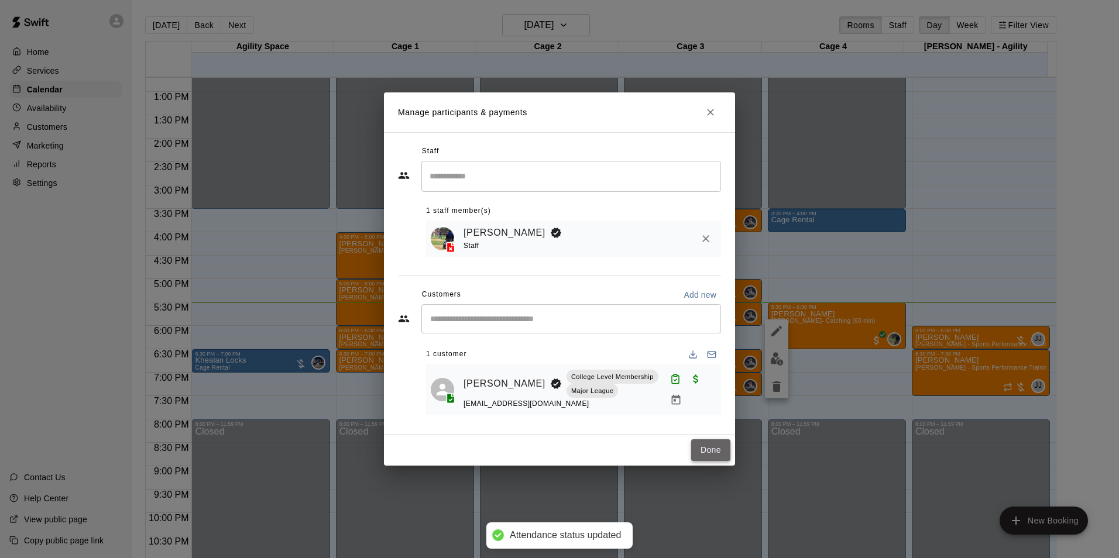
click at [707, 455] on button "Done" at bounding box center [710, 451] width 39 height 22
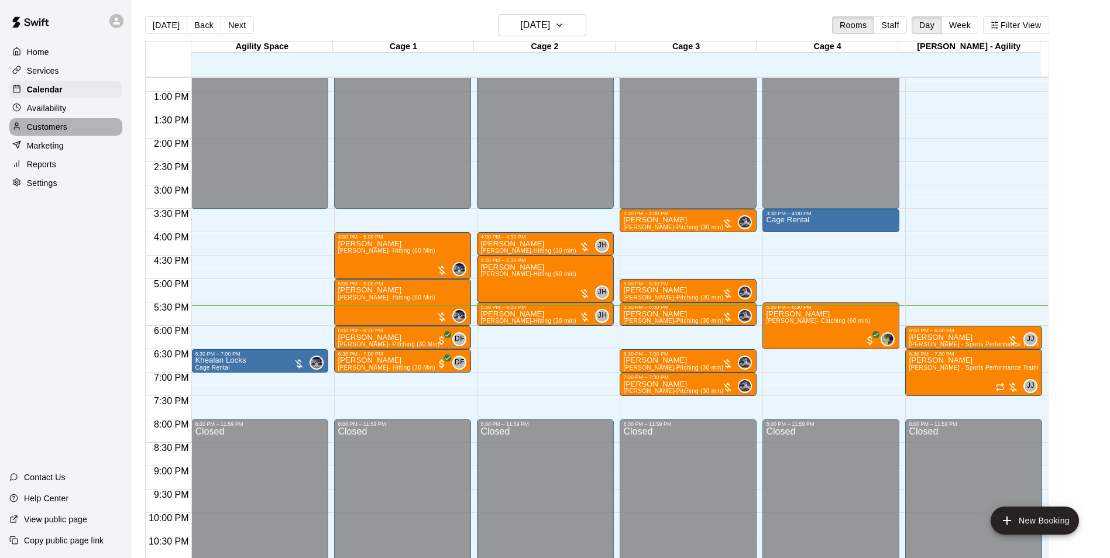
click at [59, 123] on div "Customers" at bounding box center [65, 127] width 113 height 18
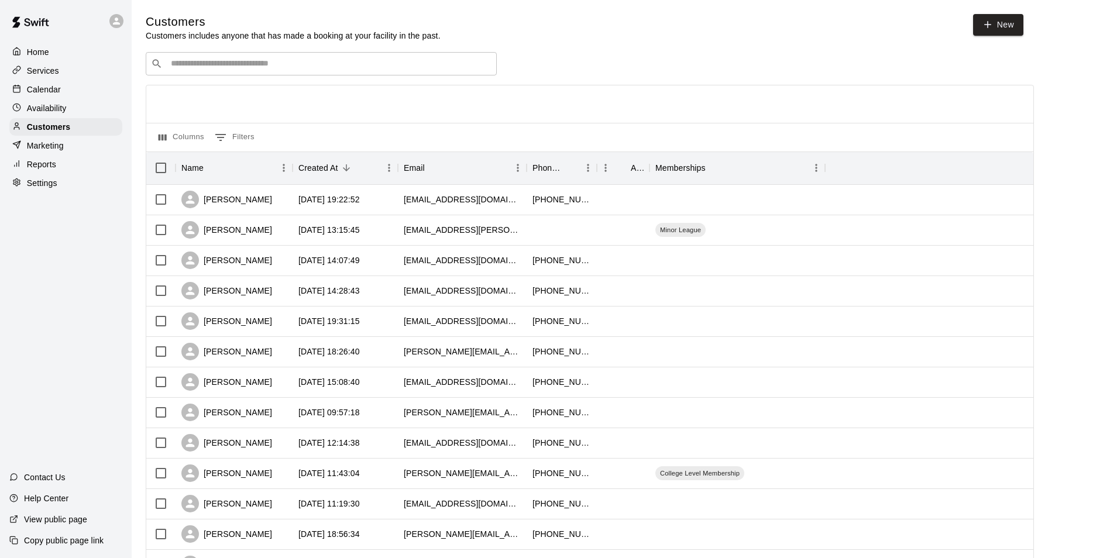
click at [203, 74] on div "​ ​" at bounding box center [321, 63] width 351 height 23
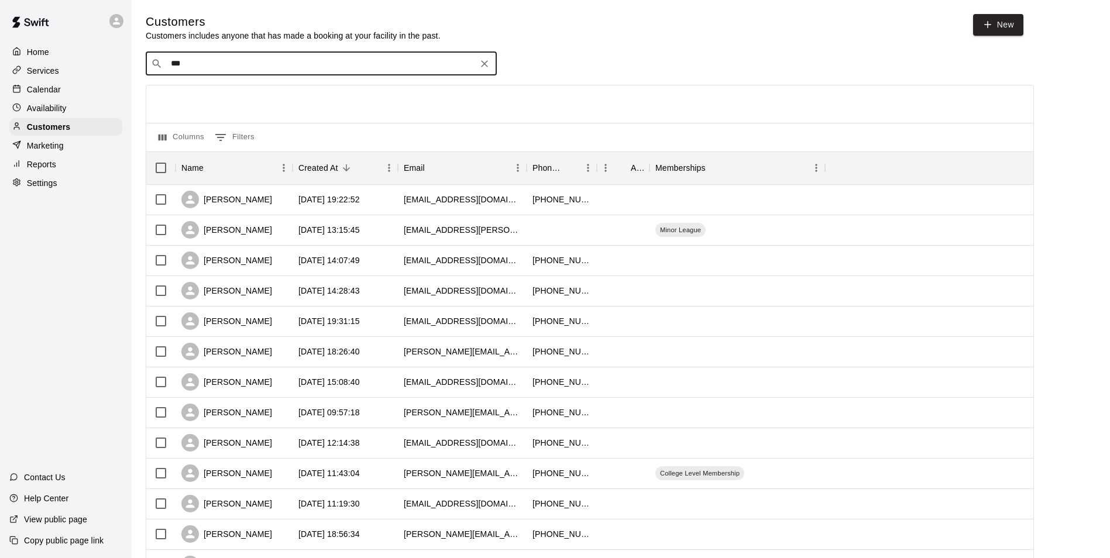
type input "****"
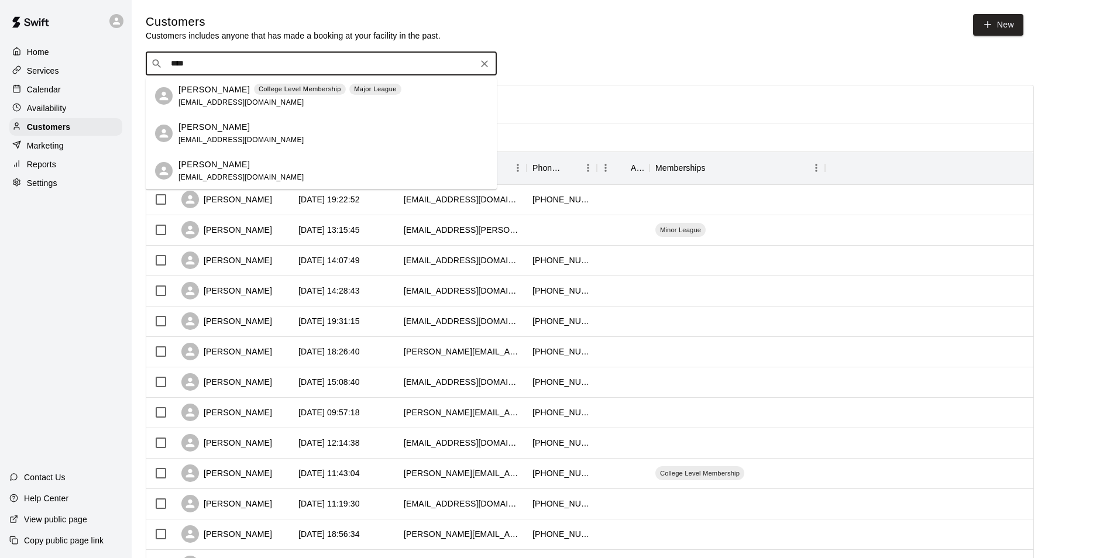
click at [181, 103] on span "[EMAIL_ADDRESS][DOMAIN_NAME]" at bounding box center [242, 102] width 126 height 8
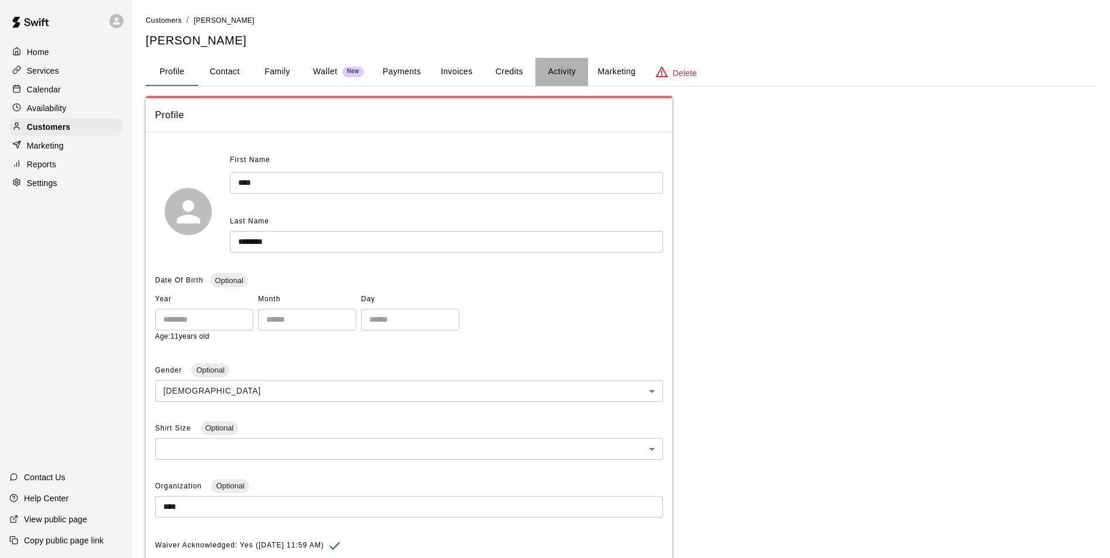
click at [563, 74] on button "Activity" at bounding box center [562, 72] width 53 height 28
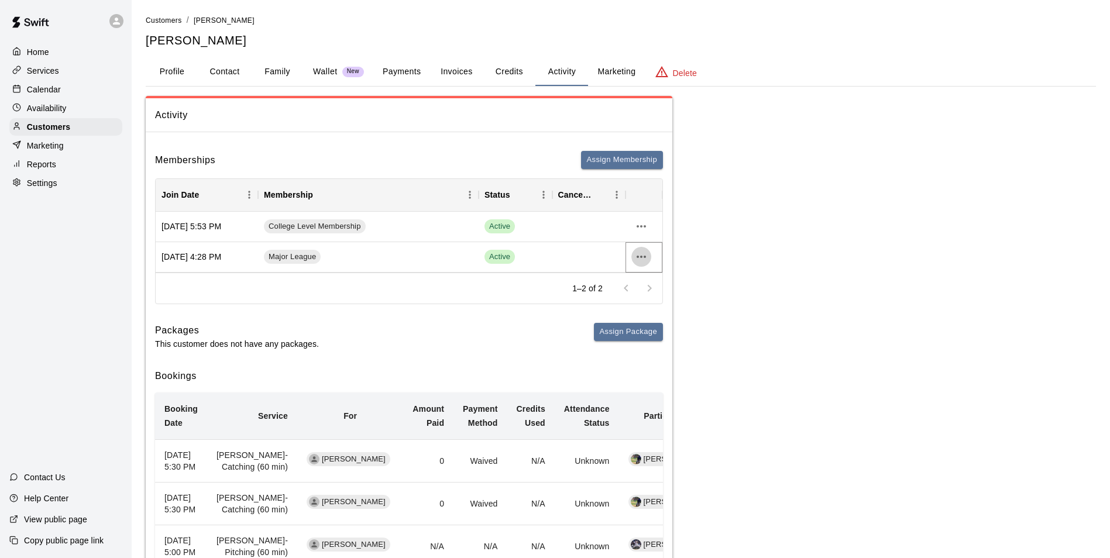
click at [640, 259] on icon "more actions" at bounding box center [641, 257] width 14 height 14
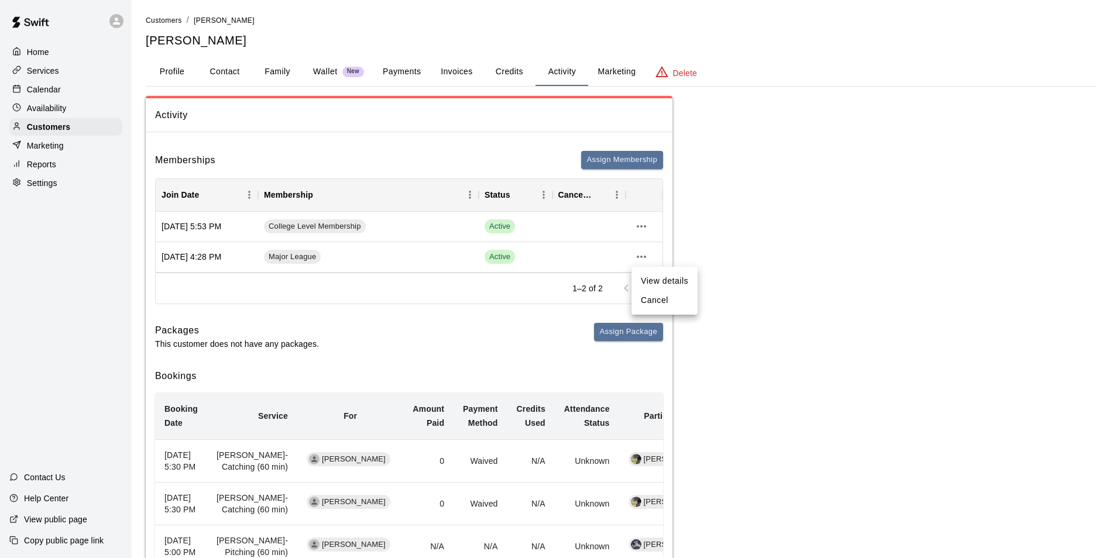
click at [647, 293] on li "Cancel" at bounding box center [665, 300] width 66 height 19
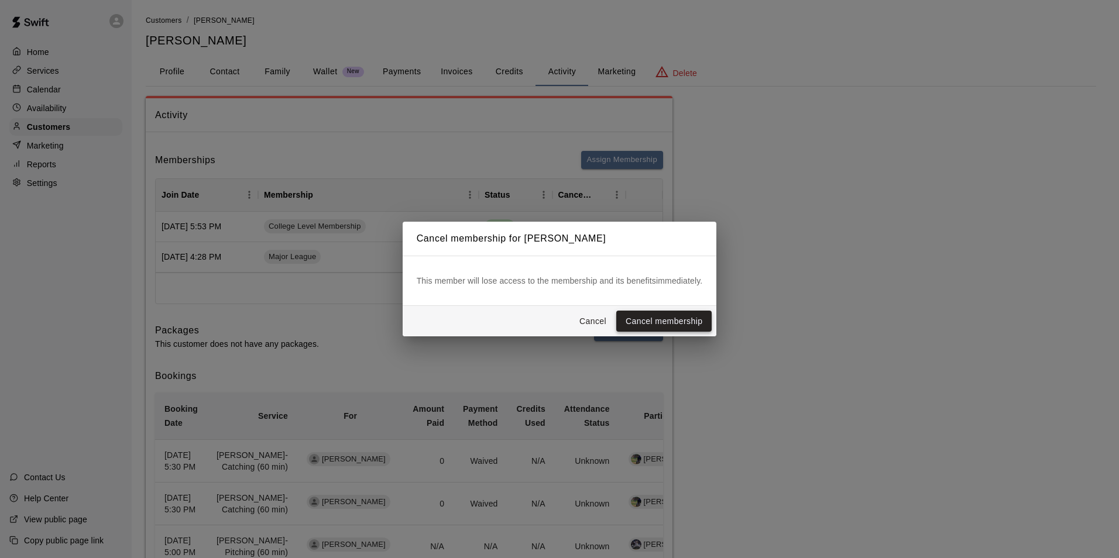
click at [651, 313] on button "Cancel membership" at bounding box center [663, 322] width 95 height 22
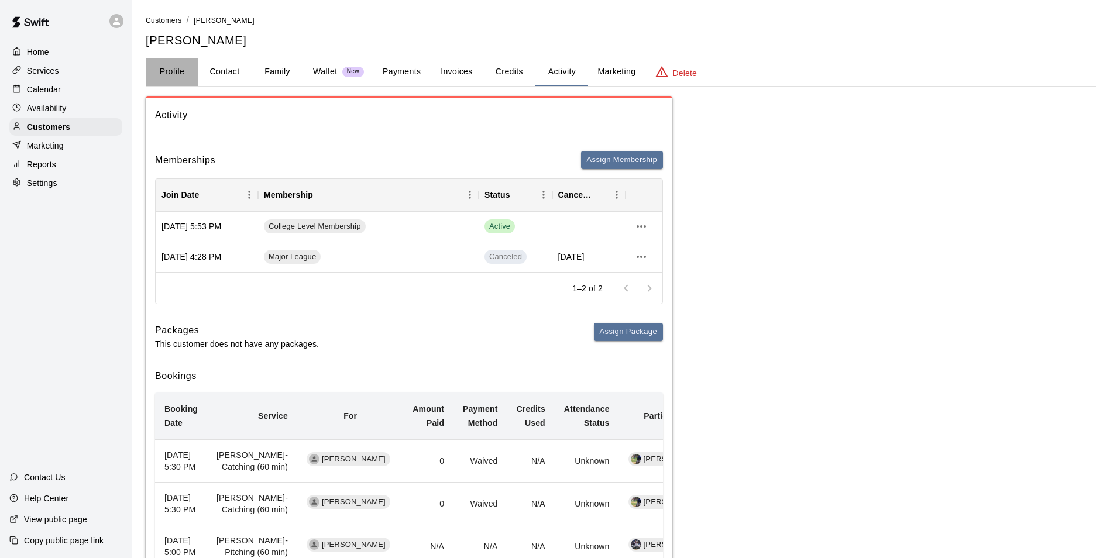
click at [173, 68] on button "Profile" at bounding box center [172, 72] width 53 height 28
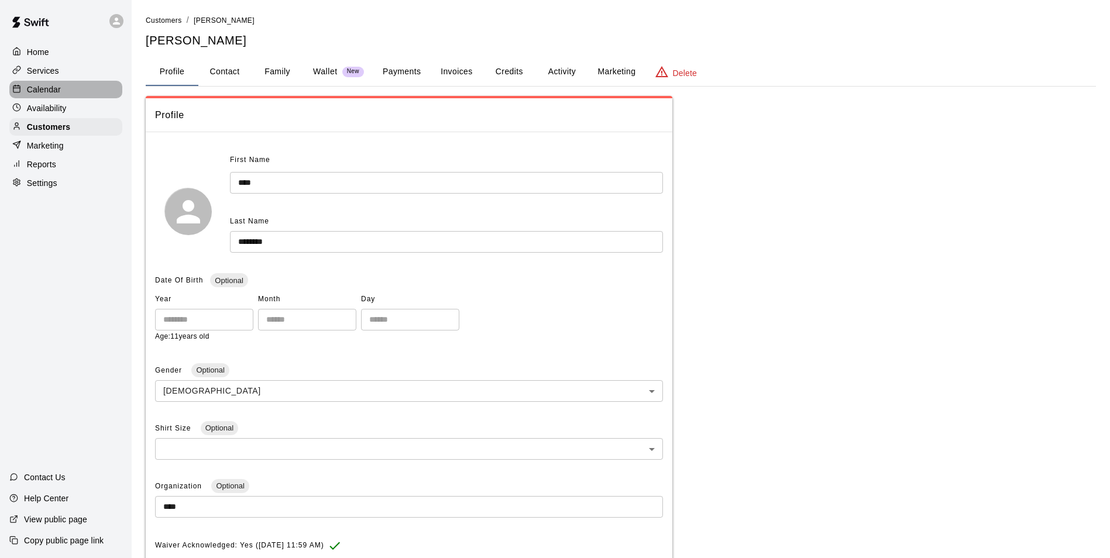
click at [59, 92] on p "Calendar" at bounding box center [44, 90] width 34 height 12
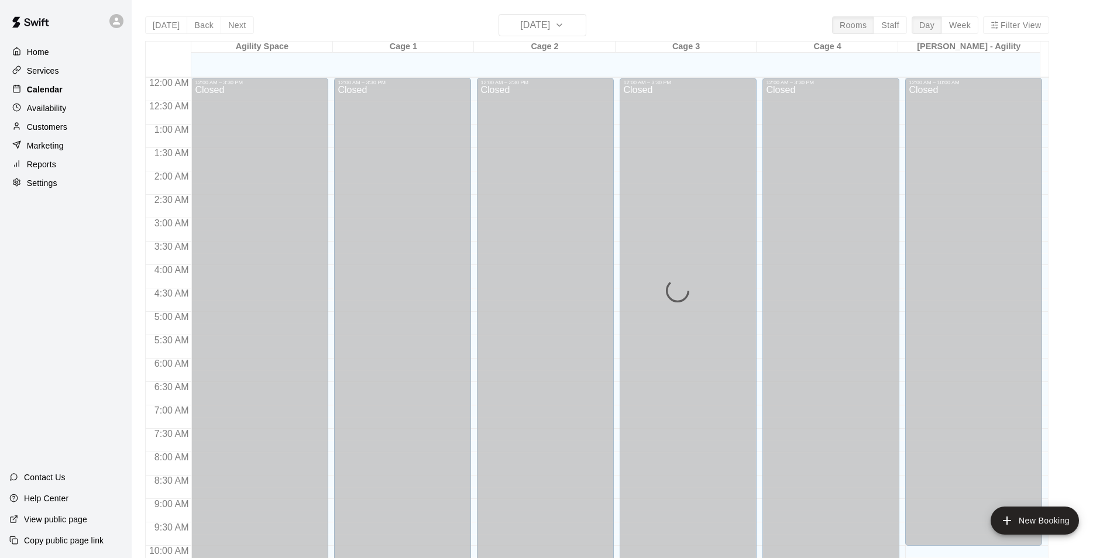
scroll to position [595, 0]
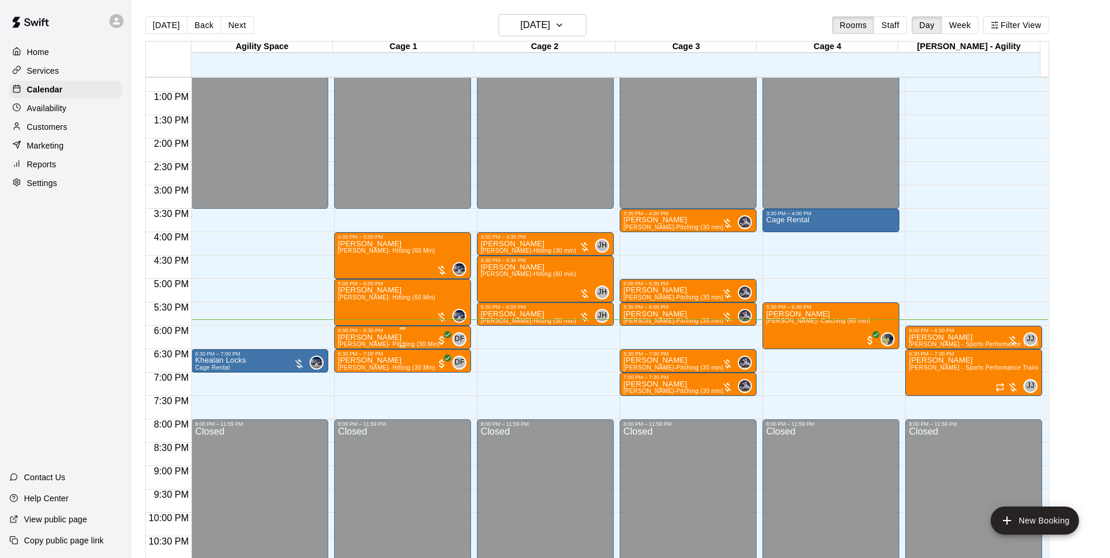
click at [366, 334] on div "6:00 PM – 6:30 PM" at bounding box center [403, 331] width 130 height 6
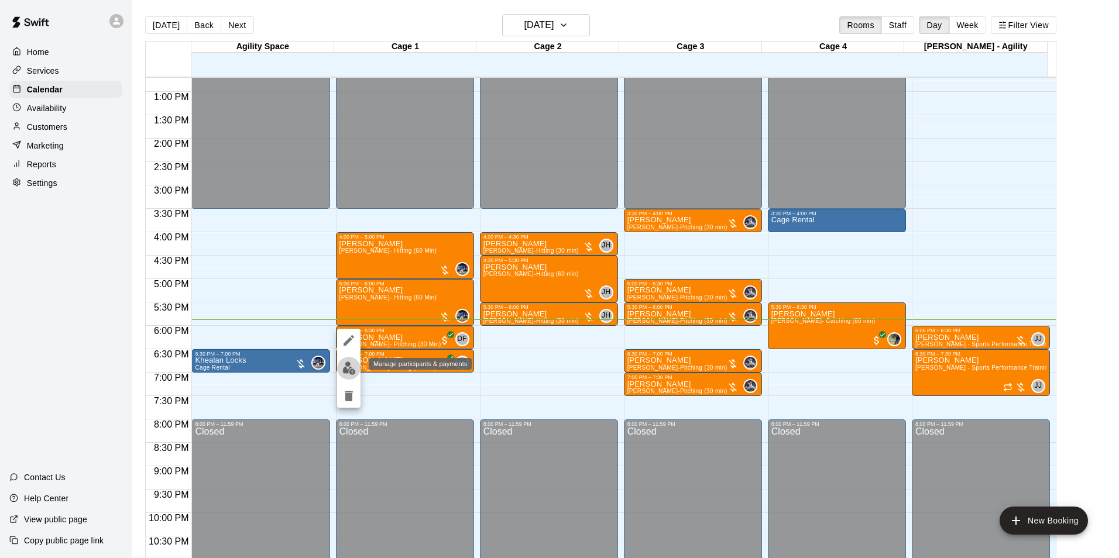
click at [347, 368] on img "edit" at bounding box center [348, 368] width 13 height 13
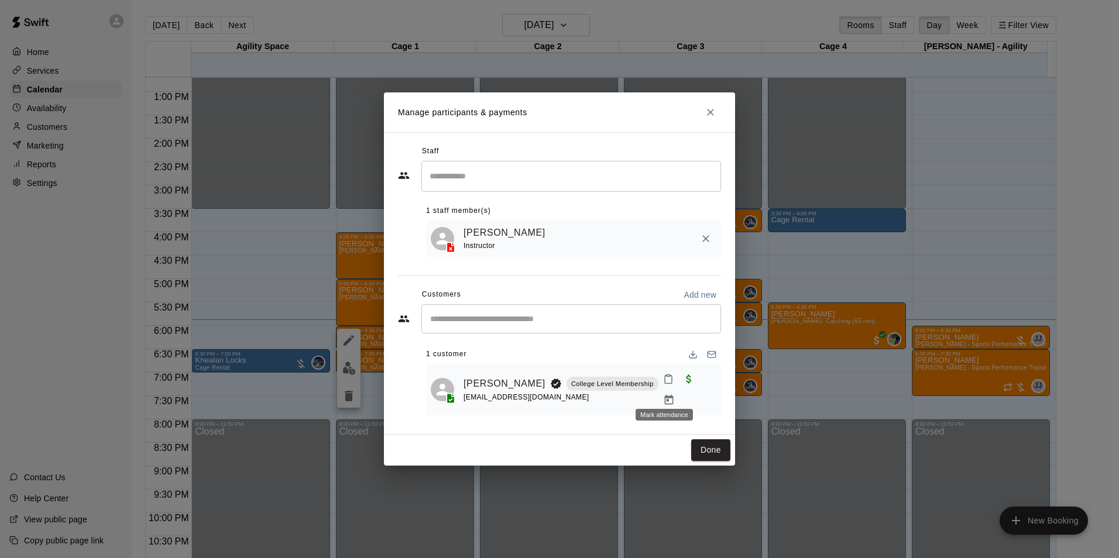
click at [663, 385] on icon "Mark attendance" at bounding box center [668, 379] width 11 height 11
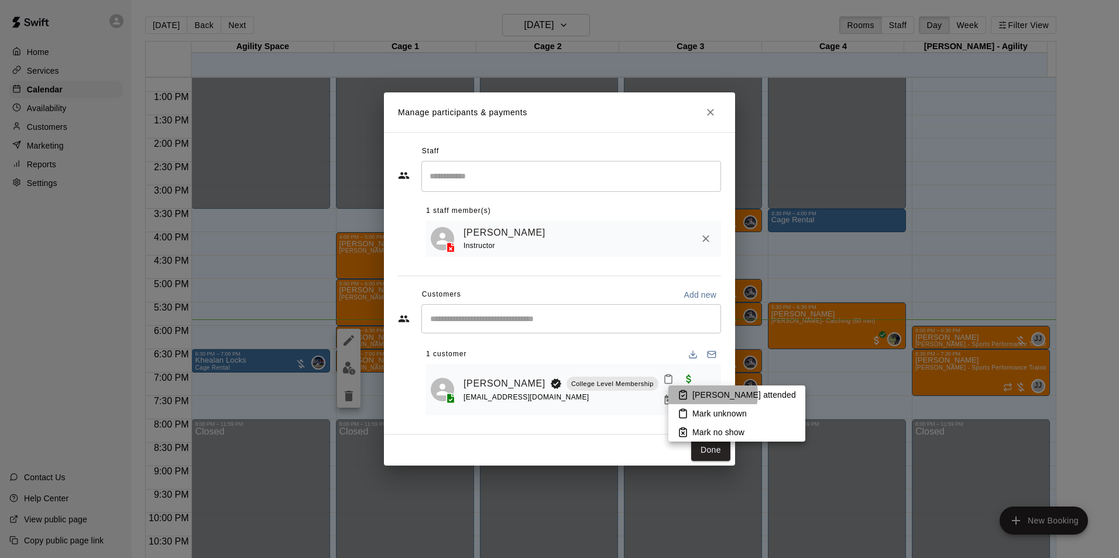
click at [704, 394] on p "[PERSON_NAME] attended" at bounding box center [744, 395] width 104 height 12
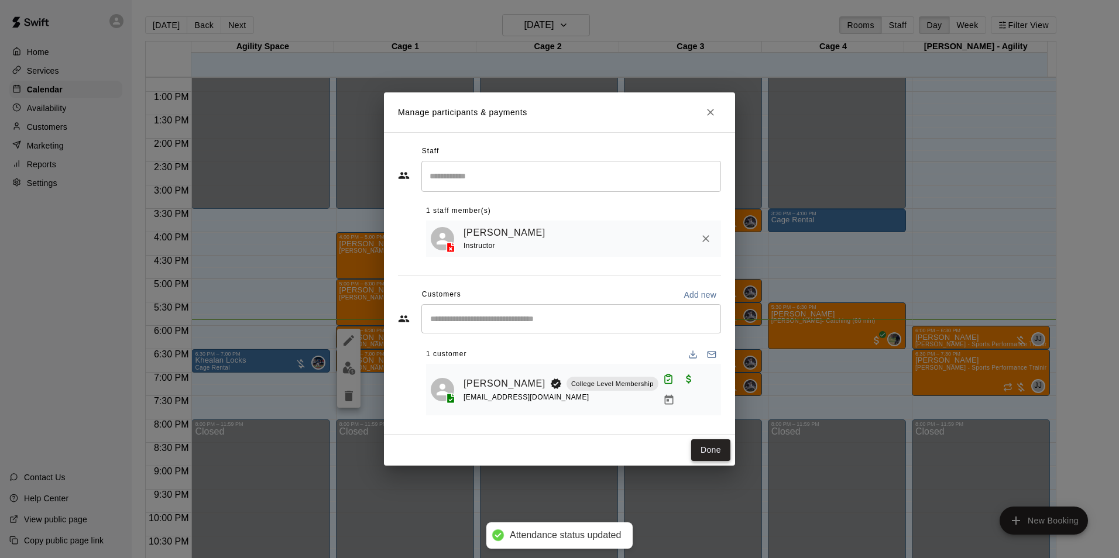
click at [702, 449] on button "Done" at bounding box center [710, 451] width 39 height 22
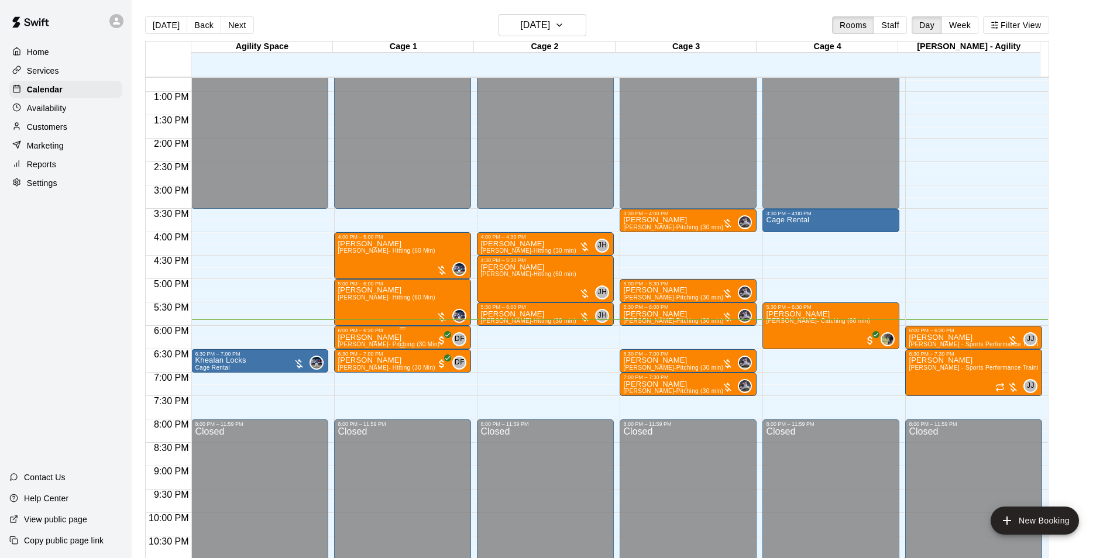
click at [403, 334] on div "6:00 PM – 6:30 PM" at bounding box center [403, 331] width 130 height 6
click at [1097, 301] on div at bounding box center [559, 279] width 1119 height 558
click at [945, 338] on p "[PERSON_NAME]" at bounding box center [974, 338] width 130 height 0
click at [920, 380] on img "edit" at bounding box center [919, 379] width 13 height 13
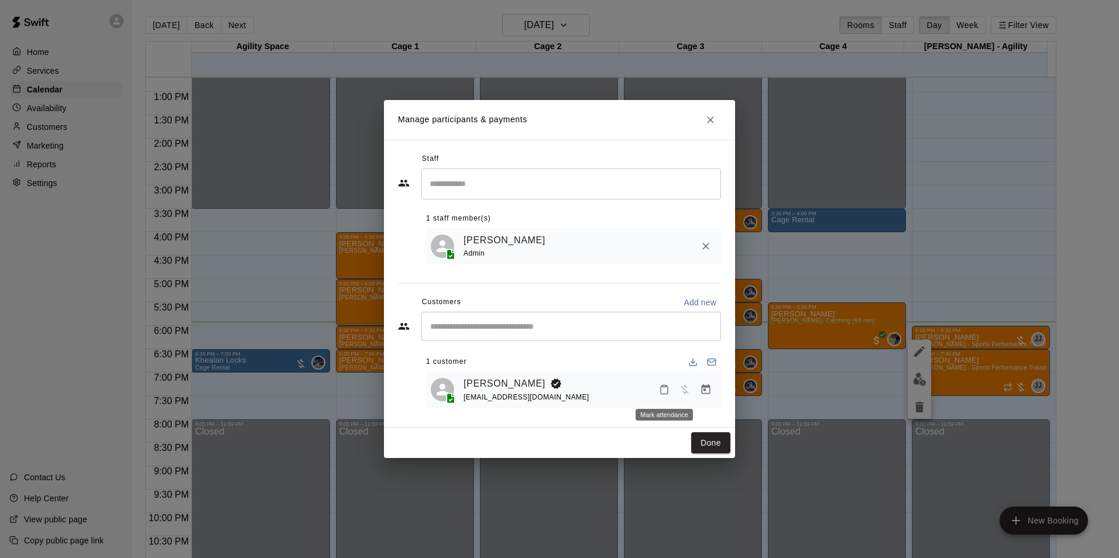
click at [673, 394] on button "Mark attendance" at bounding box center [664, 390] width 20 height 20
click at [706, 394] on p "[PERSON_NAME] attended" at bounding box center [740, 391] width 104 height 12
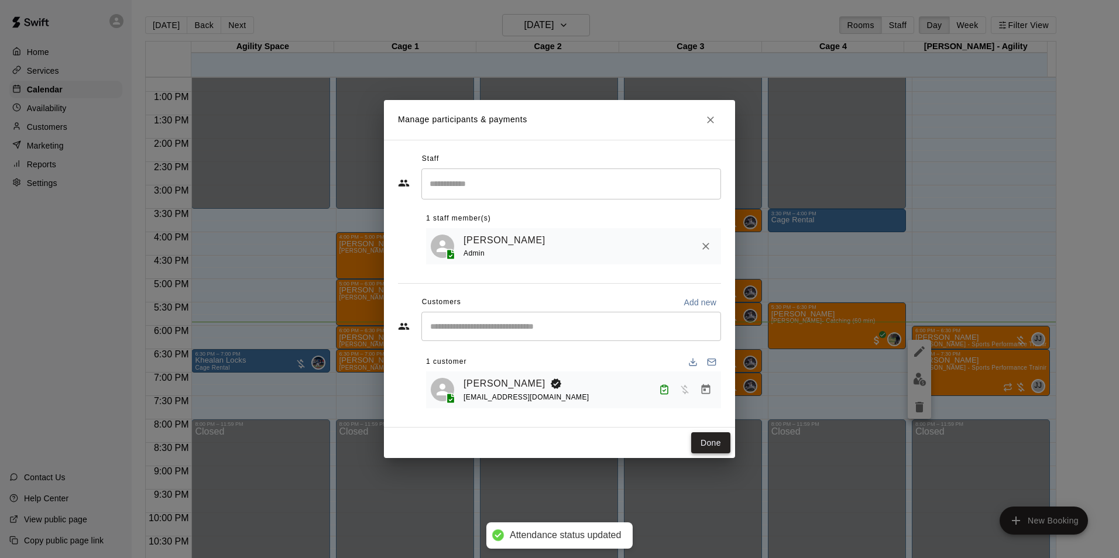
click at [707, 438] on button "Done" at bounding box center [710, 444] width 39 height 22
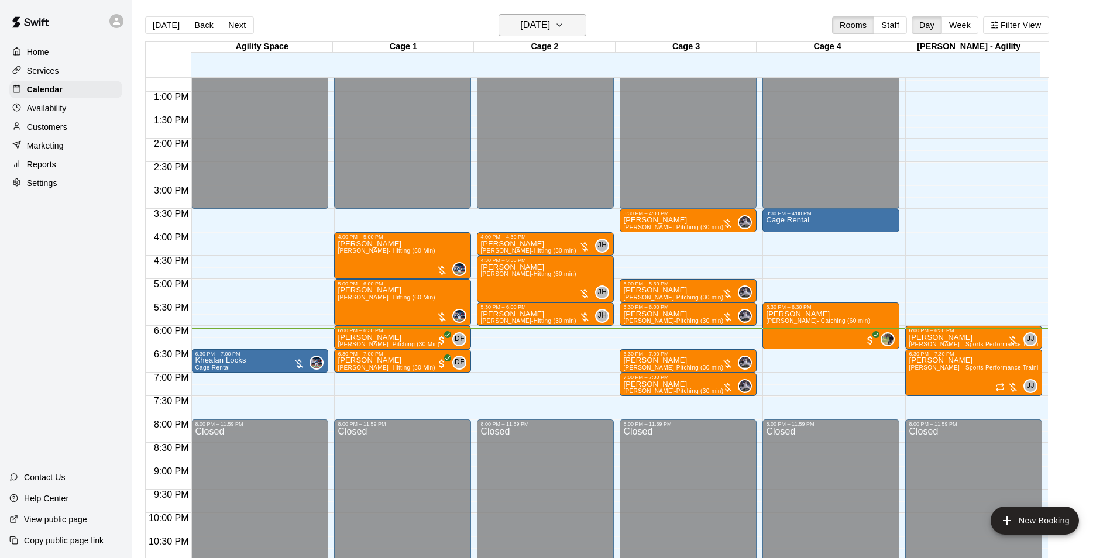
click at [550, 25] on h6 "[DATE]" at bounding box center [535, 25] width 30 height 16
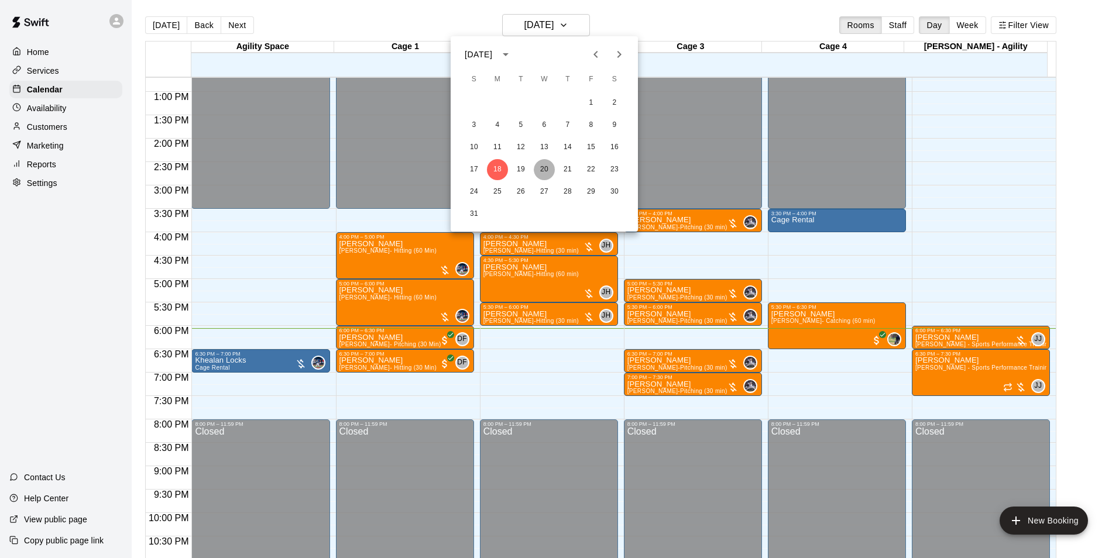
click at [545, 172] on button "20" at bounding box center [544, 169] width 21 height 21
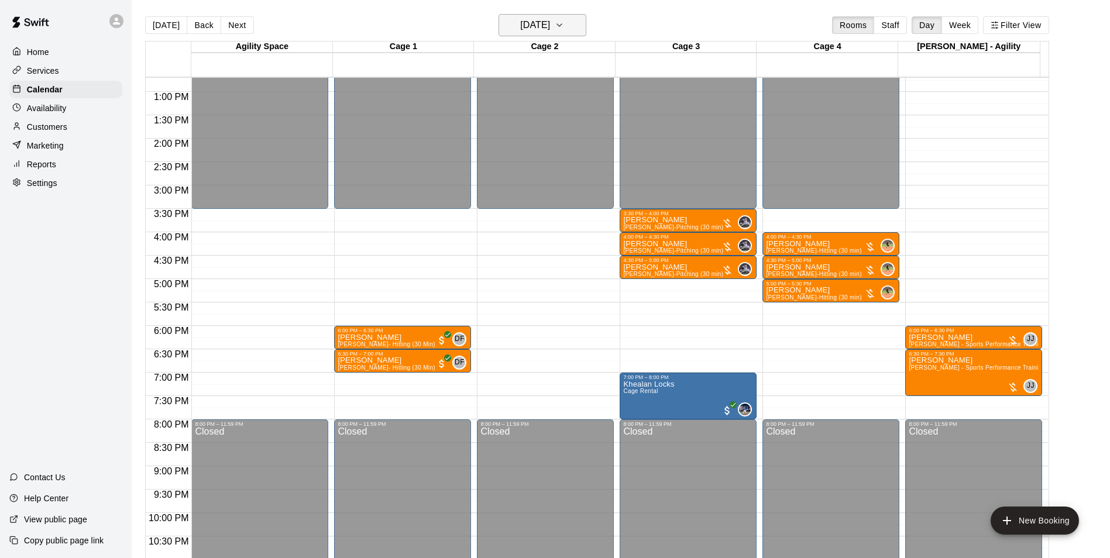
click at [526, 28] on h6 "[DATE]" at bounding box center [535, 25] width 30 height 16
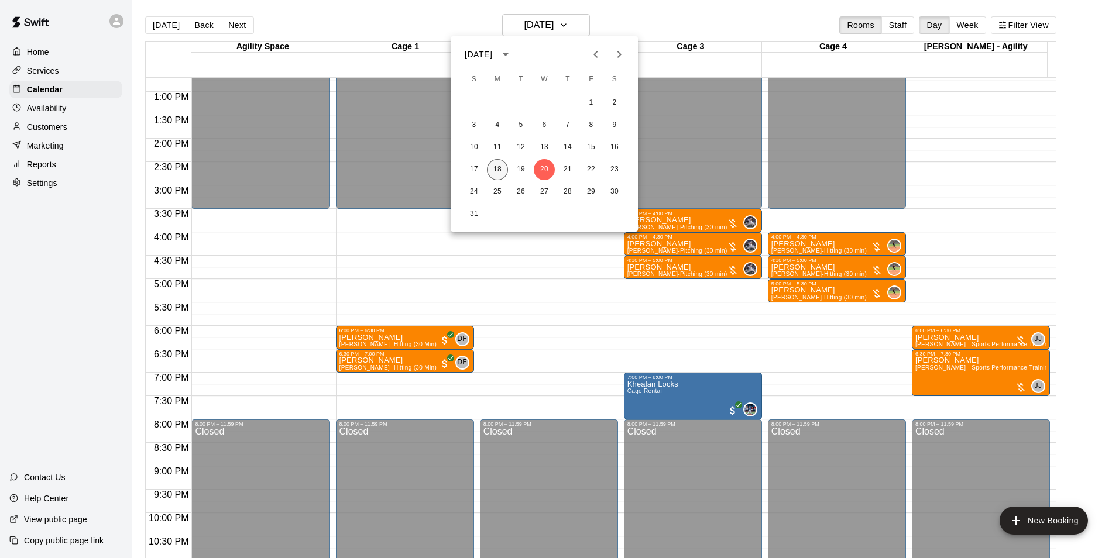
click at [497, 174] on button "18" at bounding box center [497, 169] width 21 height 21
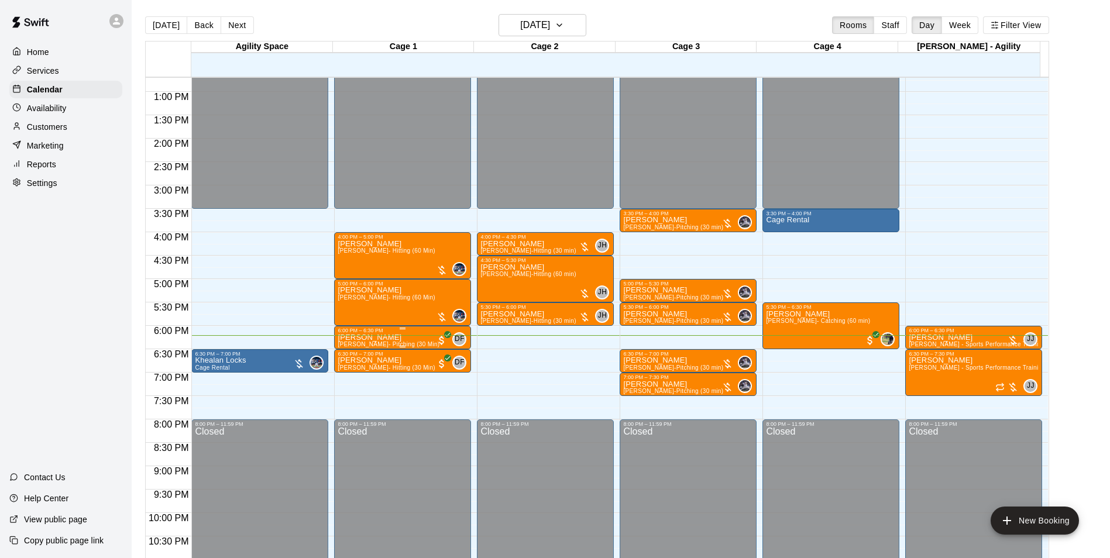
click at [392, 343] on span "[PERSON_NAME]- Pitching (30 Min)" at bounding box center [389, 344] width 102 height 6
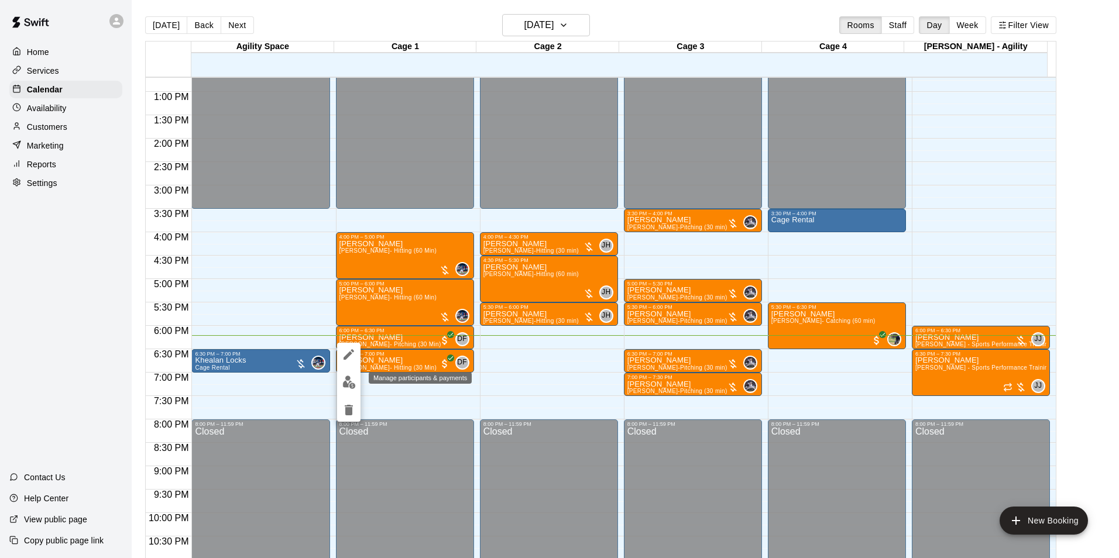
click at [341, 383] on button "edit" at bounding box center [348, 382] width 23 height 23
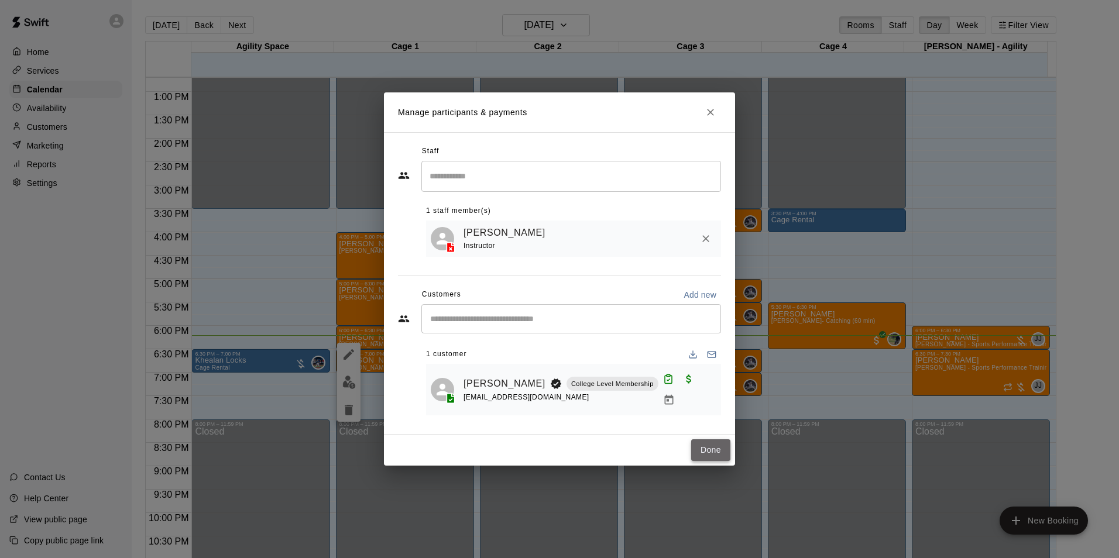
click at [708, 451] on button "Done" at bounding box center [710, 451] width 39 height 22
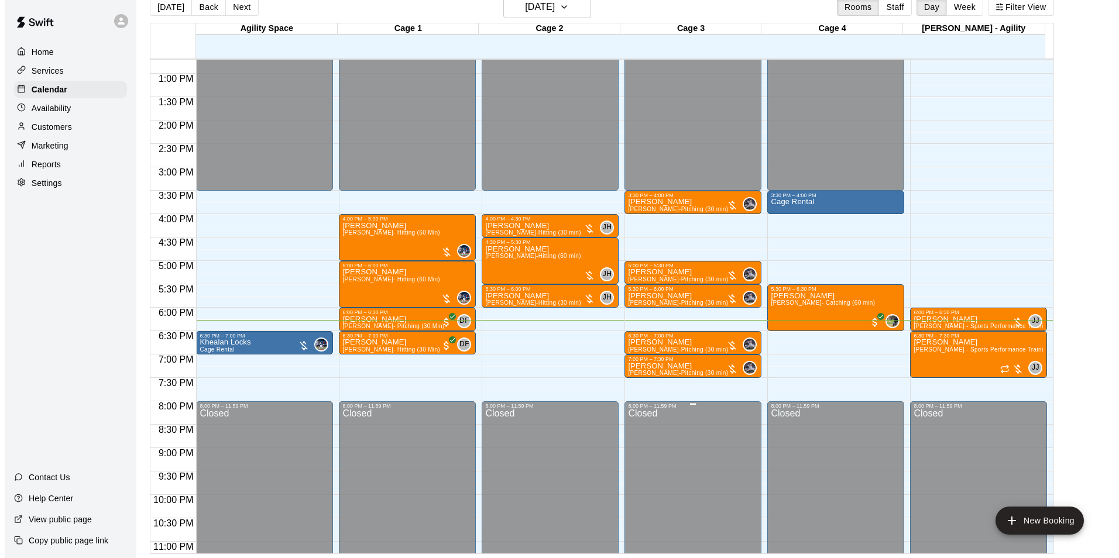
scroll to position [19, 0]
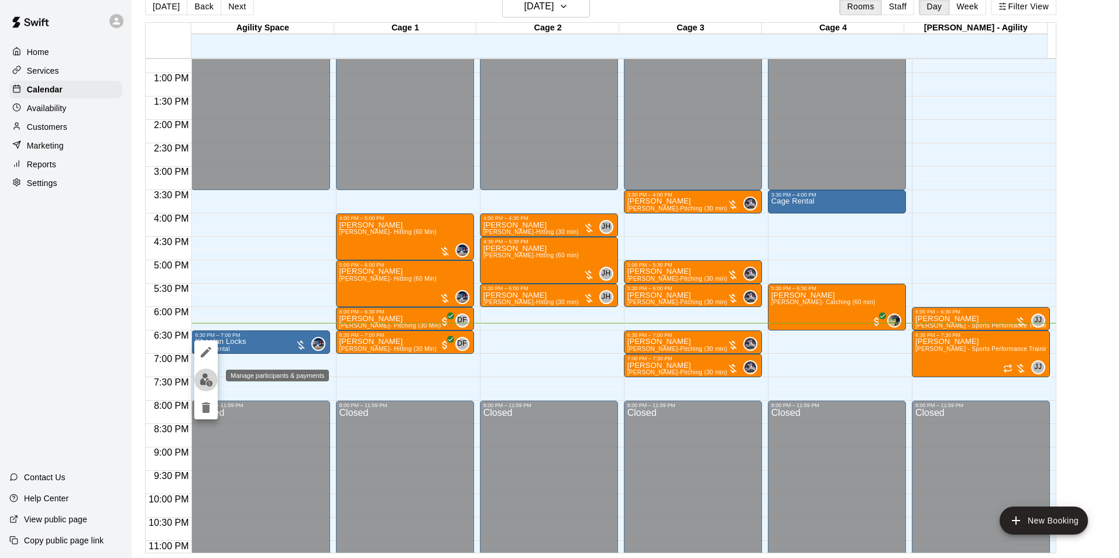
click at [212, 383] on img "edit" at bounding box center [206, 379] width 13 height 13
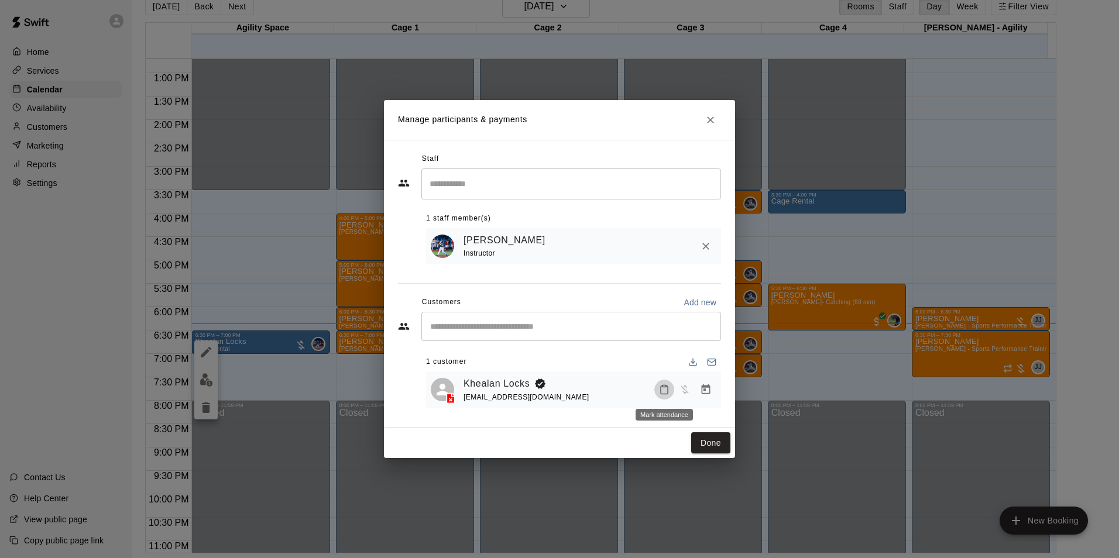
click at [661, 394] on icon "Mark attendance" at bounding box center [664, 390] width 7 height 8
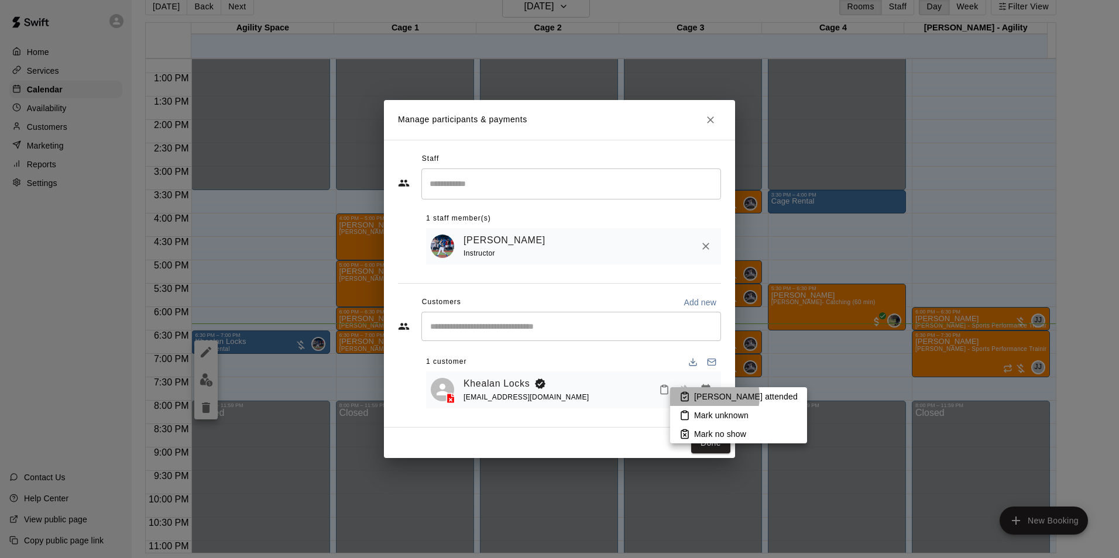
click at [706, 397] on p "[PERSON_NAME] attended" at bounding box center [746, 397] width 104 height 12
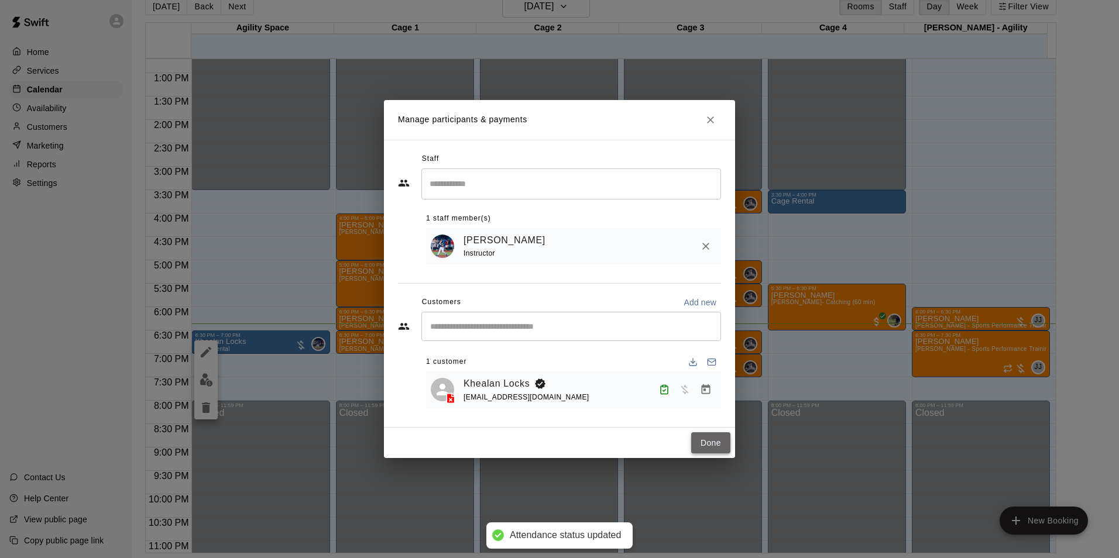
click at [706, 442] on button "Done" at bounding box center [710, 444] width 39 height 22
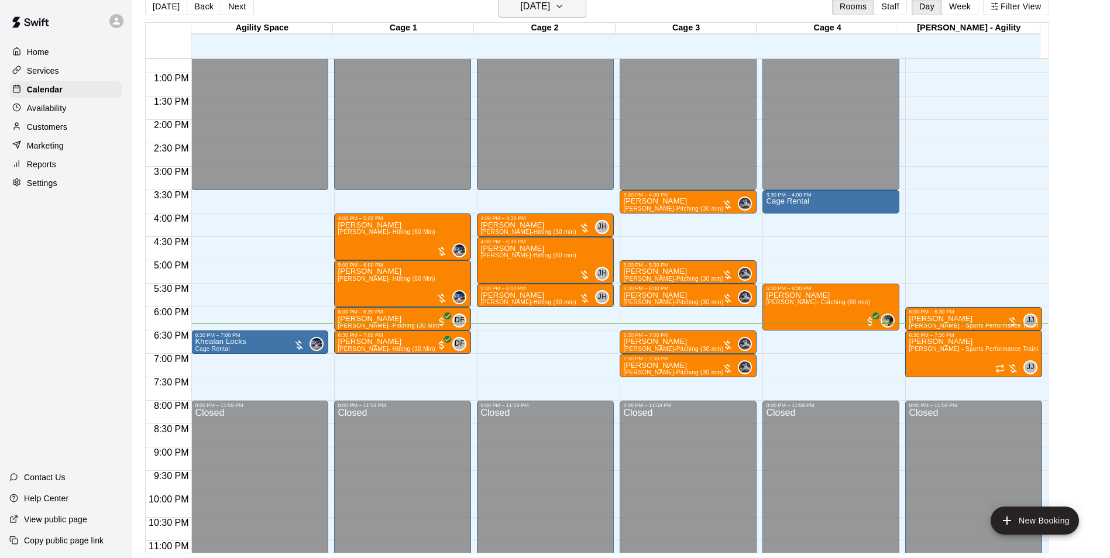
click at [521, 12] on h6 "[DATE]" at bounding box center [535, 6] width 30 height 16
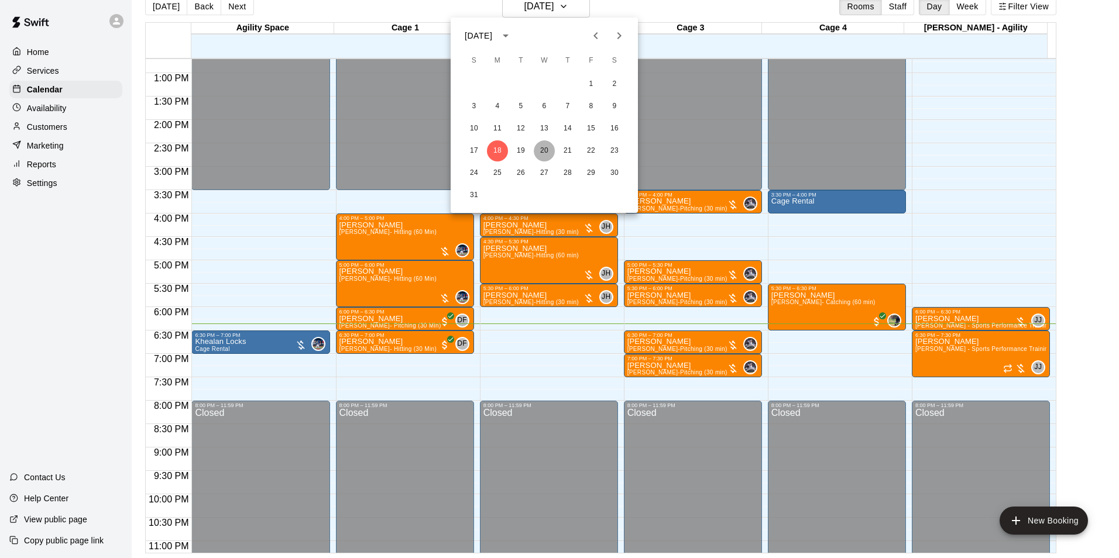
click at [547, 147] on button "20" at bounding box center [544, 150] width 21 height 21
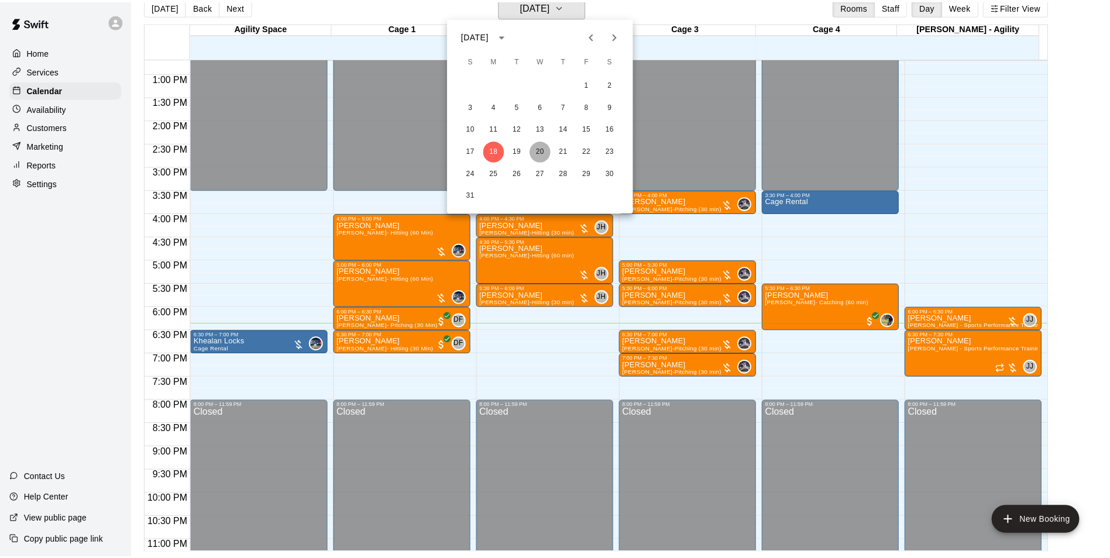
scroll to position [14, 0]
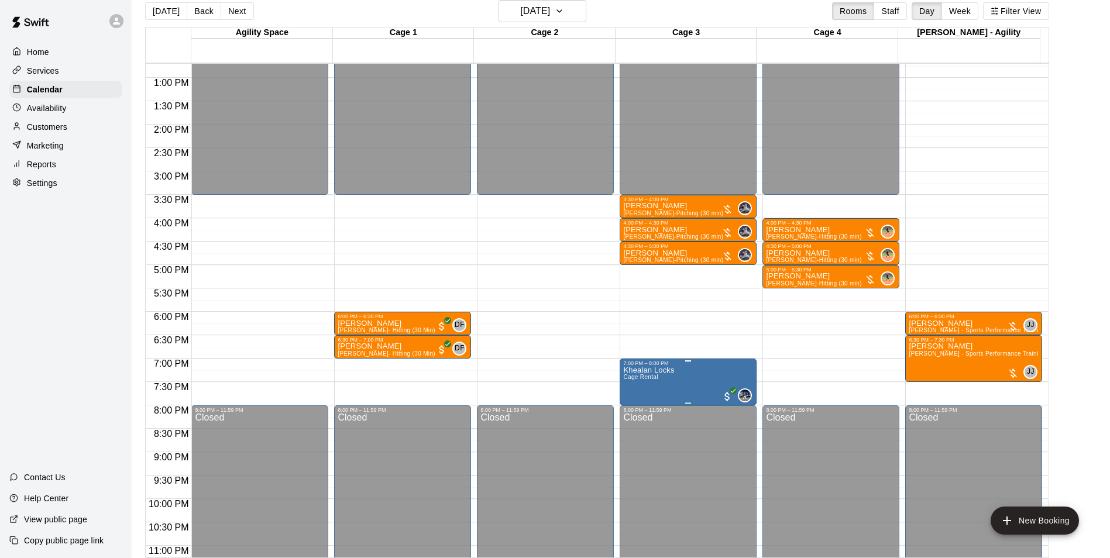
click at [637, 437] on icon "delete" at bounding box center [634, 436] width 8 height 11
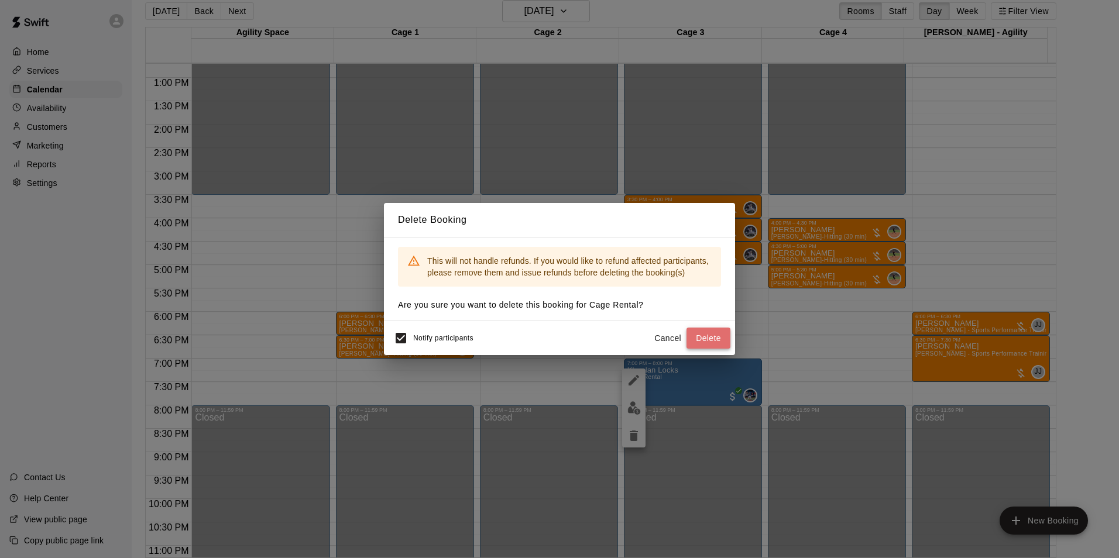
click at [702, 338] on button "Delete" at bounding box center [709, 339] width 44 height 22
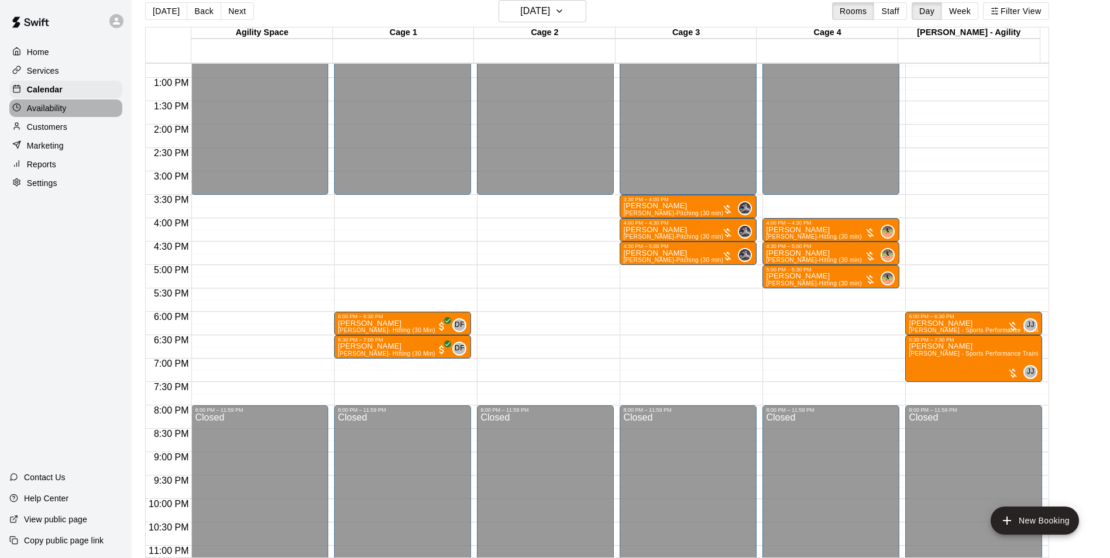
click at [48, 113] on p "Availability" at bounding box center [47, 108] width 40 height 12
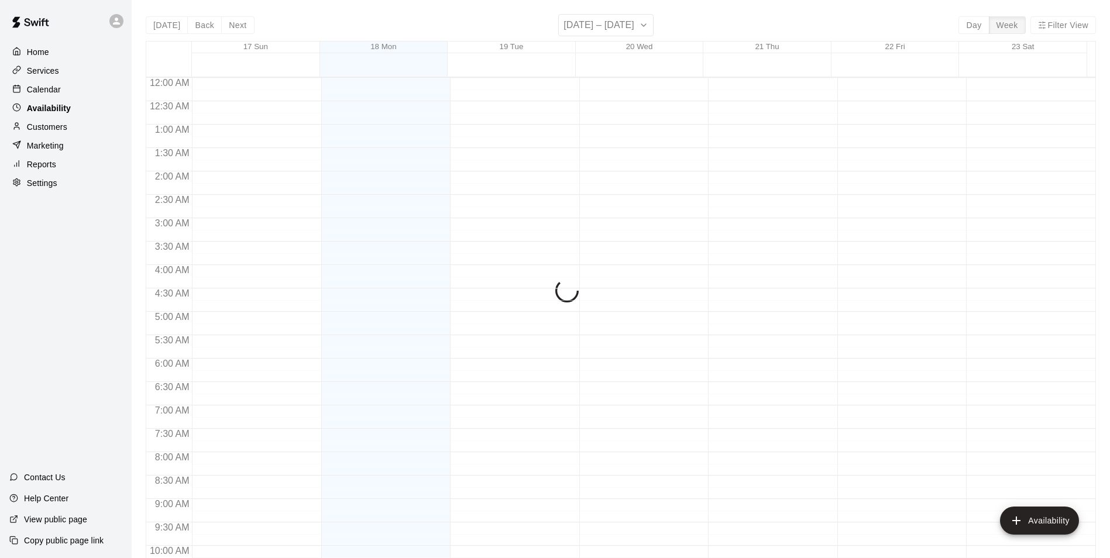
scroll to position [630, 0]
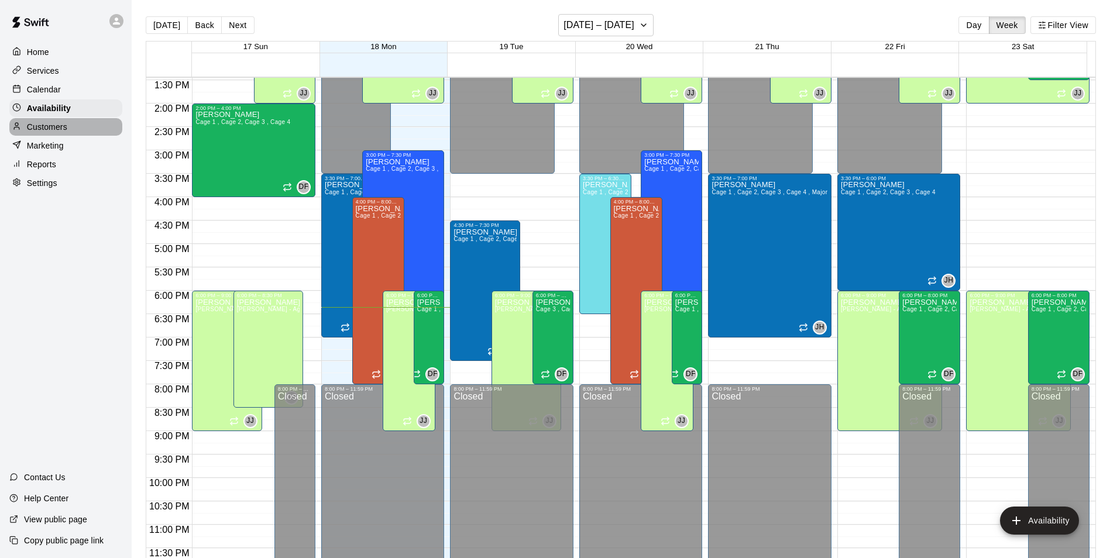
click at [68, 127] on div "Customers" at bounding box center [65, 127] width 113 height 18
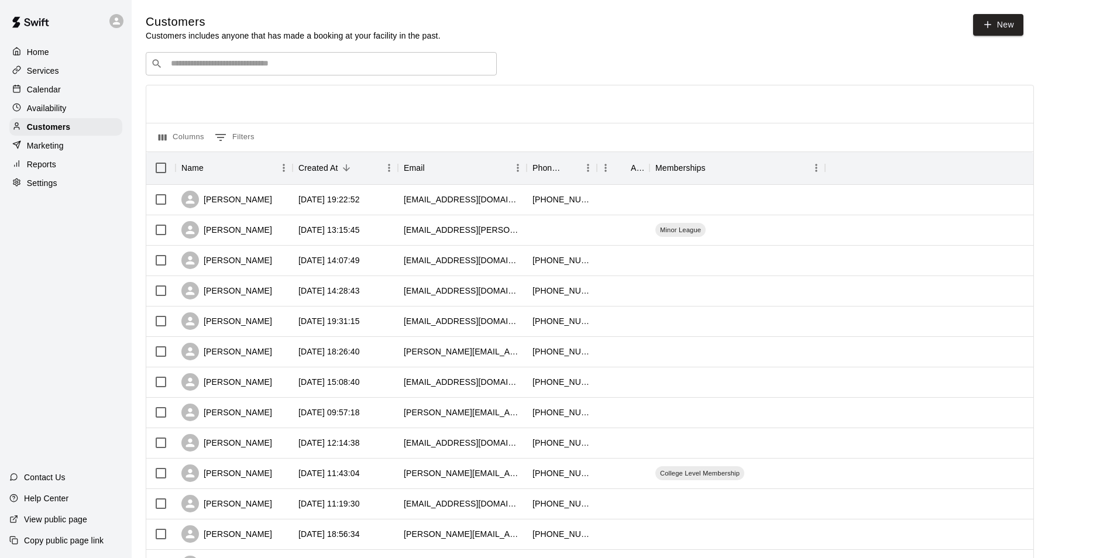
click at [69, 86] on div "Calendar" at bounding box center [65, 90] width 113 height 18
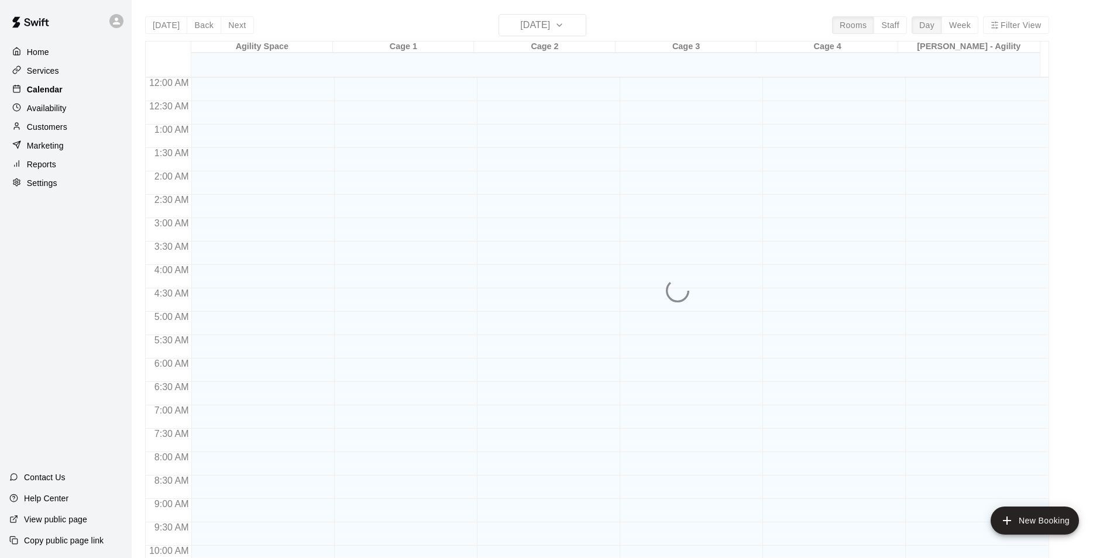
scroll to position [595, 0]
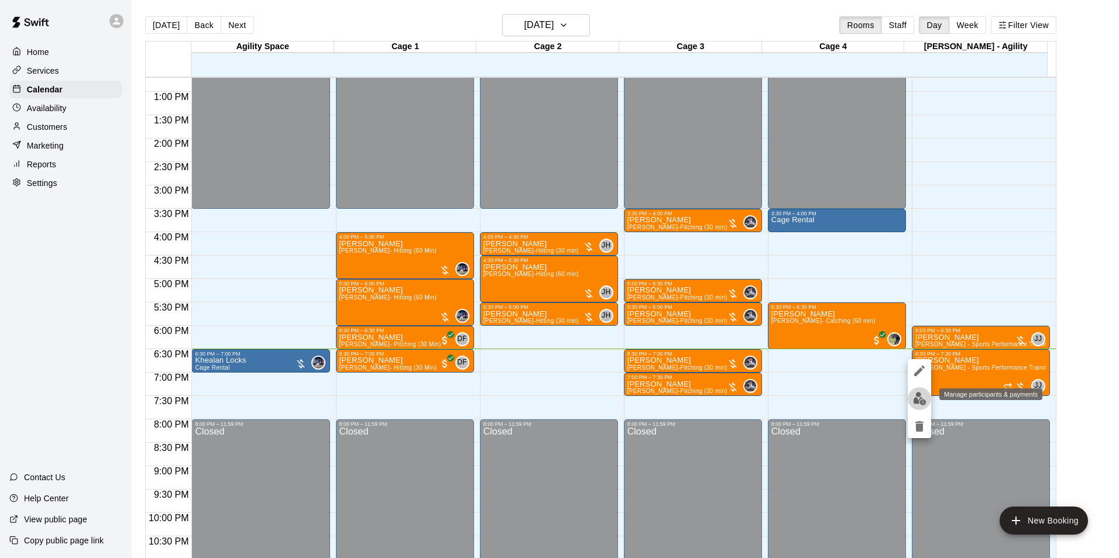
click at [919, 403] on img "edit" at bounding box center [919, 398] width 13 height 13
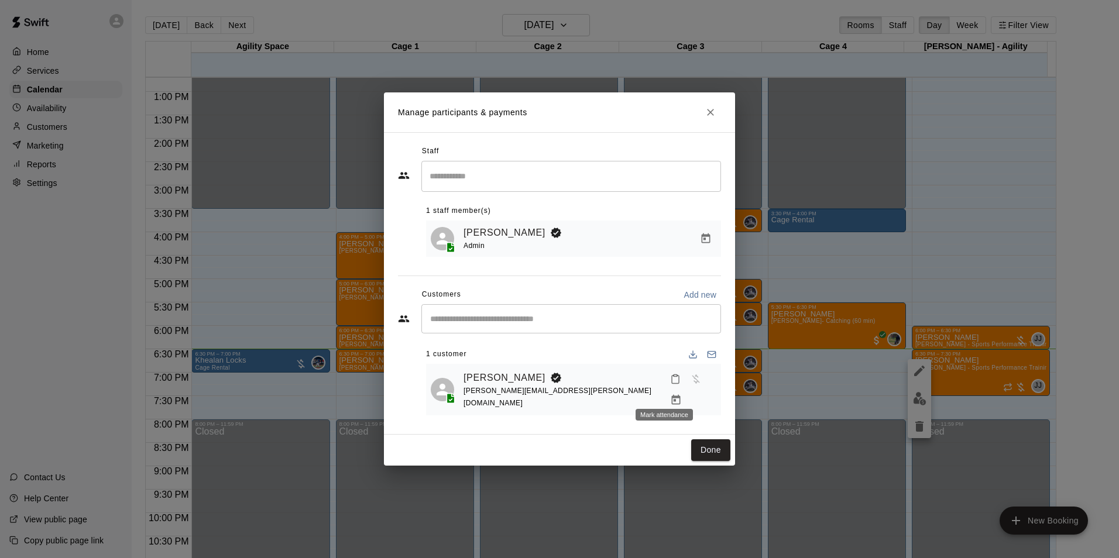
click at [670, 385] on icon "Mark attendance" at bounding box center [675, 379] width 11 height 11
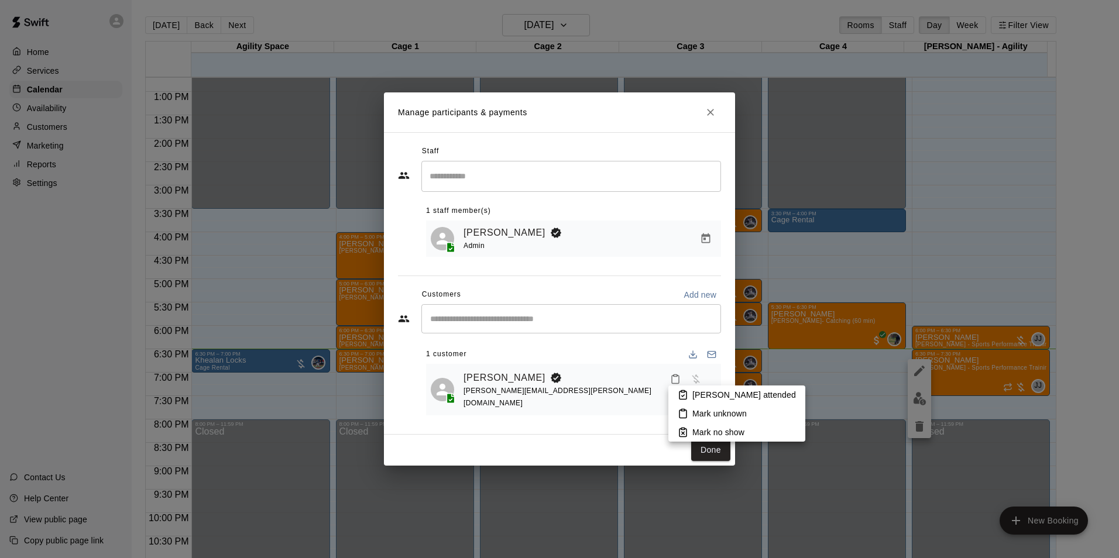
click at [699, 391] on p "[PERSON_NAME] attended" at bounding box center [744, 395] width 104 height 12
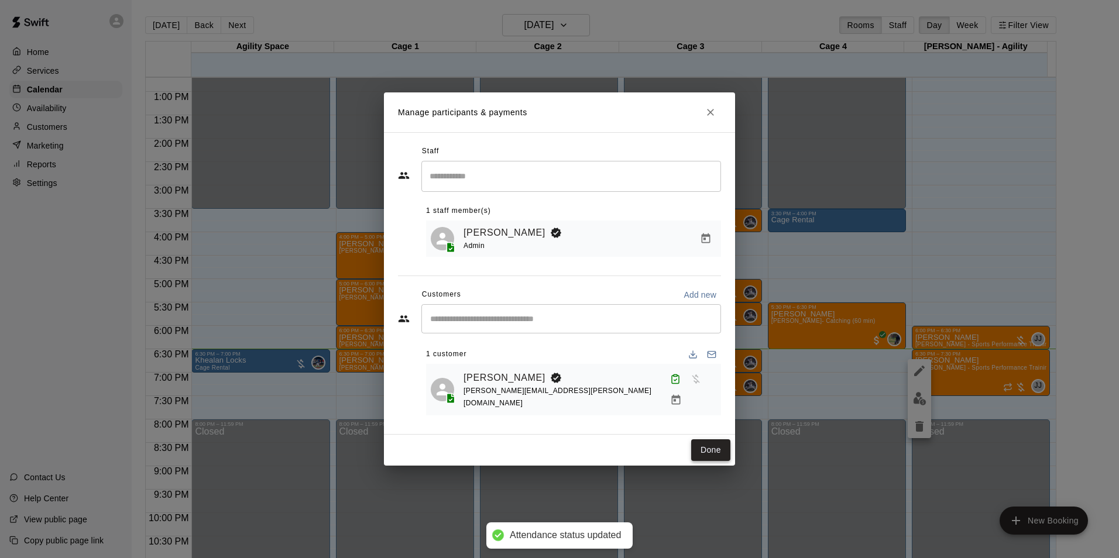
click at [708, 449] on button "Done" at bounding box center [710, 451] width 39 height 22
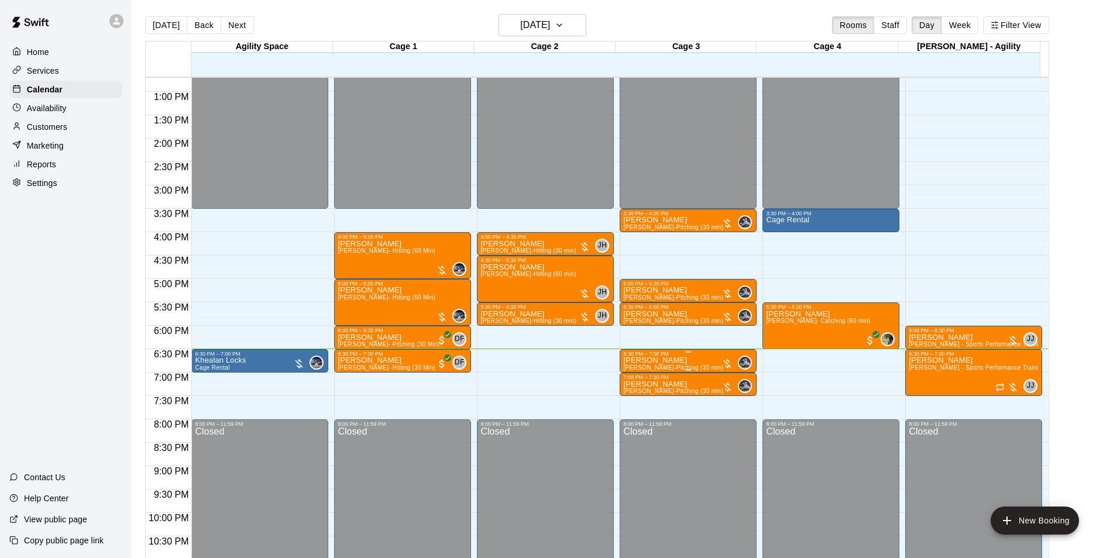
click at [653, 361] on p "[PERSON_NAME]" at bounding box center [673, 361] width 100 height 0
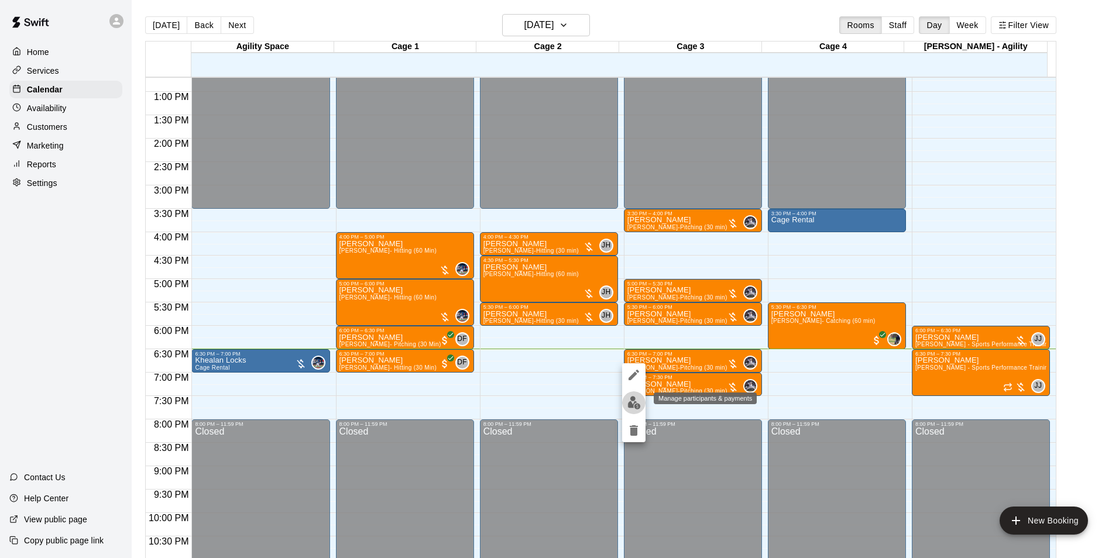
click at [629, 402] on img "edit" at bounding box center [633, 402] width 13 height 13
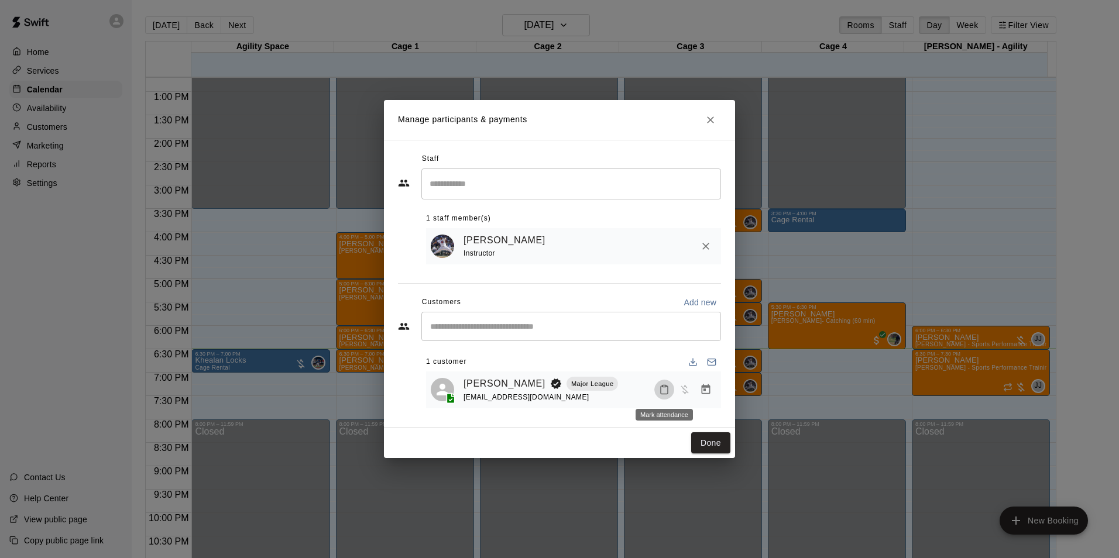
click at [661, 394] on icon "Mark attendance" at bounding box center [664, 390] width 7 height 8
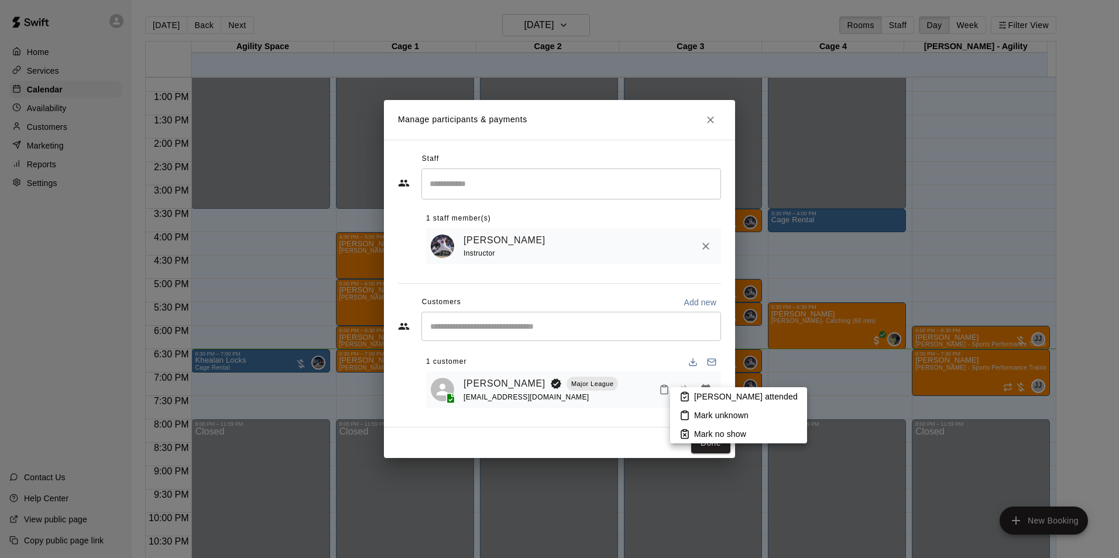
click at [685, 394] on rect at bounding box center [685, 394] width 4 height 2
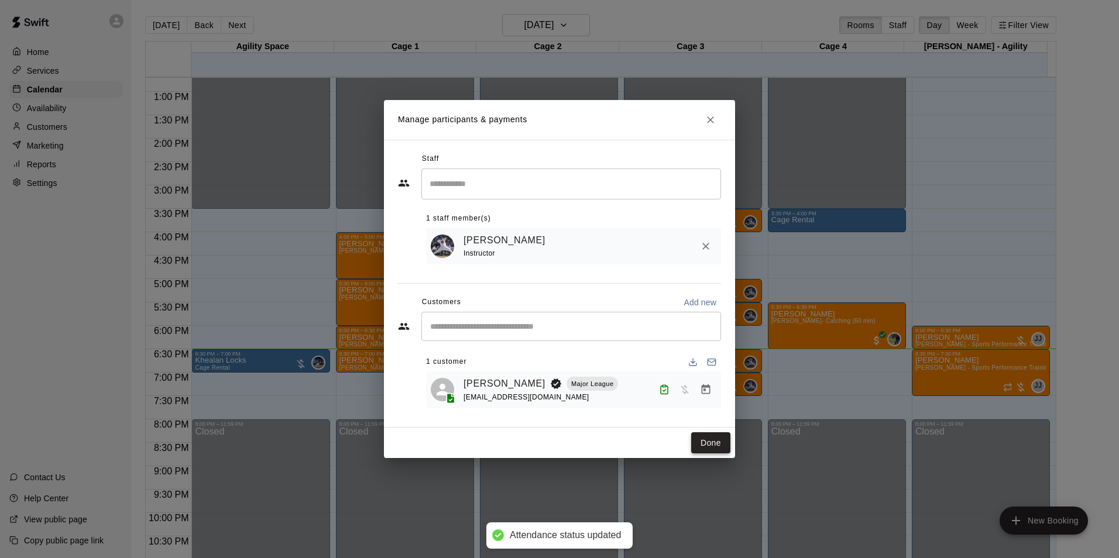
click at [709, 438] on button "Done" at bounding box center [710, 444] width 39 height 22
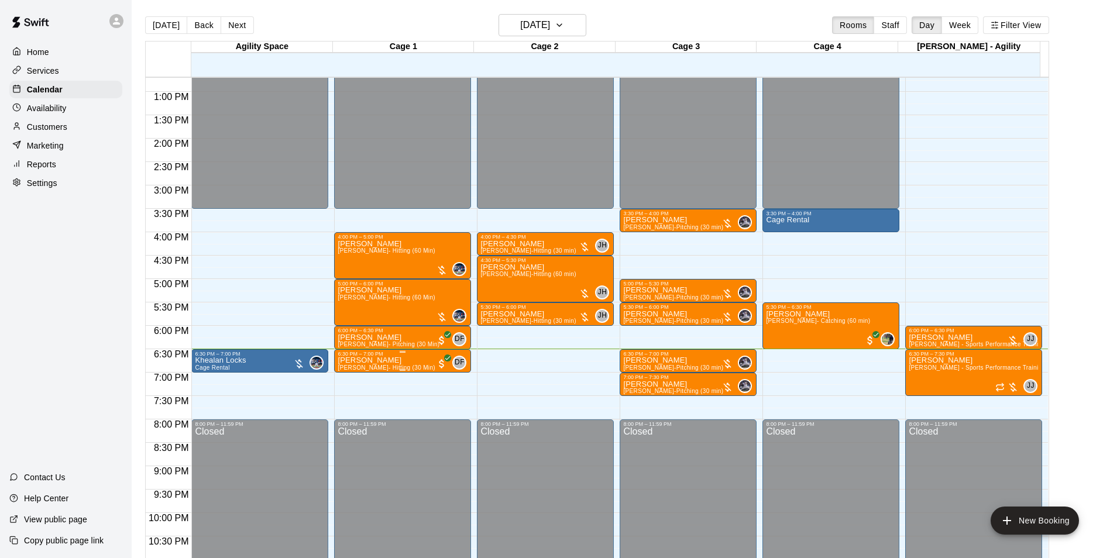
click at [381, 361] on p "[PERSON_NAME]" at bounding box center [386, 361] width 97 height 0
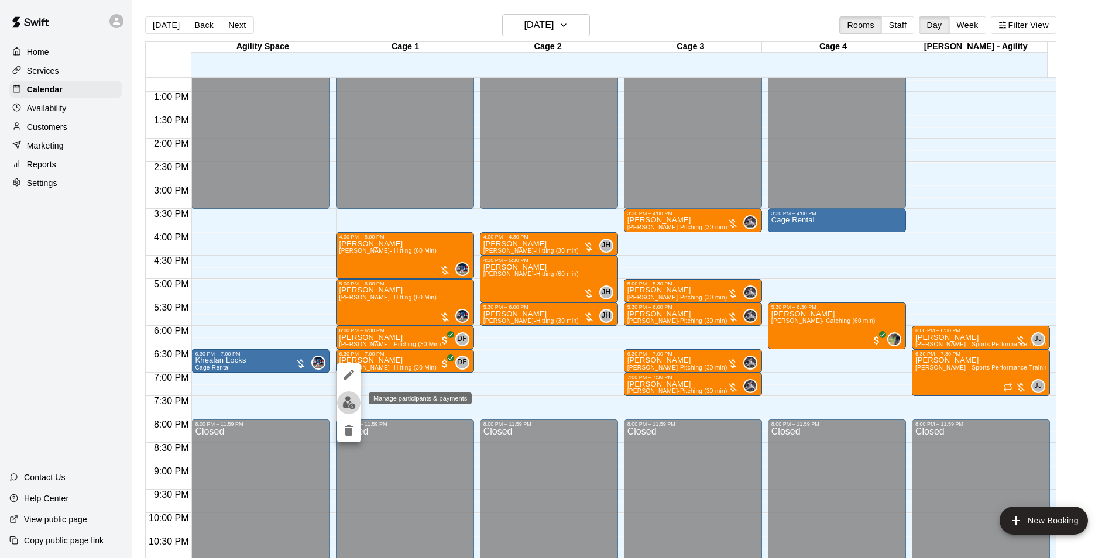
click at [348, 402] on img "edit" at bounding box center [348, 402] width 13 height 13
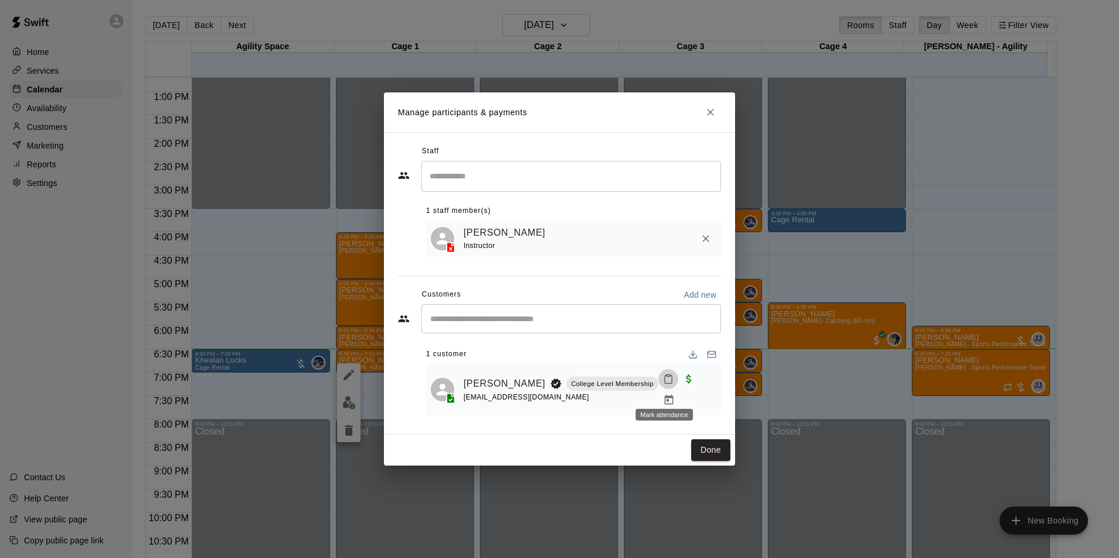
click at [663, 385] on icon "Mark attendance" at bounding box center [668, 379] width 11 height 11
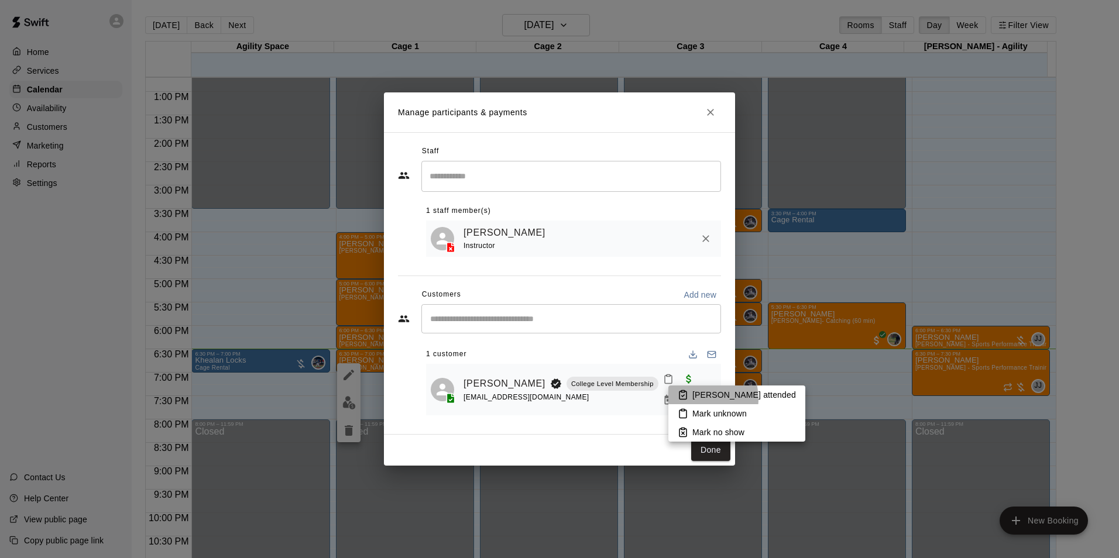
click at [697, 399] on p "[PERSON_NAME] attended" at bounding box center [744, 395] width 104 height 12
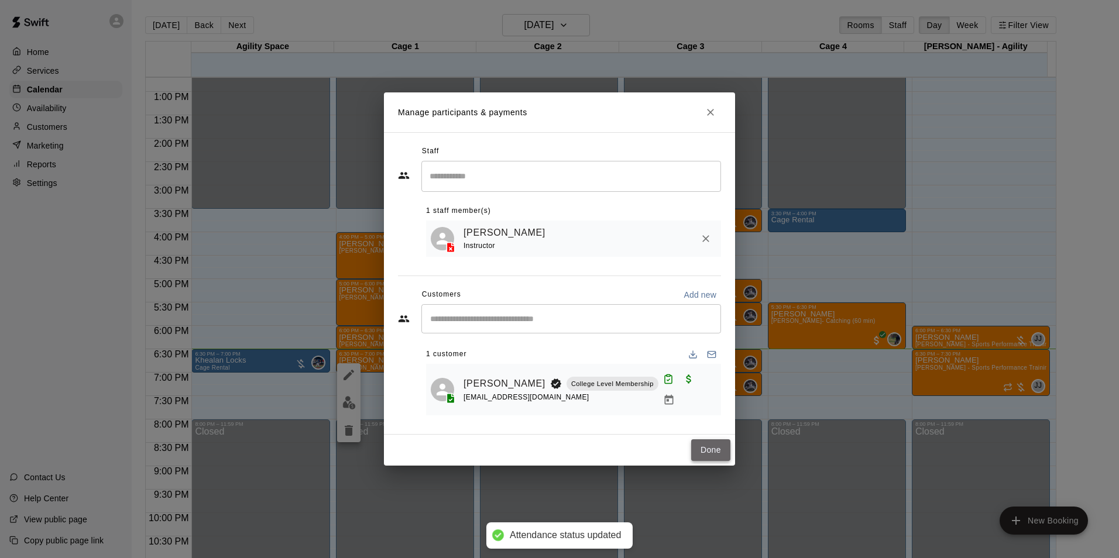
click at [709, 445] on button "Done" at bounding box center [710, 451] width 39 height 22
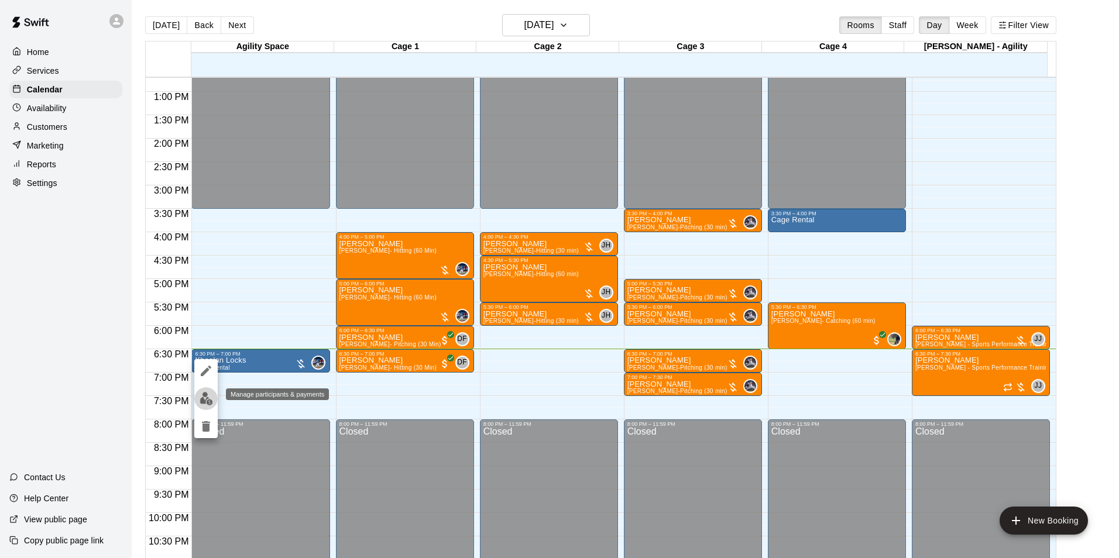
click at [207, 402] on img "edit" at bounding box center [206, 398] width 13 height 13
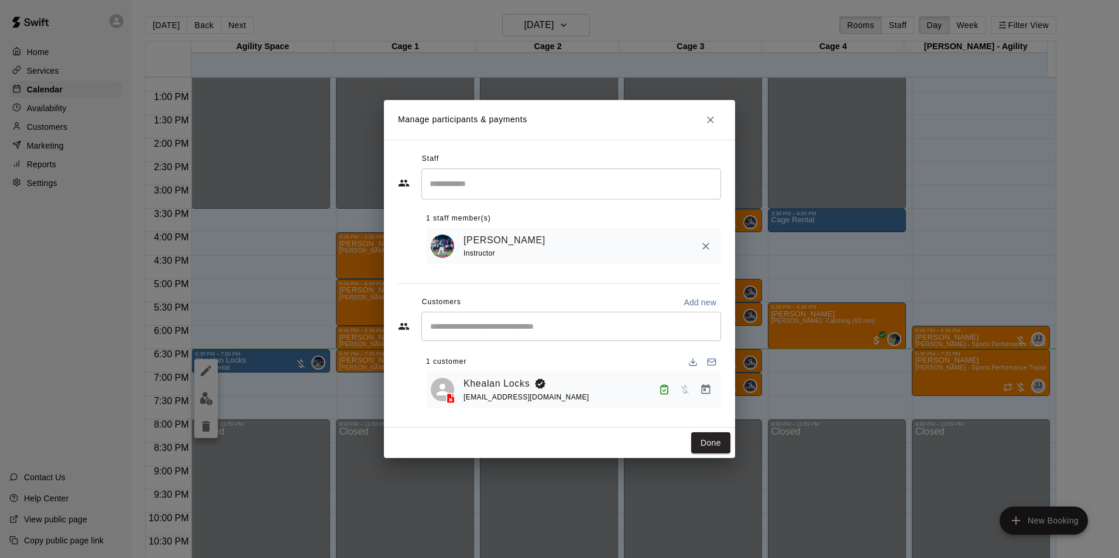
drag, startPoint x: 718, startPoint y: 444, endPoint x: 669, endPoint y: 446, distance: 48.6
click at [717, 445] on button "Done" at bounding box center [710, 444] width 39 height 22
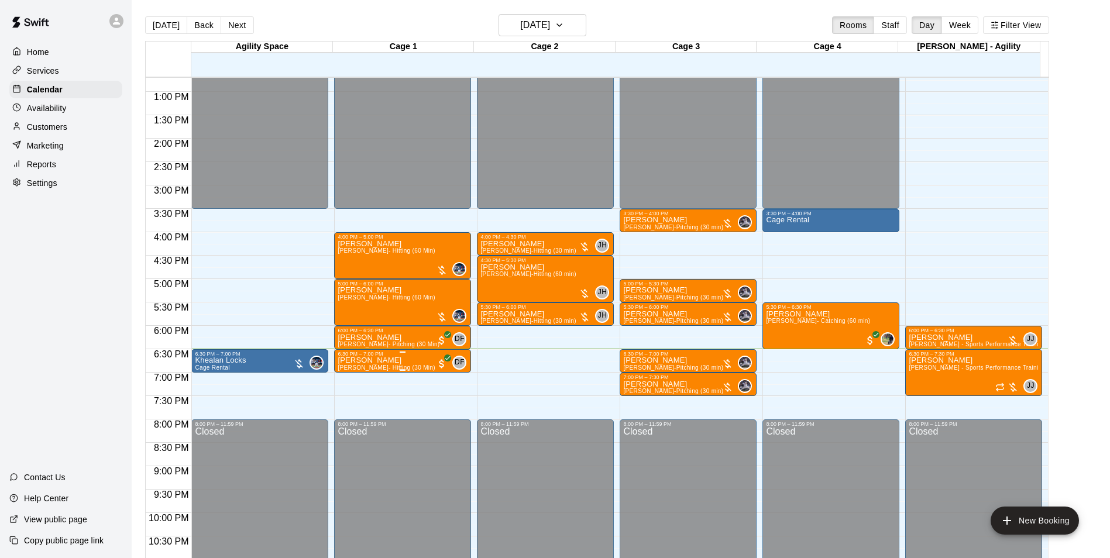
click at [372, 368] on span "[PERSON_NAME]- Hitting (30 Min)" at bounding box center [386, 368] width 97 height 6
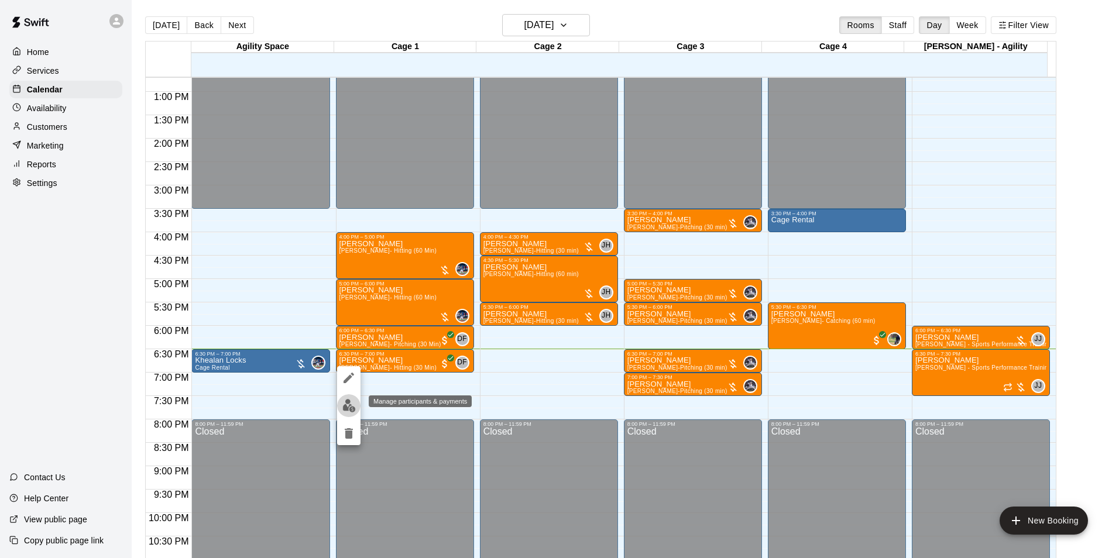
click at [347, 409] on img "edit" at bounding box center [348, 405] width 13 height 13
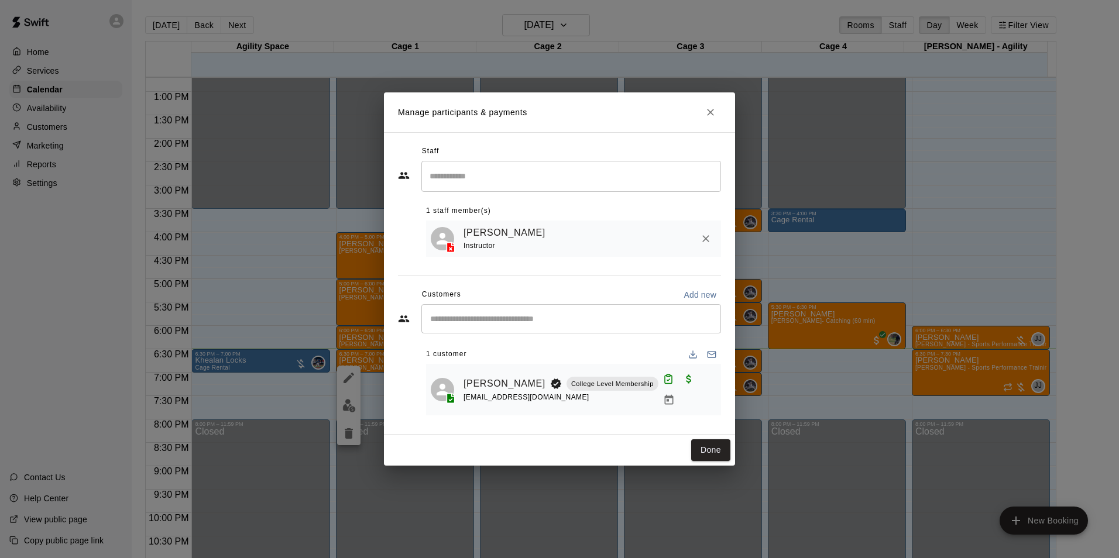
click at [693, 435] on div "Done" at bounding box center [559, 450] width 351 height 31
click at [705, 444] on button "Done" at bounding box center [710, 451] width 39 height 22
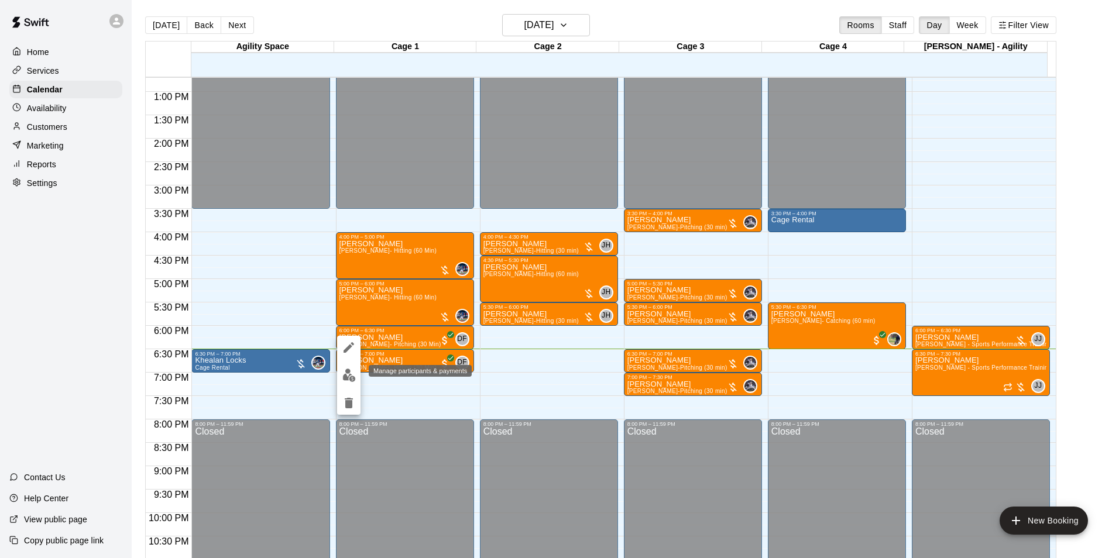
click at [353, 379] on img "edit" at bounding box center [348, 375] width 13 height 13
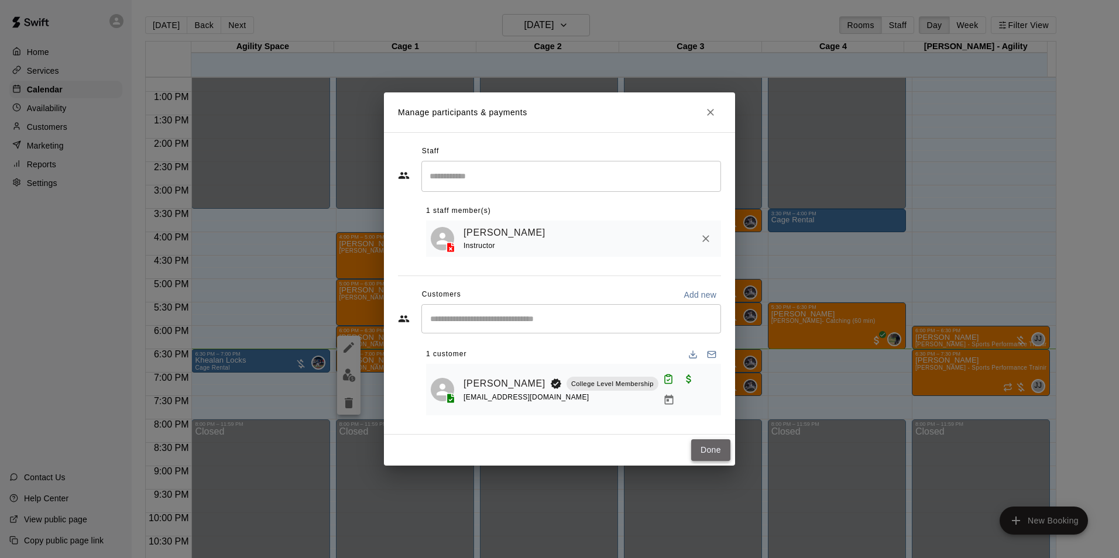
click at [702, 444] on button "Done" at bounding box center [710, 451] width 39 height 22
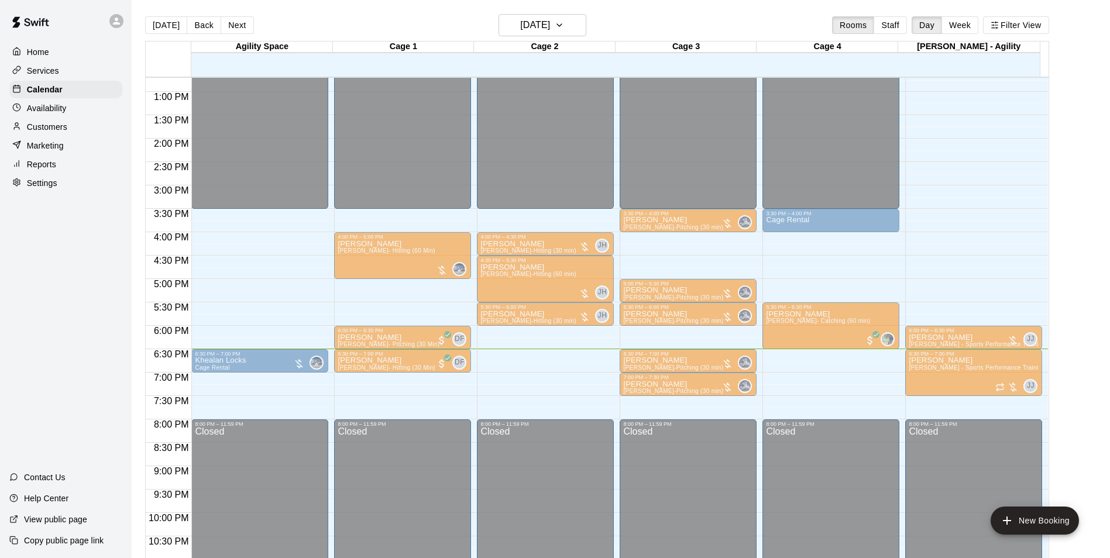
click at [400, 318] on div "[PERSON_NAME] [PERSON_NAME]- Hitting (60 Min)" at bounding box center [386, 566] width 97 height 558
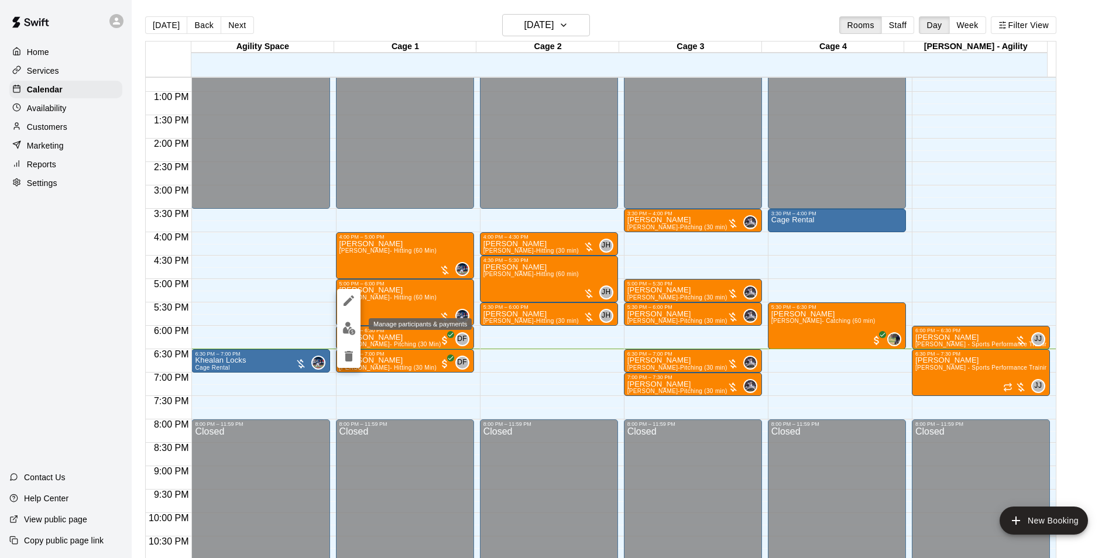
click at [345, 332] on img "edit" at bounding box center [348, 328] width 13 height 13
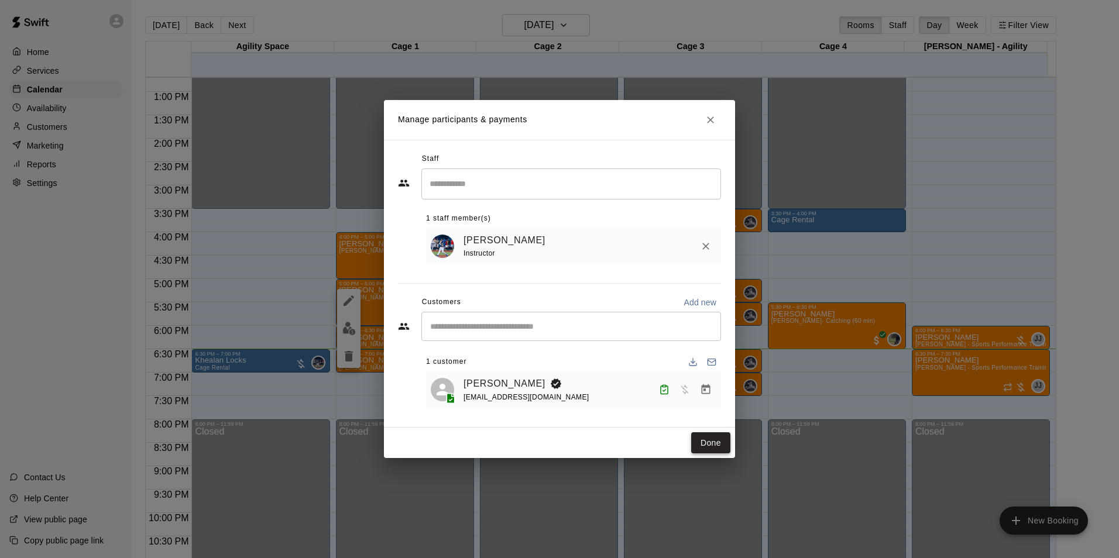
click at [704, 441] on button "Done" at bounding box center [710, 444] width 39 height 22
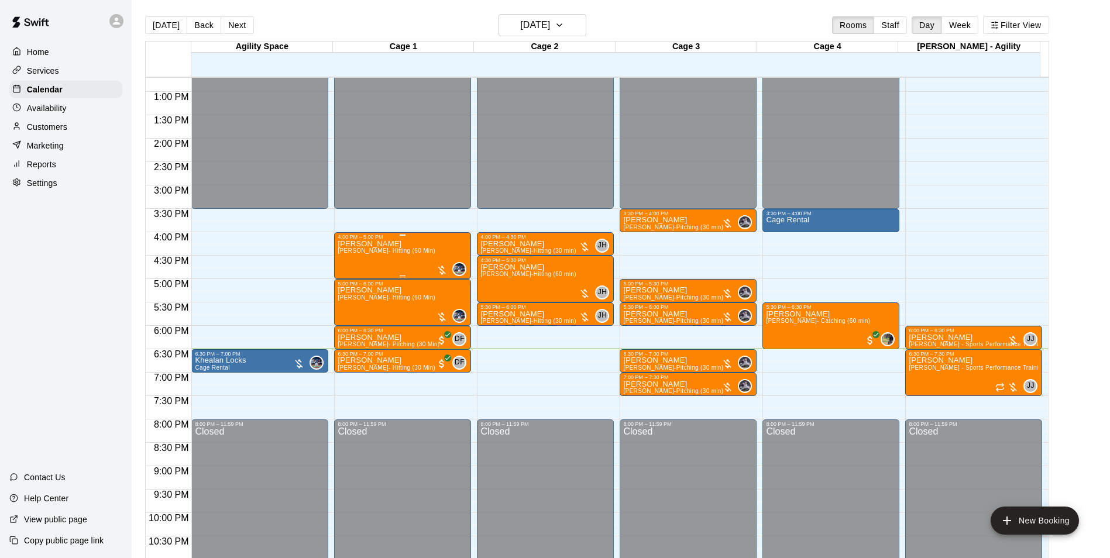
click at [422, 270] on div "[PERSON_NAME] [PERSON_NAME]- Hitting (60 Min) 0" at bounding box center [403, 519] width 130 height 558
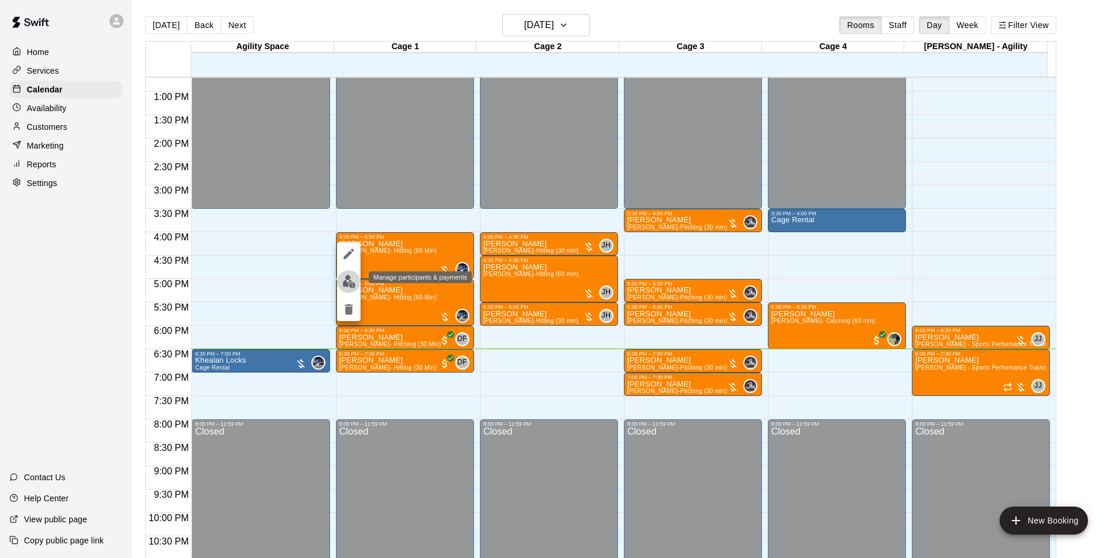
click at [356, 283] on button "edit" at bounding box center [348, 281] width 23 height 23
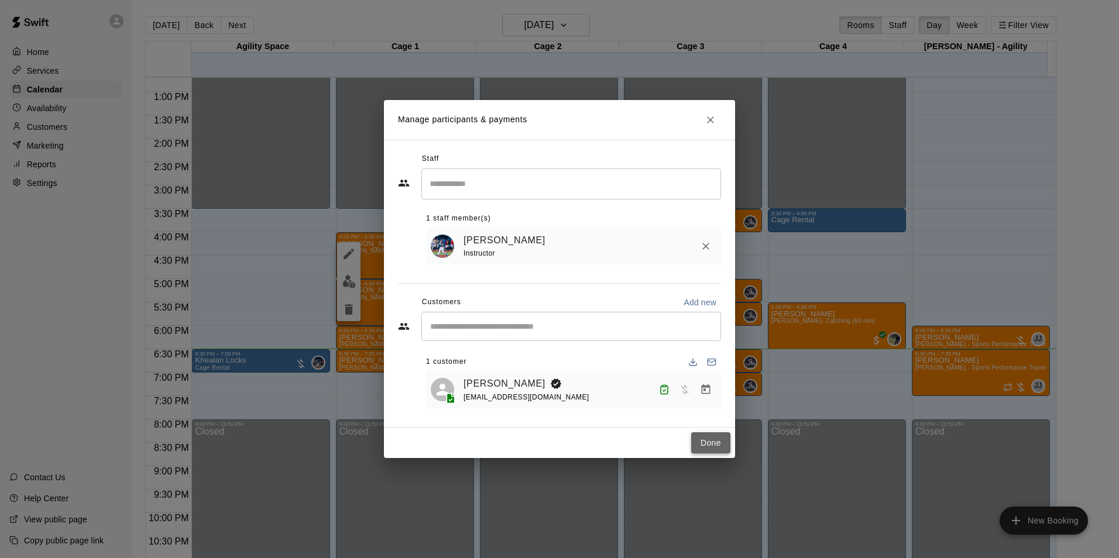
click at [713, 445] on button "Done" at bounding box center [710, 444] width 39 height 22
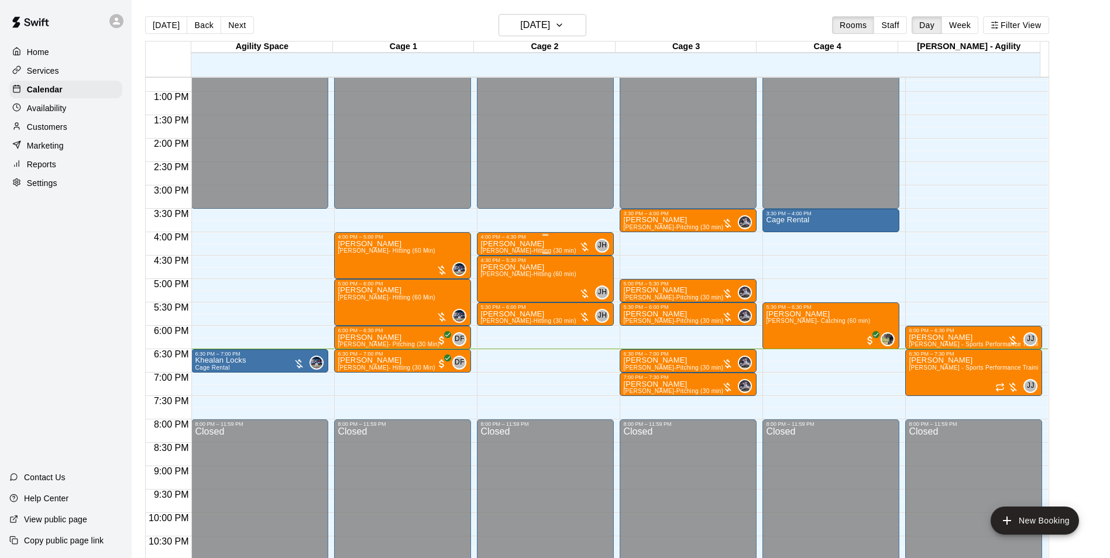
click at [526, 249] on span "[PERSON_NAME]-Hitting (30 min)" at bounding box center [528, 251] width 95 height 6
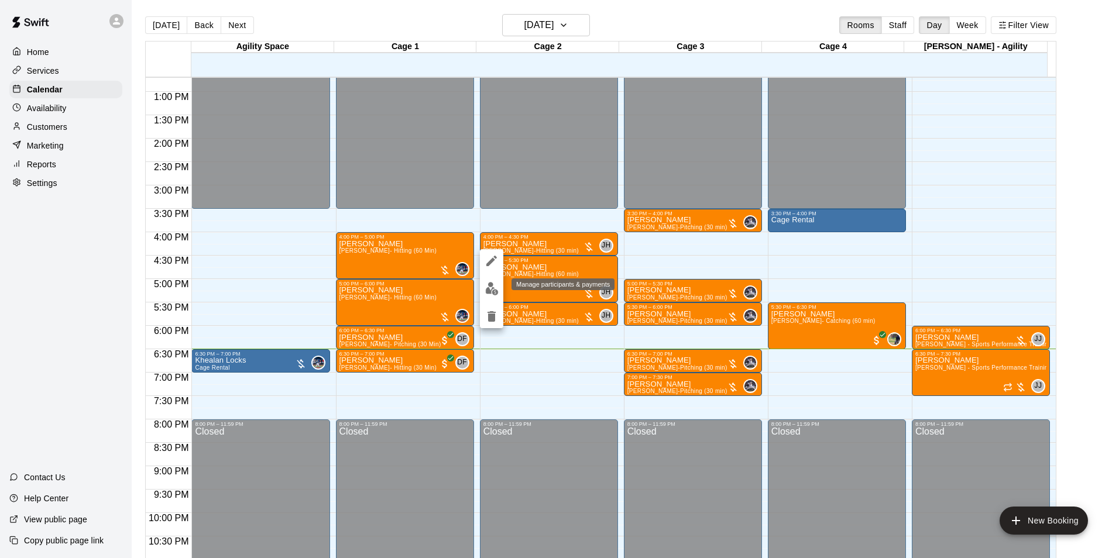
click at [491, 290] on img "edit" at bounding box center [491, 288] width 13 height 13
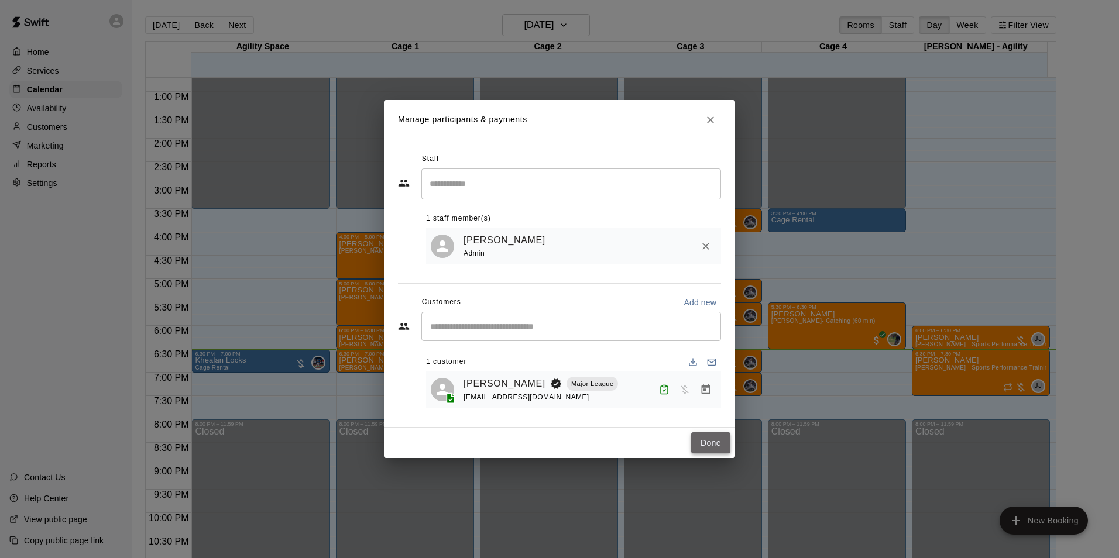
click at [704, 439] on button "Done" at bounding box center [710, 444] width 39 height 22
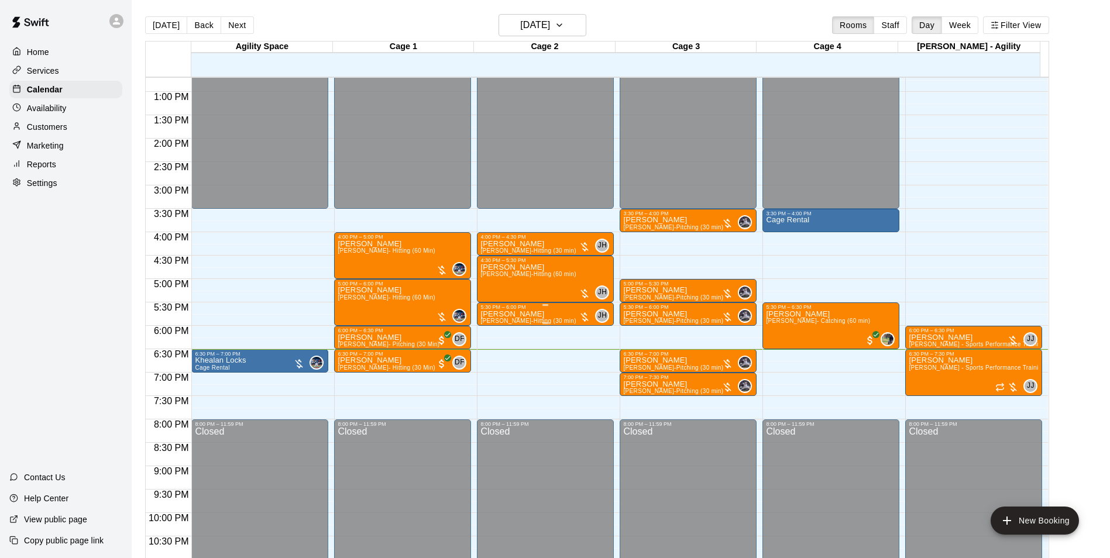
click at [526, 321] on span "[PERSON_NAME]-Hitting (30 min)" at bounding box center [528, 321] width 95 height 6
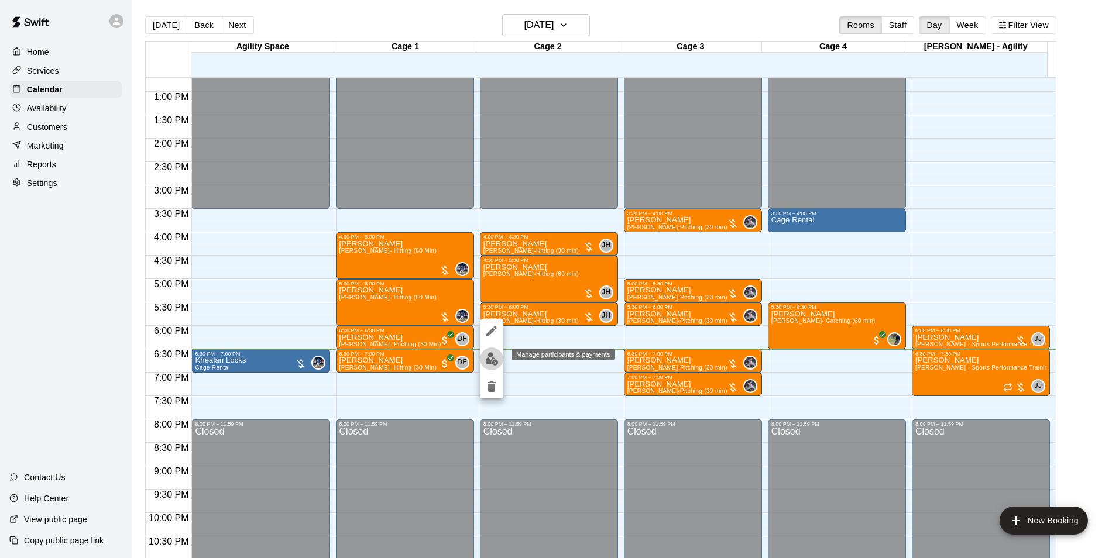
click at [490, 351] on button "edit" at bounding box center [491, 359] width 23 height 23
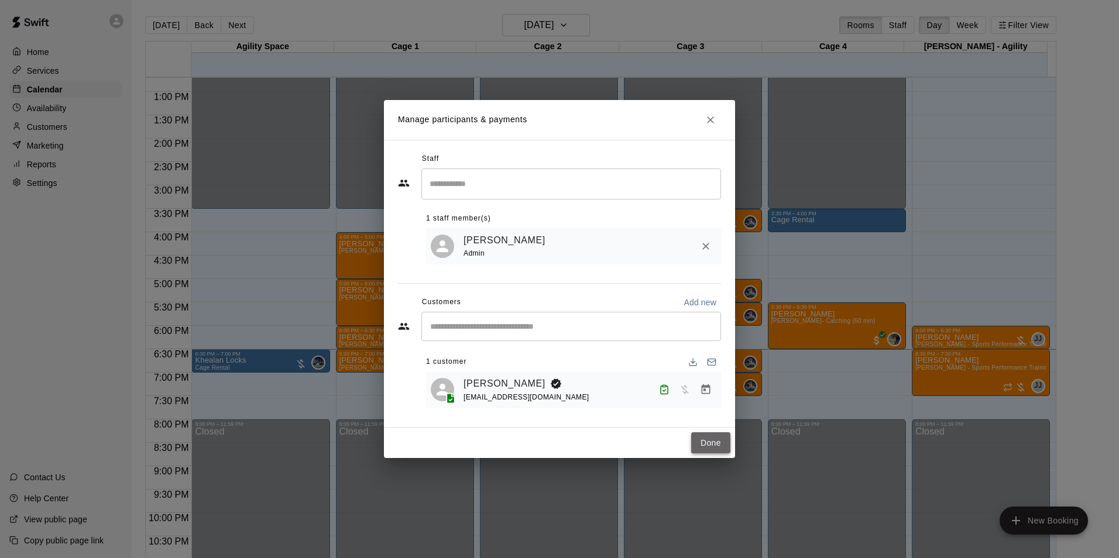
click at [704, 445] on button "Done" at bounding box center [710, 444] width 39 height 22
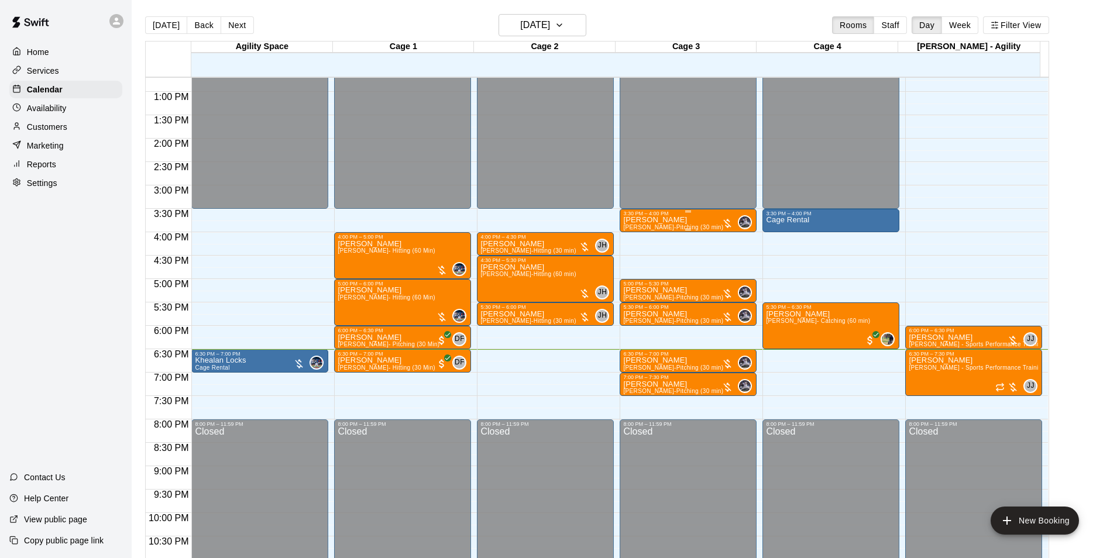
click at [648, 220] on p "[PERSON_NAME]" at bounding box center [673, 220] width 100 height 0
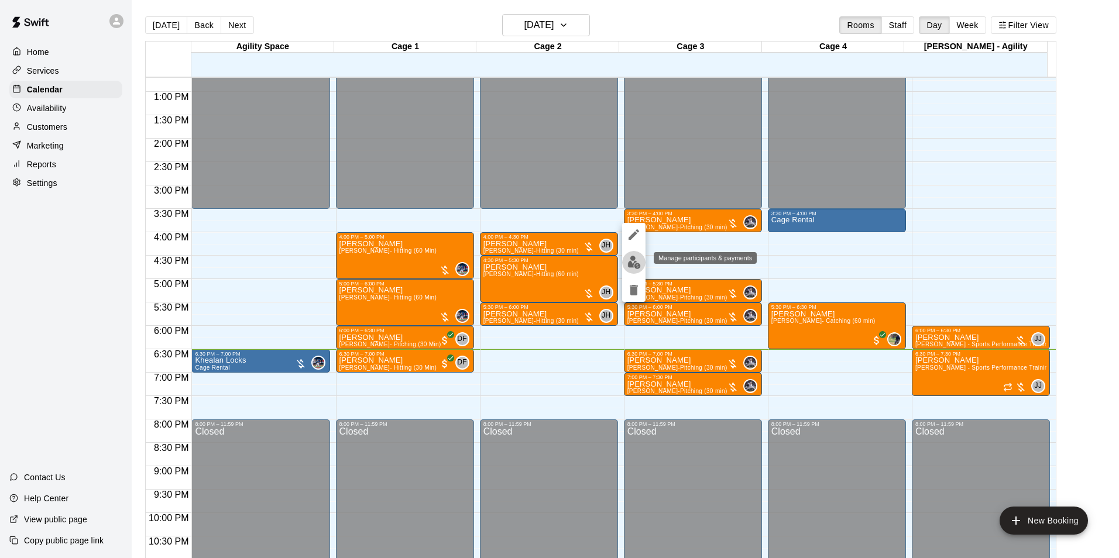
click at [634, 265] on img "edit" at bounding box center [633, 262] width 13 height 13
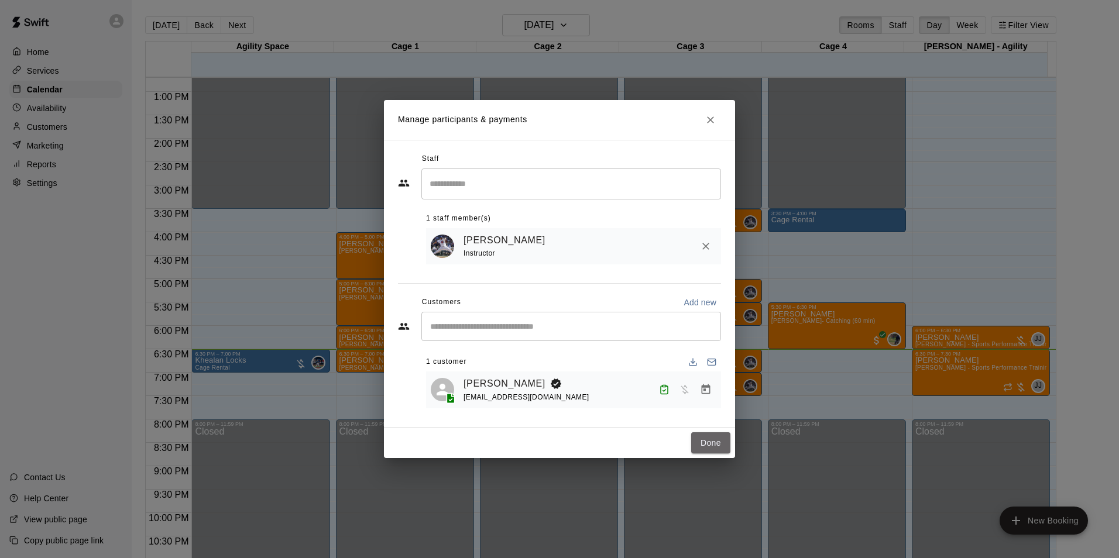
drag, startPoint x: 704, startPoint y: 435, endPoint x: 699, endPoint y: 418, distance: 18.0
click at [705, 435] on button "Done" at bounding box center [710, 444] width 39 height 22
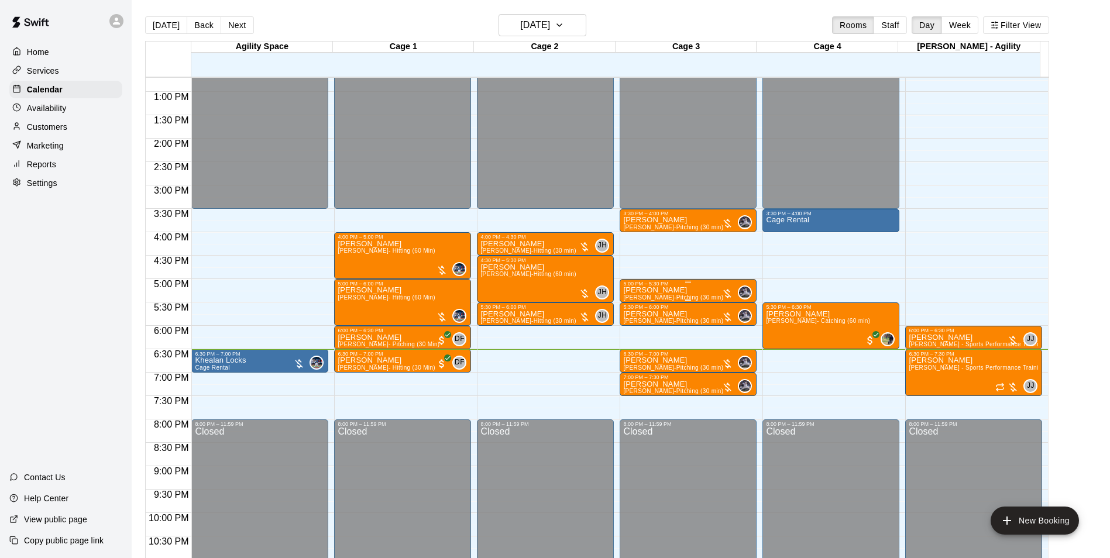
click at [692, 297] on span "[PERSON_NAME]-Pitching (30 min)" at bounding box center [673, 297] width 100 height 6
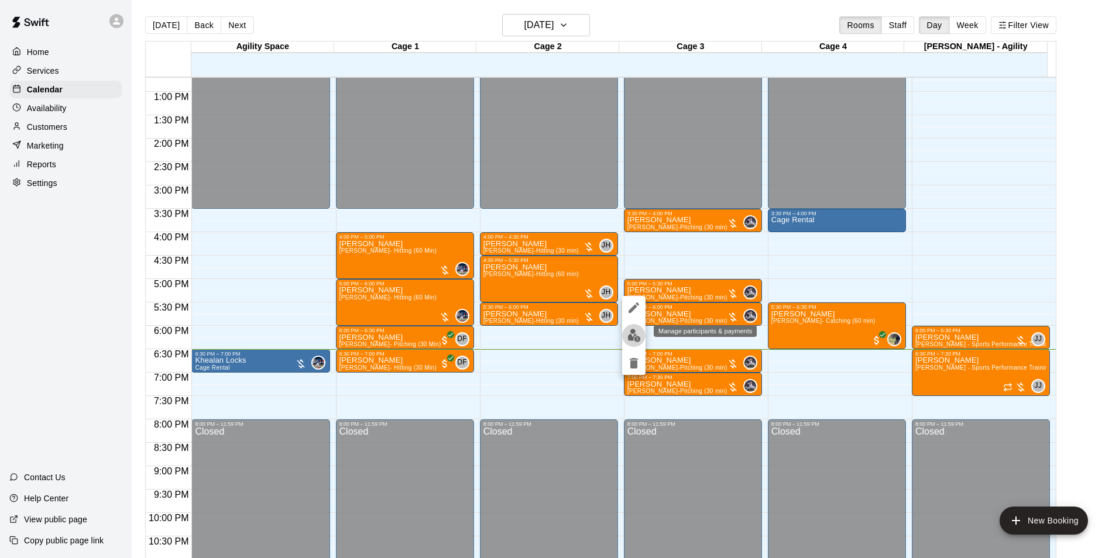
click at [633, 332] on img "edit" at bounding box center [633, 335] width 13 height 13
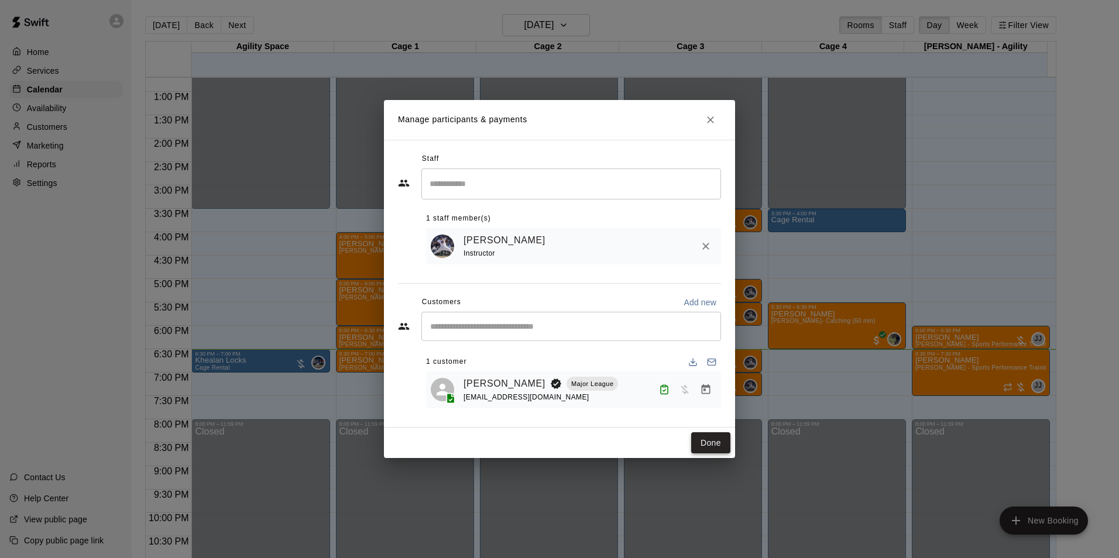
click at [699, 444] on button "Done" at bounding box center [710, 444] width 39 height 22
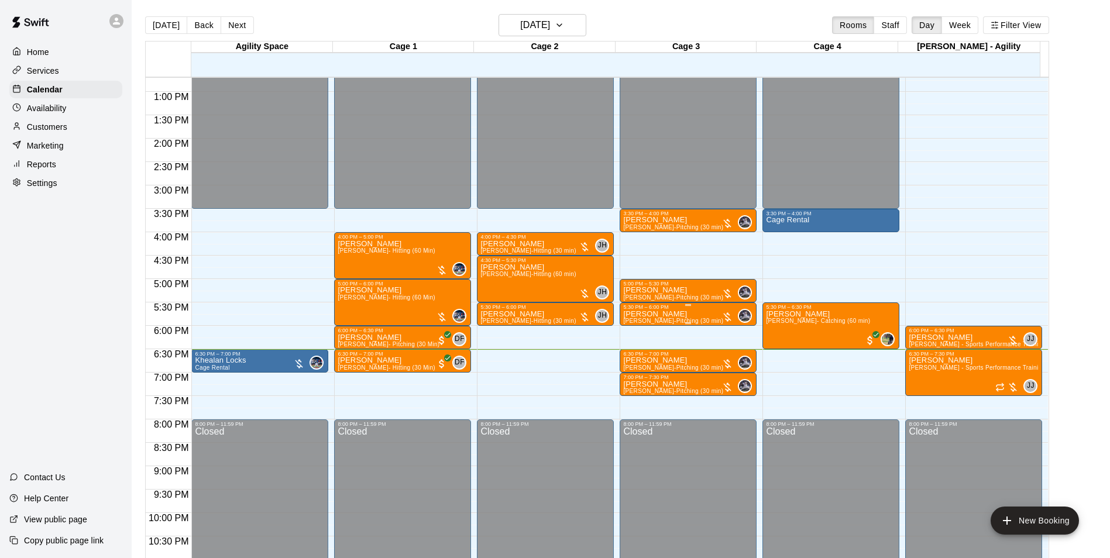
click at [690, 320] on span "[PERSON_NAME]-Pitching (30 min)" at bounding box center [673, 321] width 100 height 6
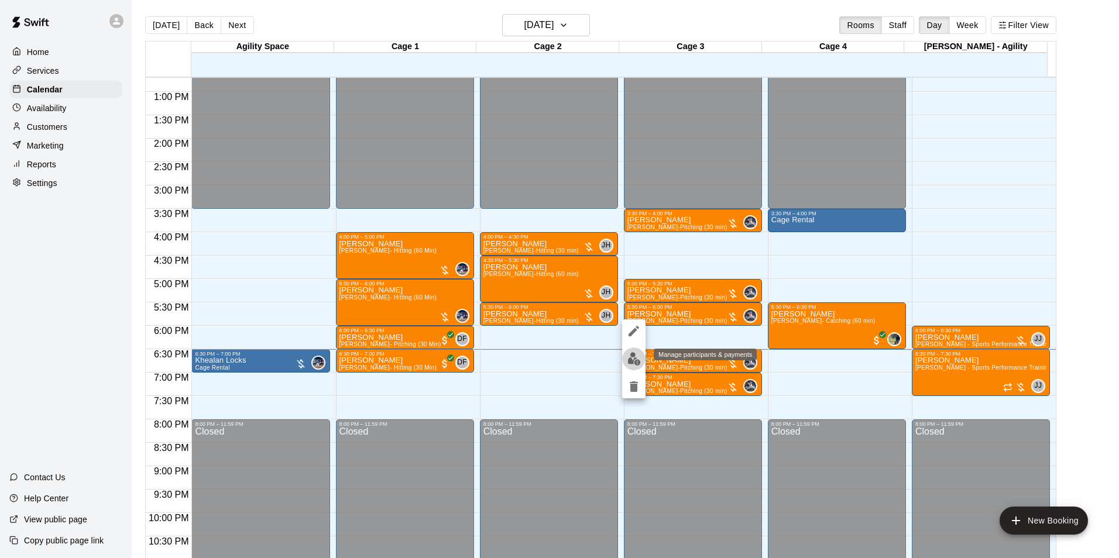
click at [637, 359] on img "edit" at bounding box center [633, 358] width 13 height 13
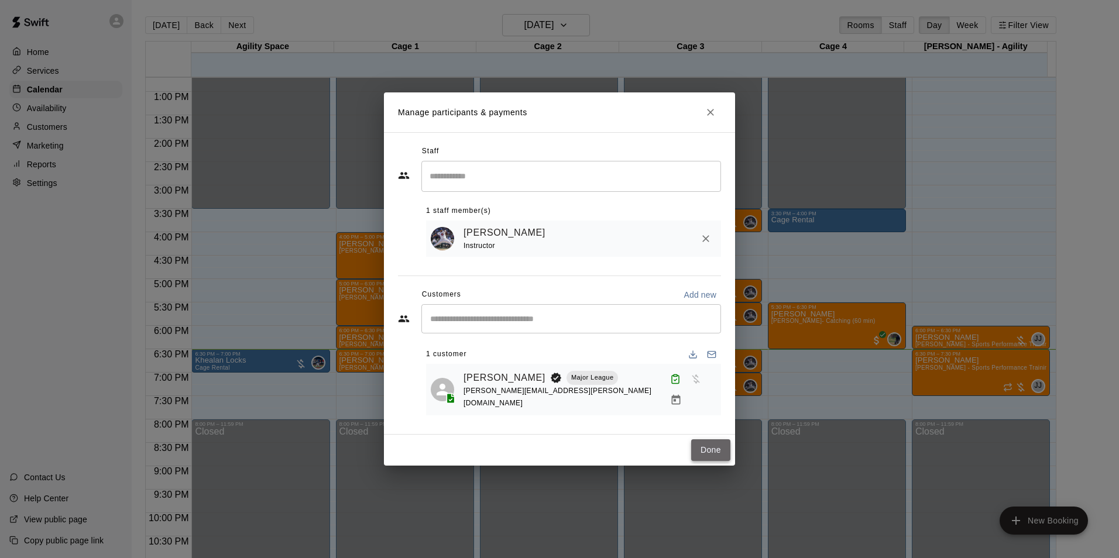
click at [705, 440] on button "Done" at bounding box center [710, 451] width 39 height 22
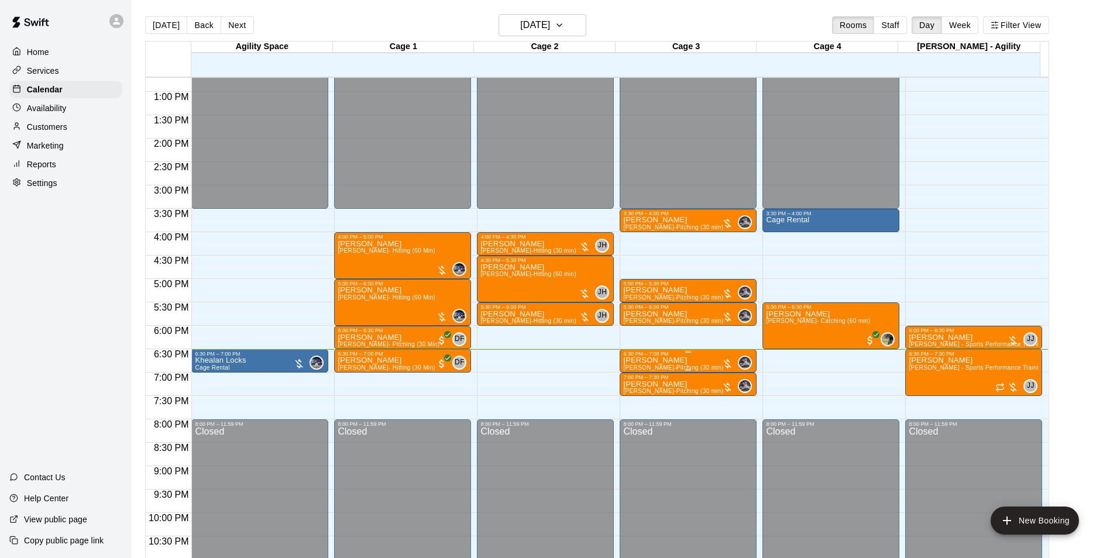
click at [698, 357] on div "6:30 PM – 7:00 PM" at bounding box center [688, 354] width 130 height 6
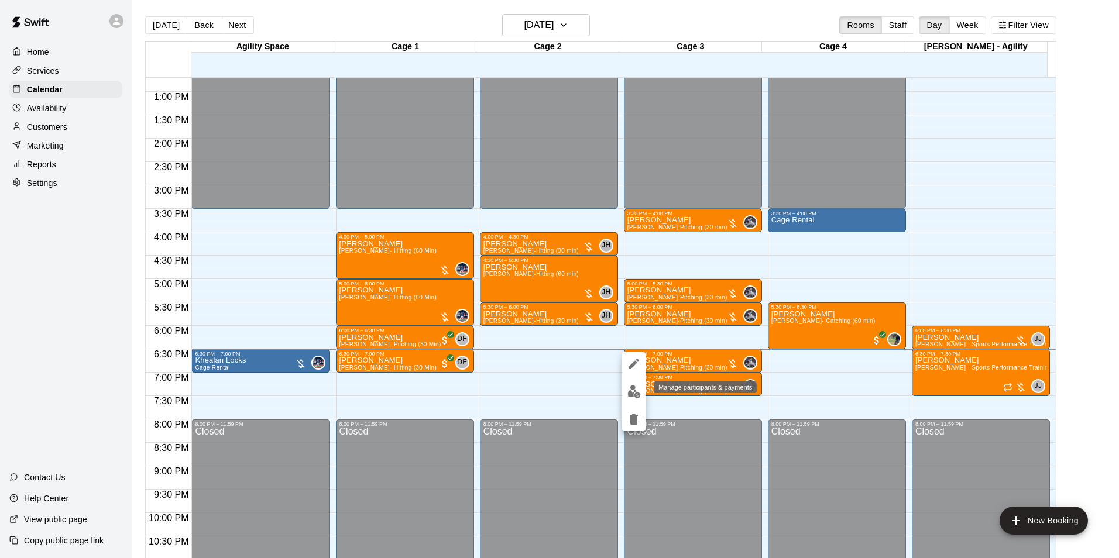
click at [639, 388] on img "edit" at bounding box center [633, 391] width 13 height 13
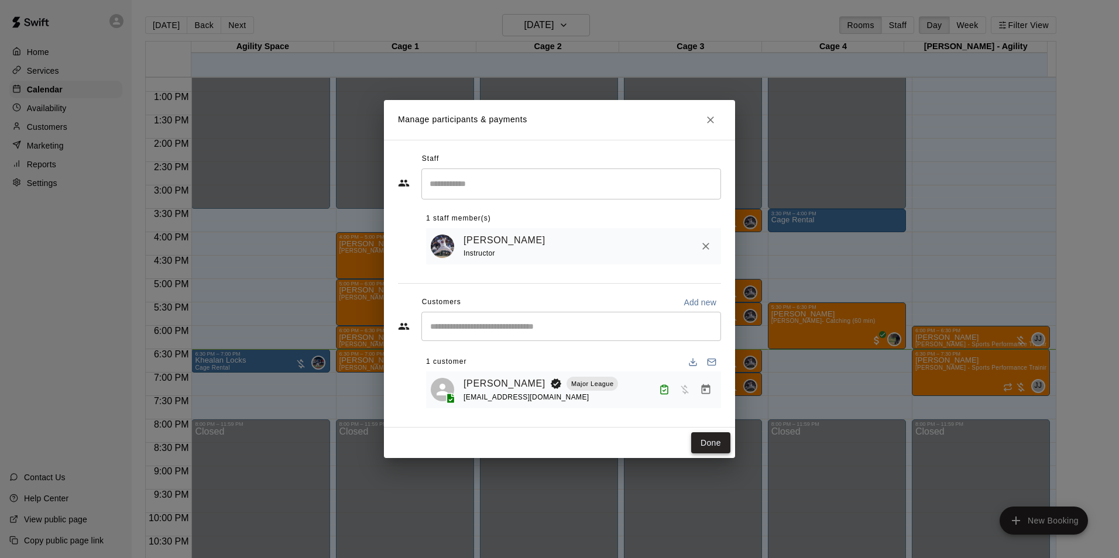
click at [704, 448] on button "Done" at bounding box center [710, 444] width 39 height 22
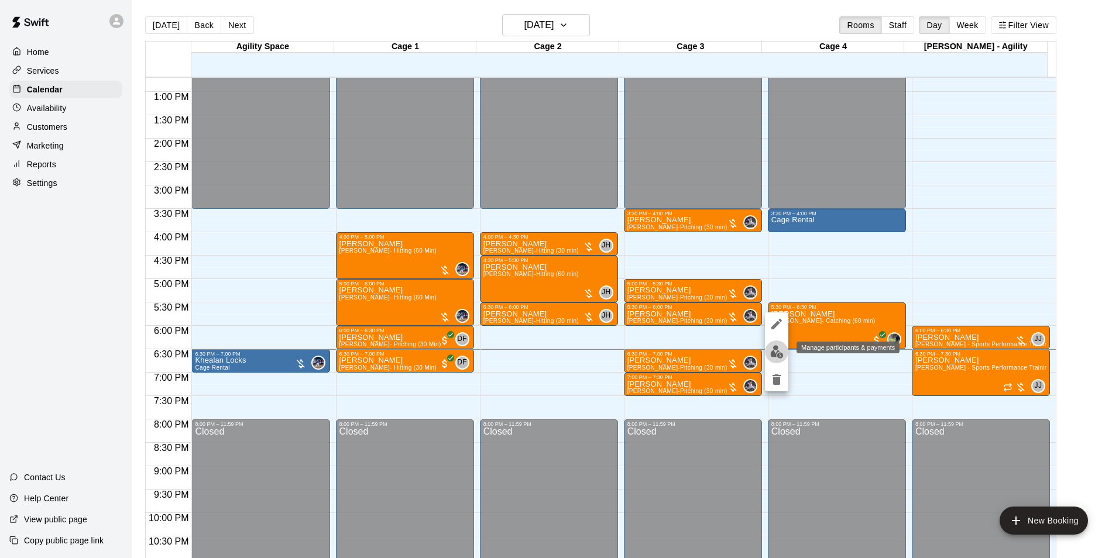
click at [779, 356] on img "edit" at bounding box center [776, 351] width 13 height 13
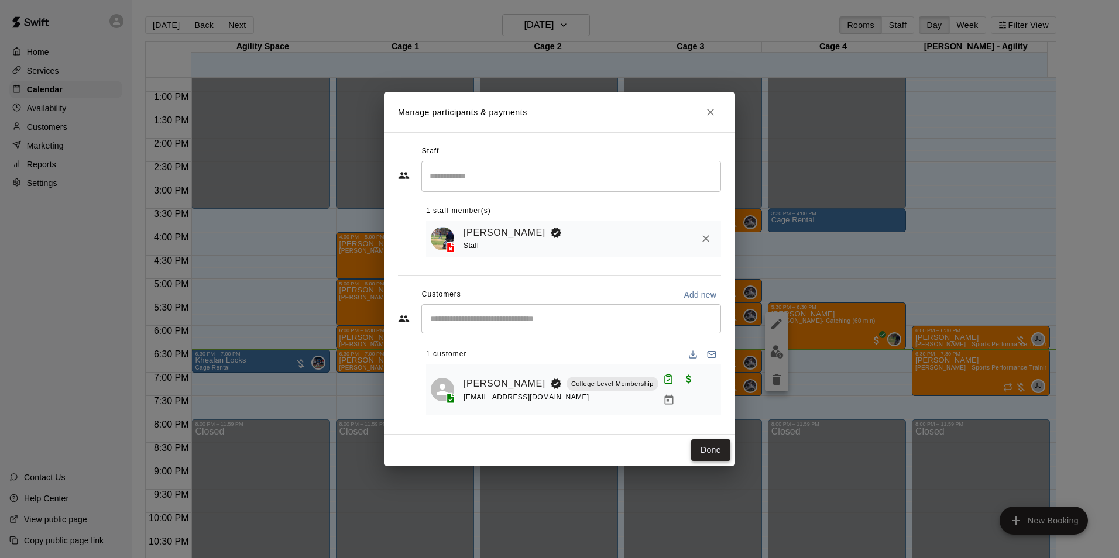
click at [706, 440] on button "Done" at bounding box center [710, 451] width 39 height 22
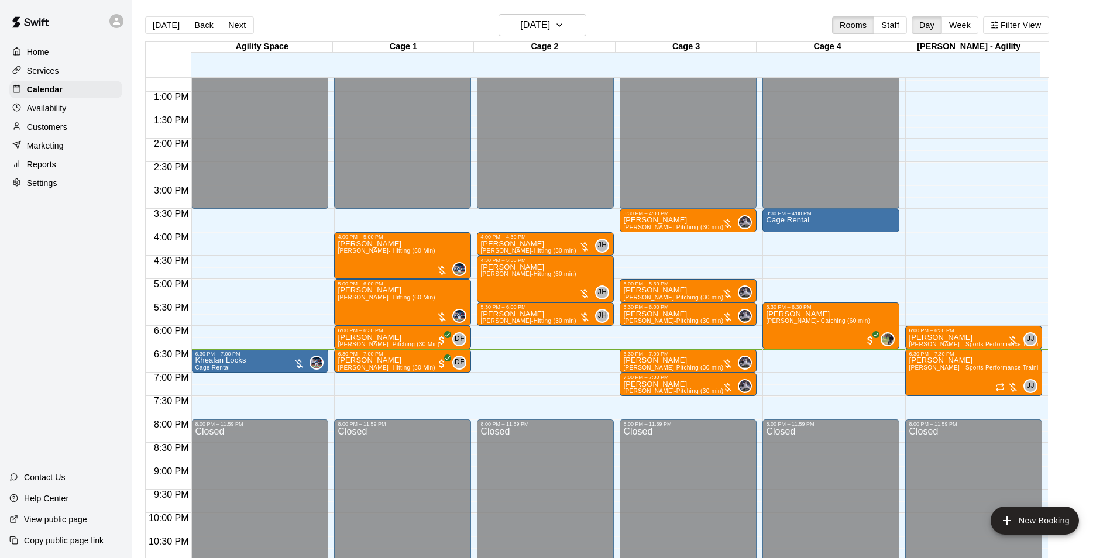
click at [945, 345] on span "[PERSON_NAME] - Sports Performance Training (30 min)" at bounding box center [989, 344] width 161 height 6
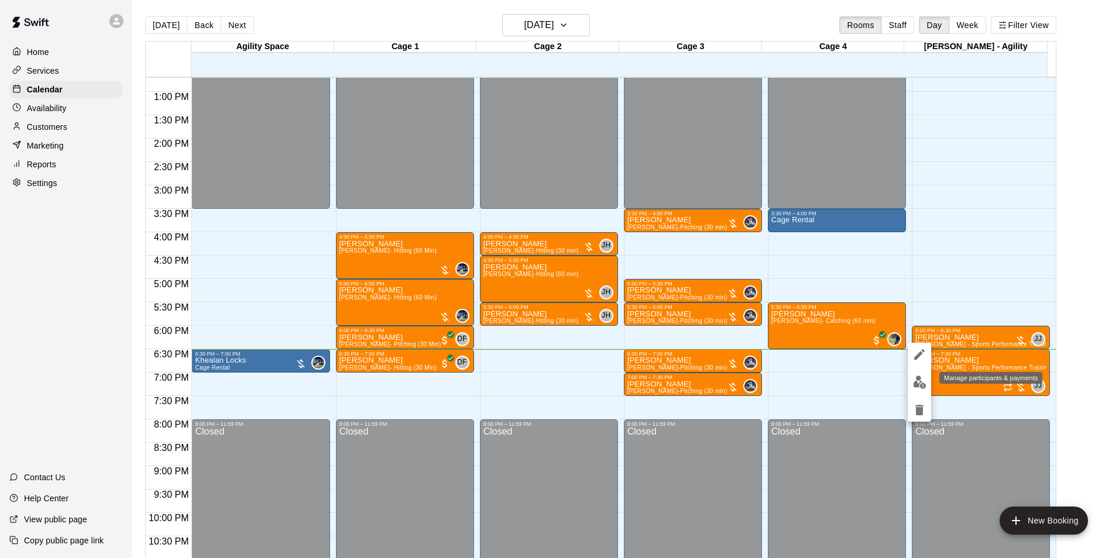
click at [913, 380] on img "edit" at bounding box center [919, 382] width 13 height 13
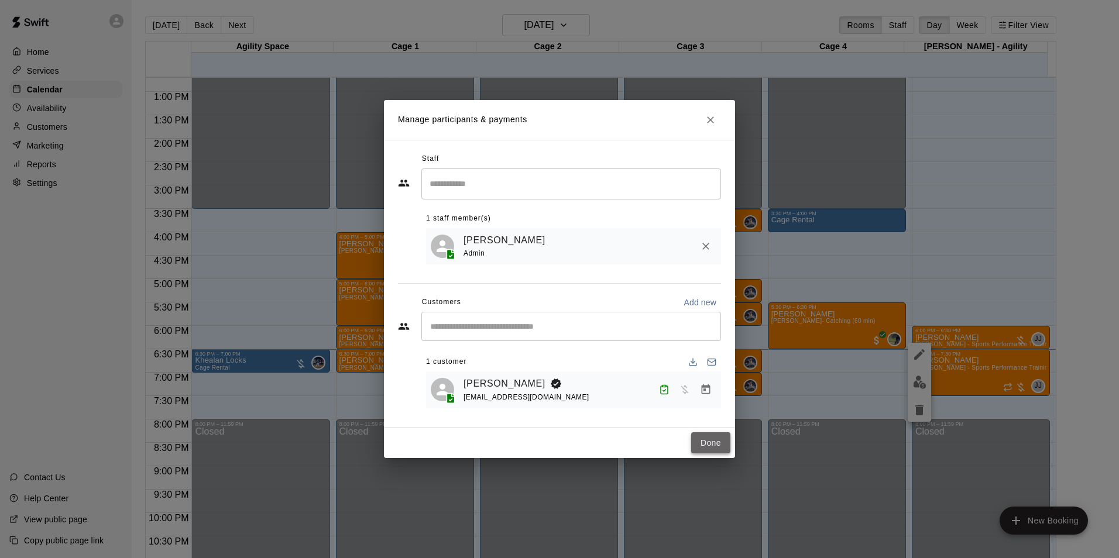
click at [709, 445] on button "Done" at bounding box center [710, 444] width 39 height 22
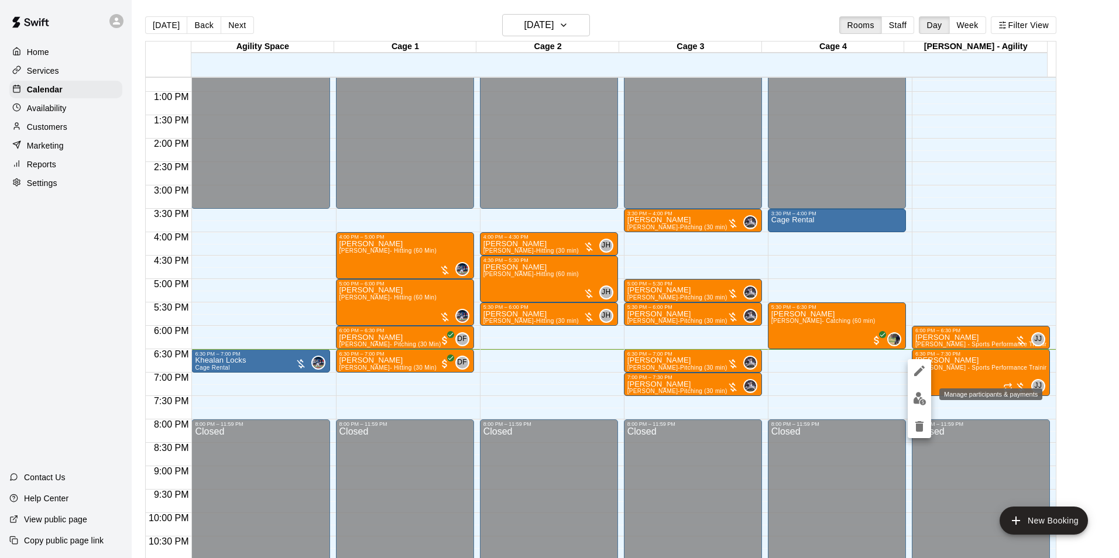
click at [921, 393] on img "edit" at bounding box center [919, 398] width 13 height 13
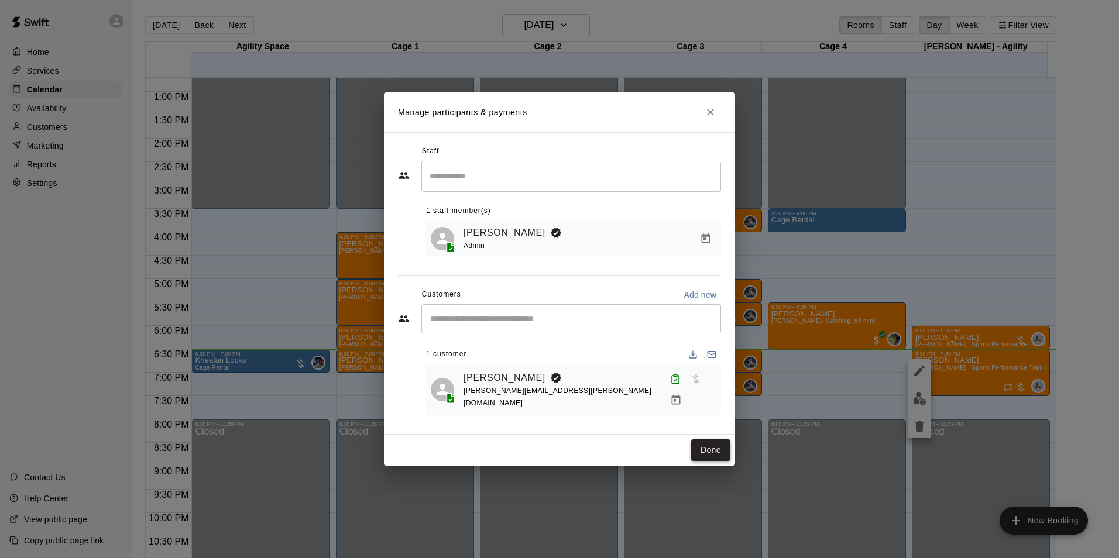
click at [703, 440] on button "Done" at bounding box center [710, 451] width 39 height 22
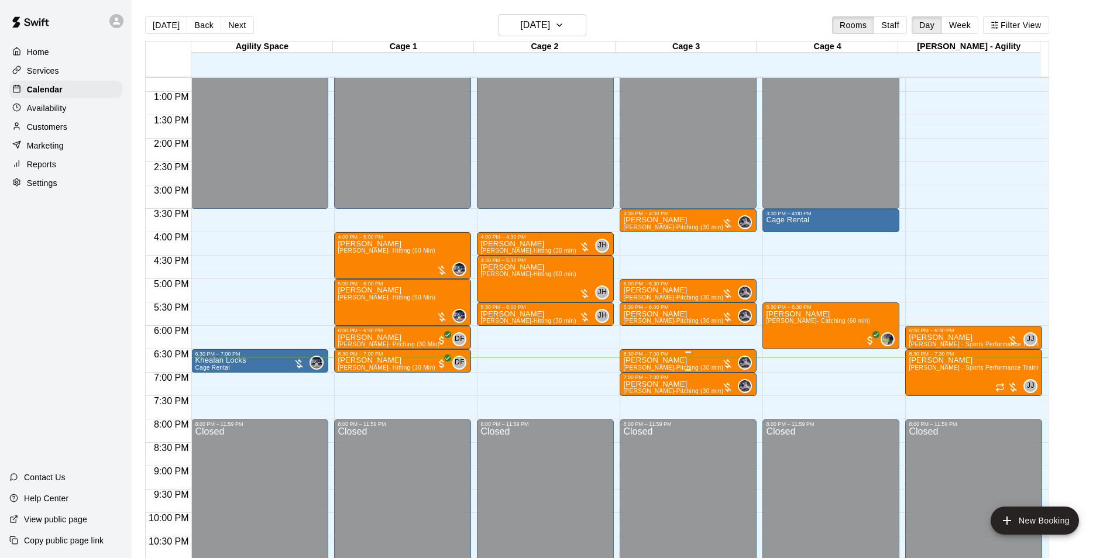
scroll to position [19, 0]
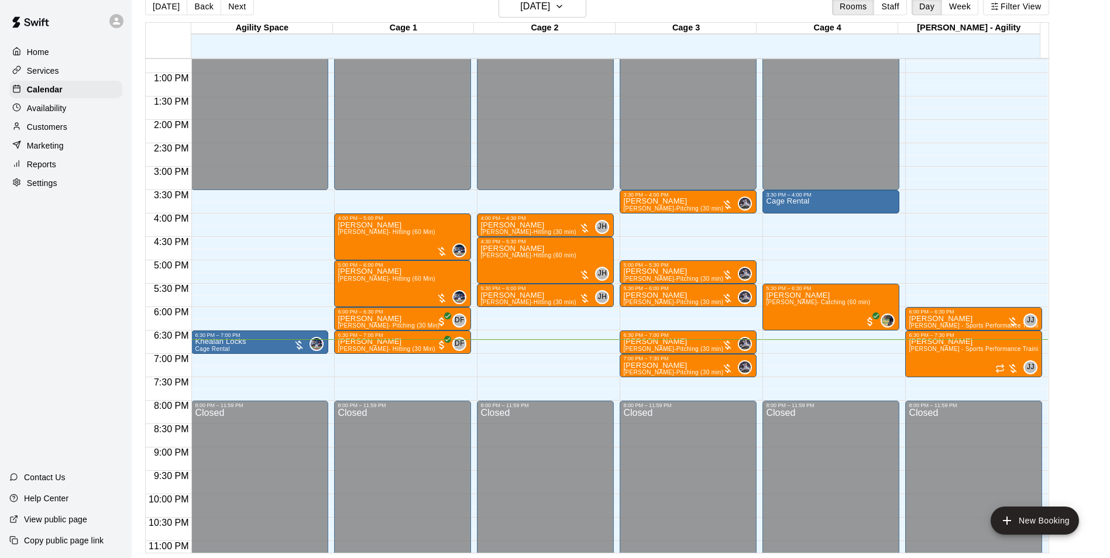
click at [1058, 248] on div "[DATE] Back [DATE][DATE] Rooms Staff Day Week Filter View Agility Space 18 Mon …" at bounding box center [597, 274] width 922 height 558
click at [697, 375] on div at bounding box center [688, 375] width 130 height 2
click at [627, 422] on button "edit" at bounding box center [633, 414] width 23 height 23
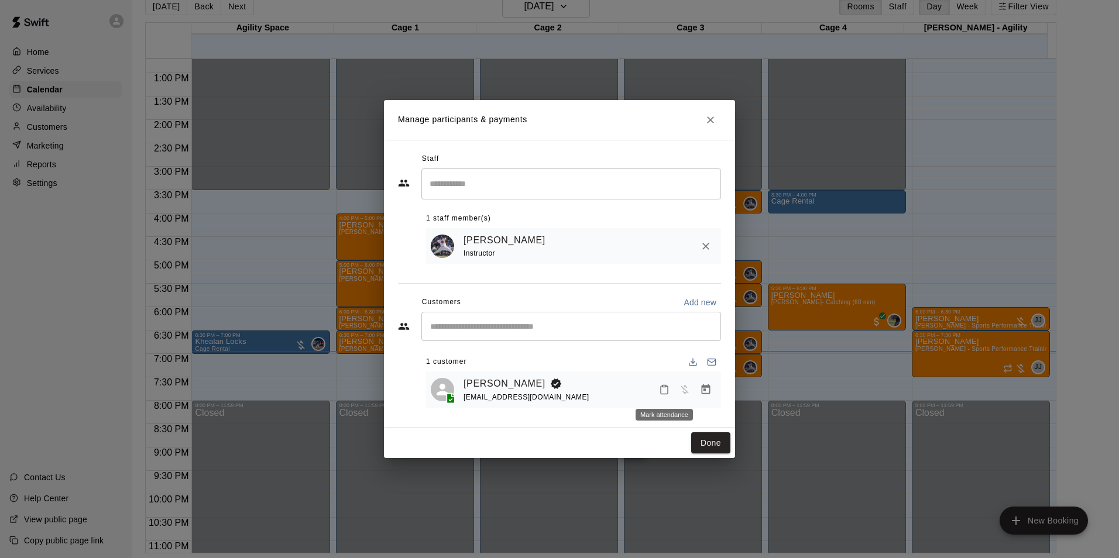
drag, startPoint x: 663, startPoint y: 390, endPoint x: 668, endPoint y: 396, distance: 7.9
click at [668, 395] on icon "Mark attendance" at bounding box center [664, 390] width 11 height 11
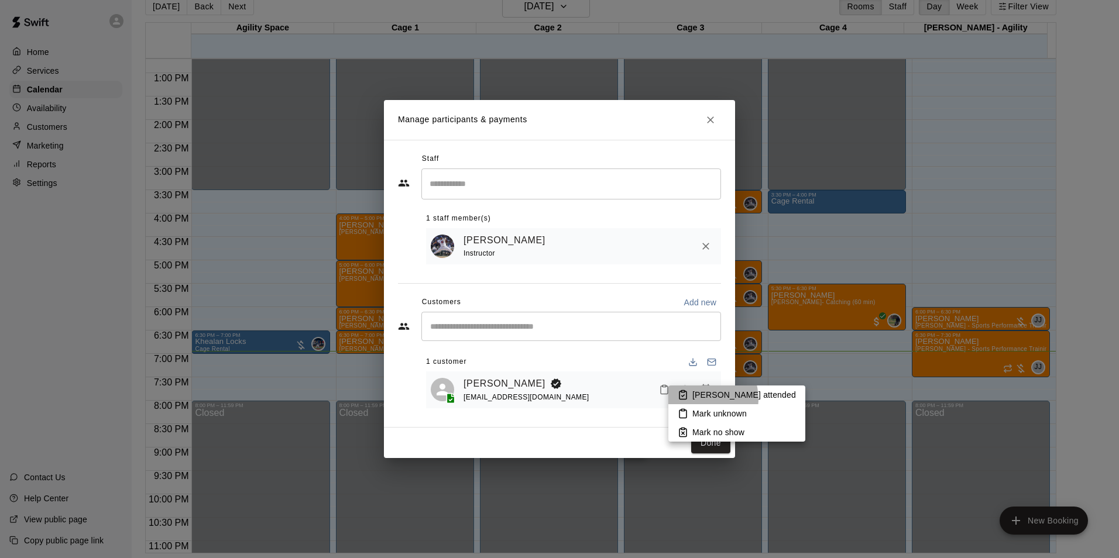
click at [701, 403] on li "[PERSON_NAME] attended" at bounding box center [736, 395] width 137 height 19
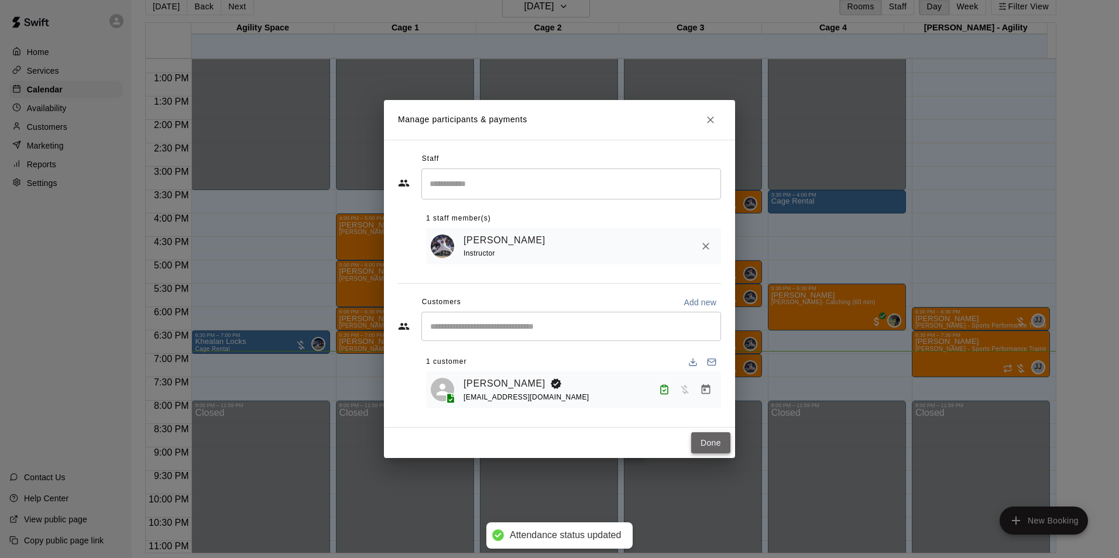
click at [709, 445] on button "Done" at bounding box center [710, 444] width 39 height 22
